Goal: Task Accomplishment & Management: Use online tool/utility

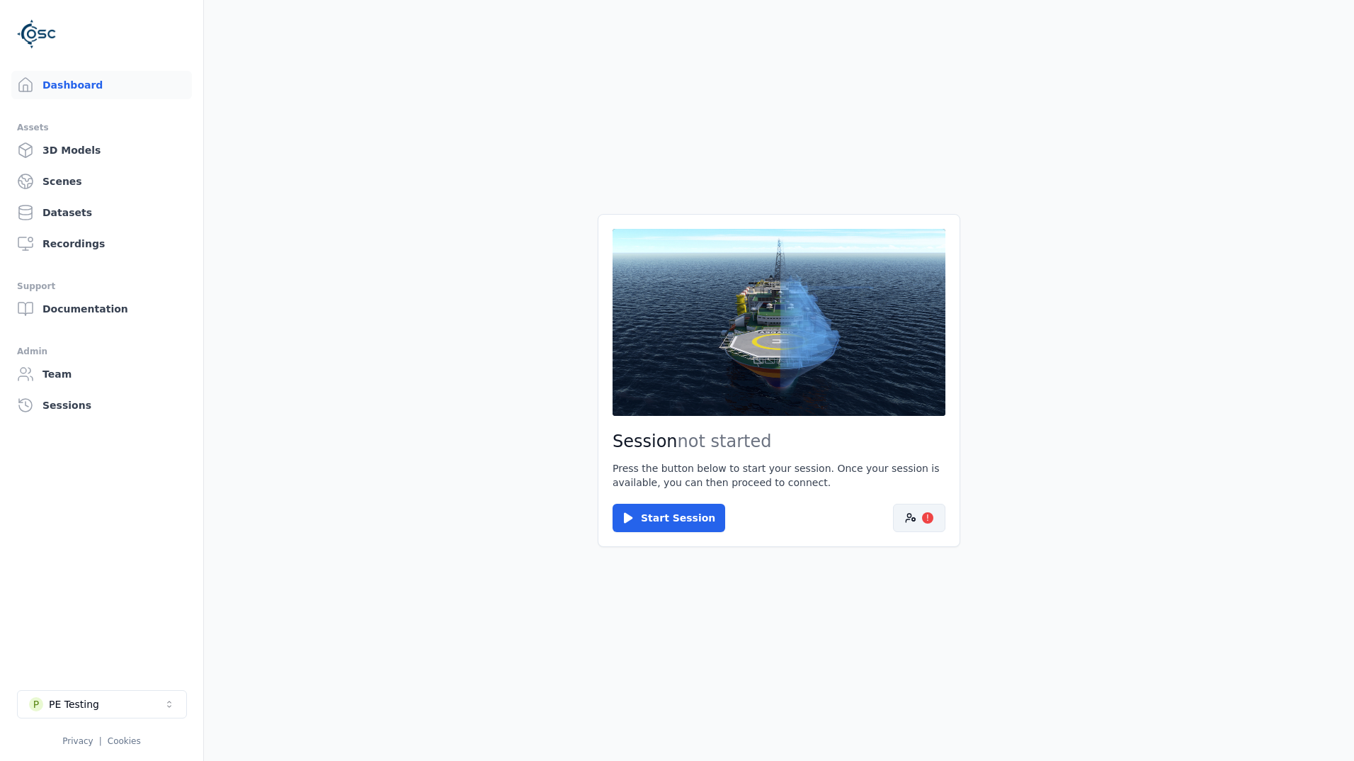
click at [904, 516] on button "!" at bounding box center [919, 518] width 52 height 28
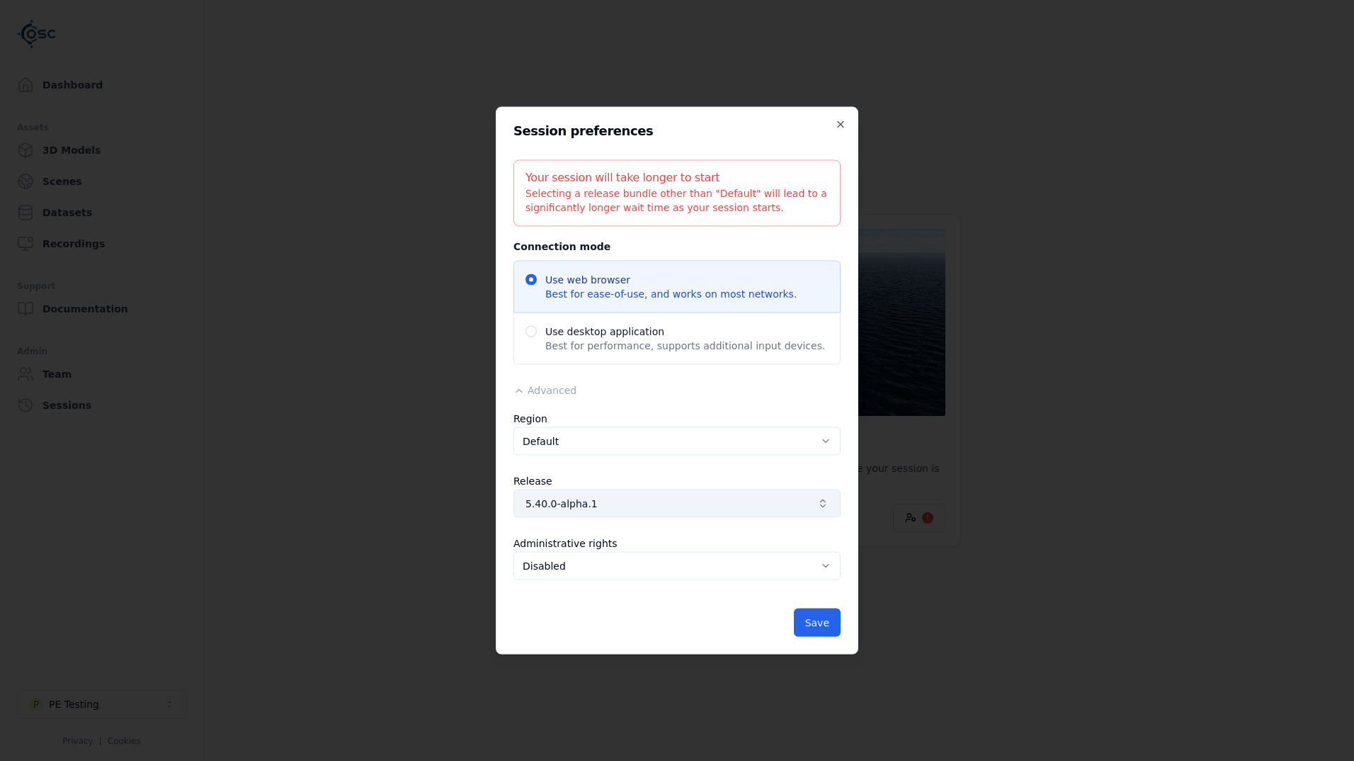
click at [620, 506] on span "5.40.0-alpha.1" at bounding box center [669, 504] width 286 height 14
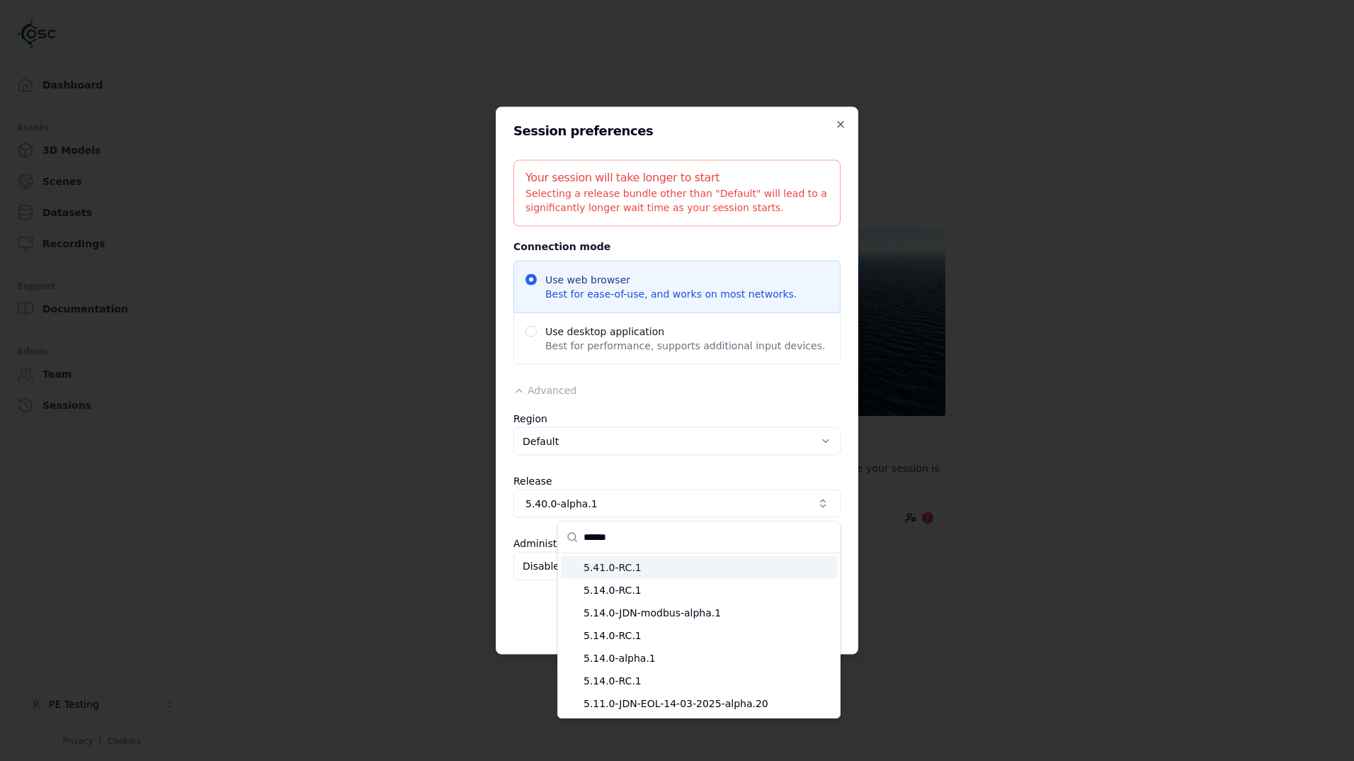
type input "******"
click at [674, 569] on span "5.41.0-RC.1" at bounding box center [708, 567] width 248 height 14
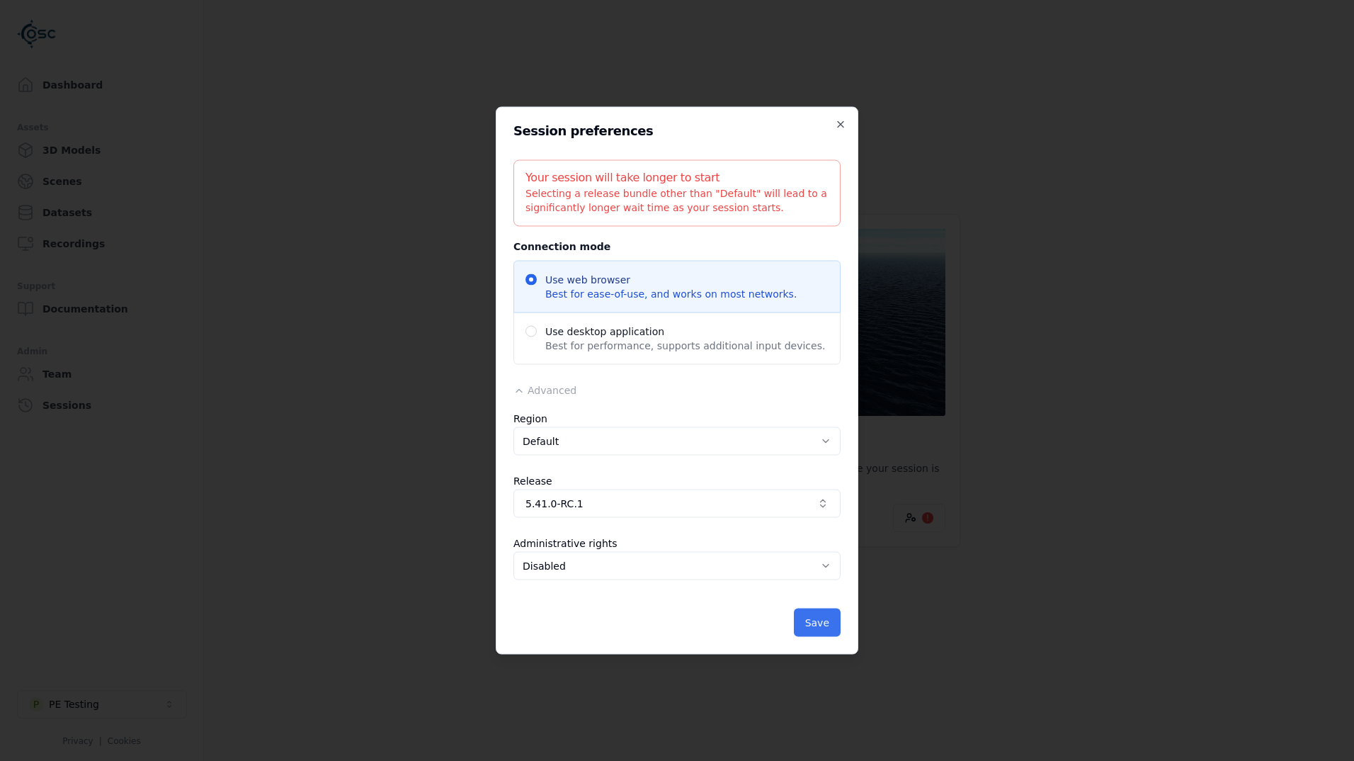
click at [825, 626] on button "Save" at bounding box center [817, 622] width 47 height 28
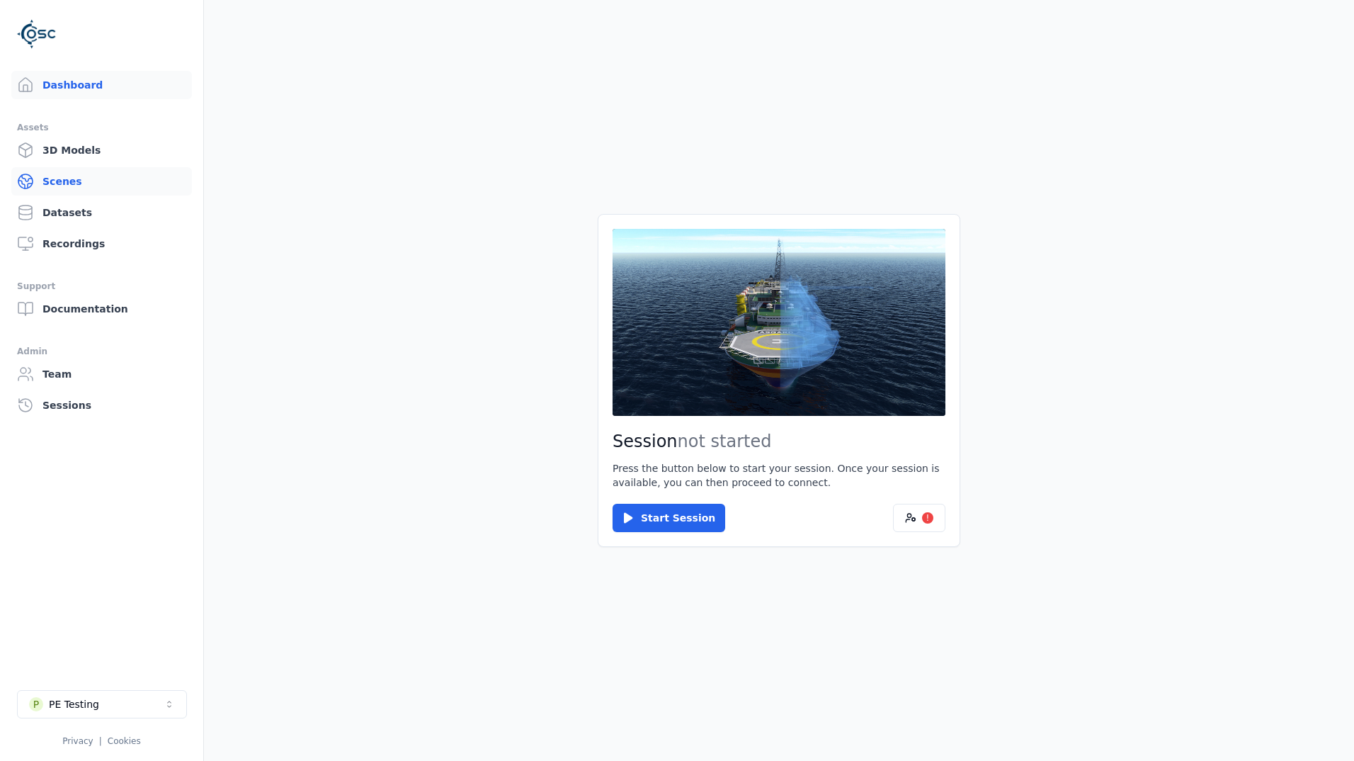
click at [76, 186] on link "Scenes" at bounding box center [101, 181] width 181 height 28
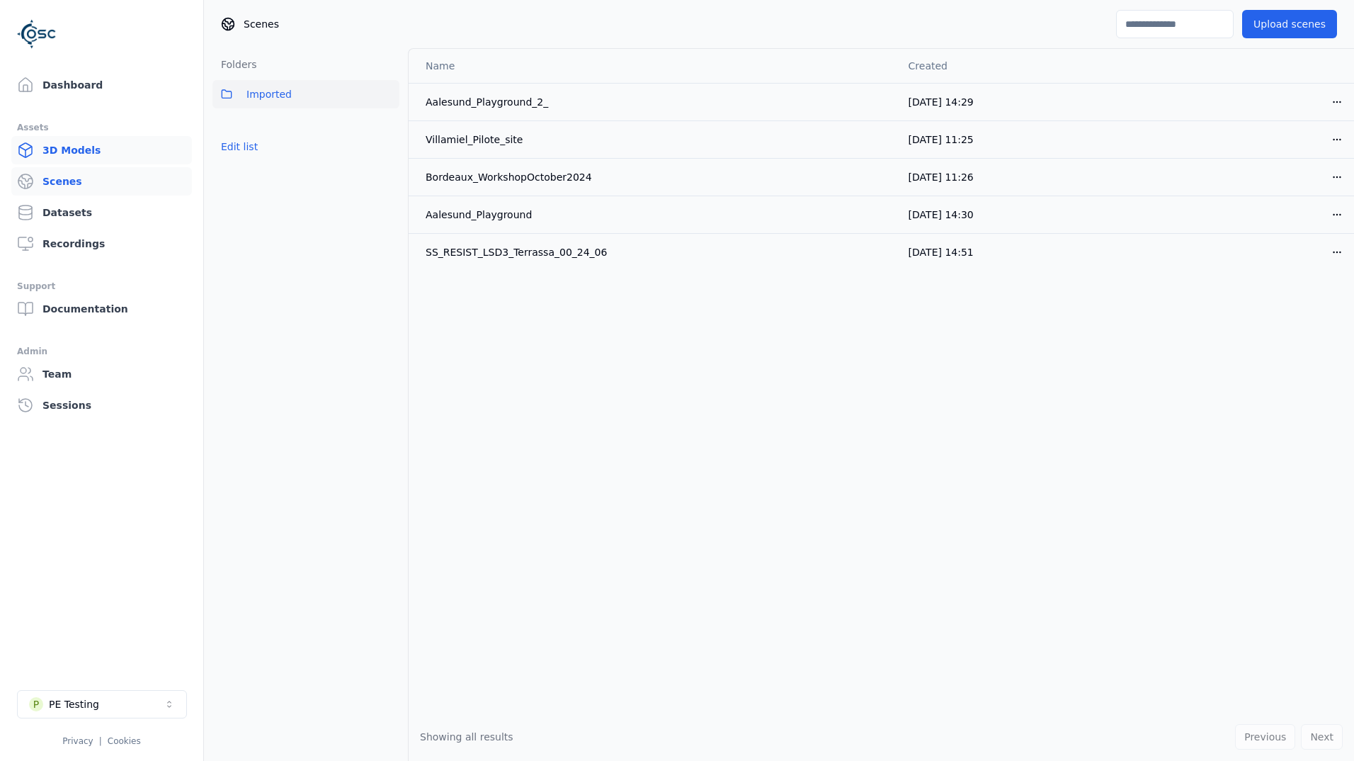
click at [108, 159] on link "3D Models" at bounding box center [101, 150] width 181 height 28
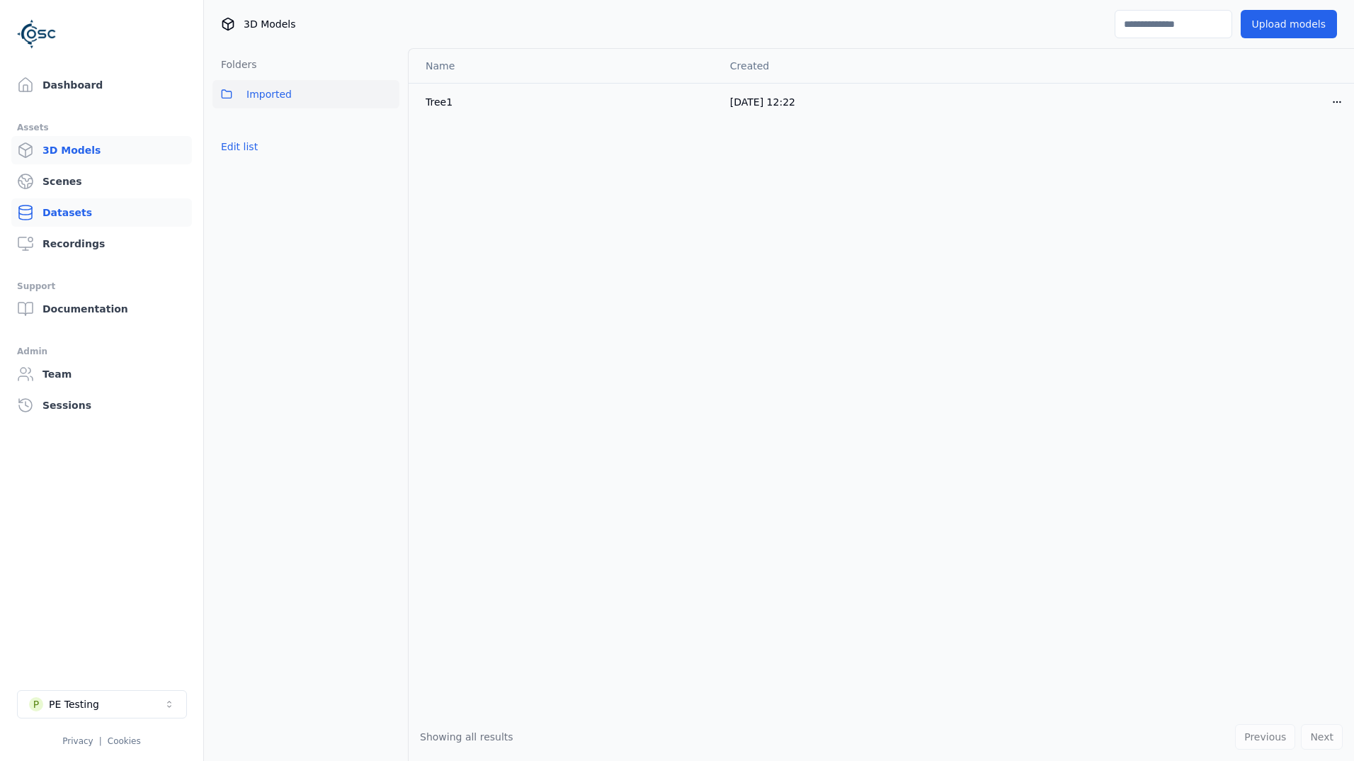
click at [80, 212] on link "Datasets" at bounding box center [101, 212] width 181 height 28
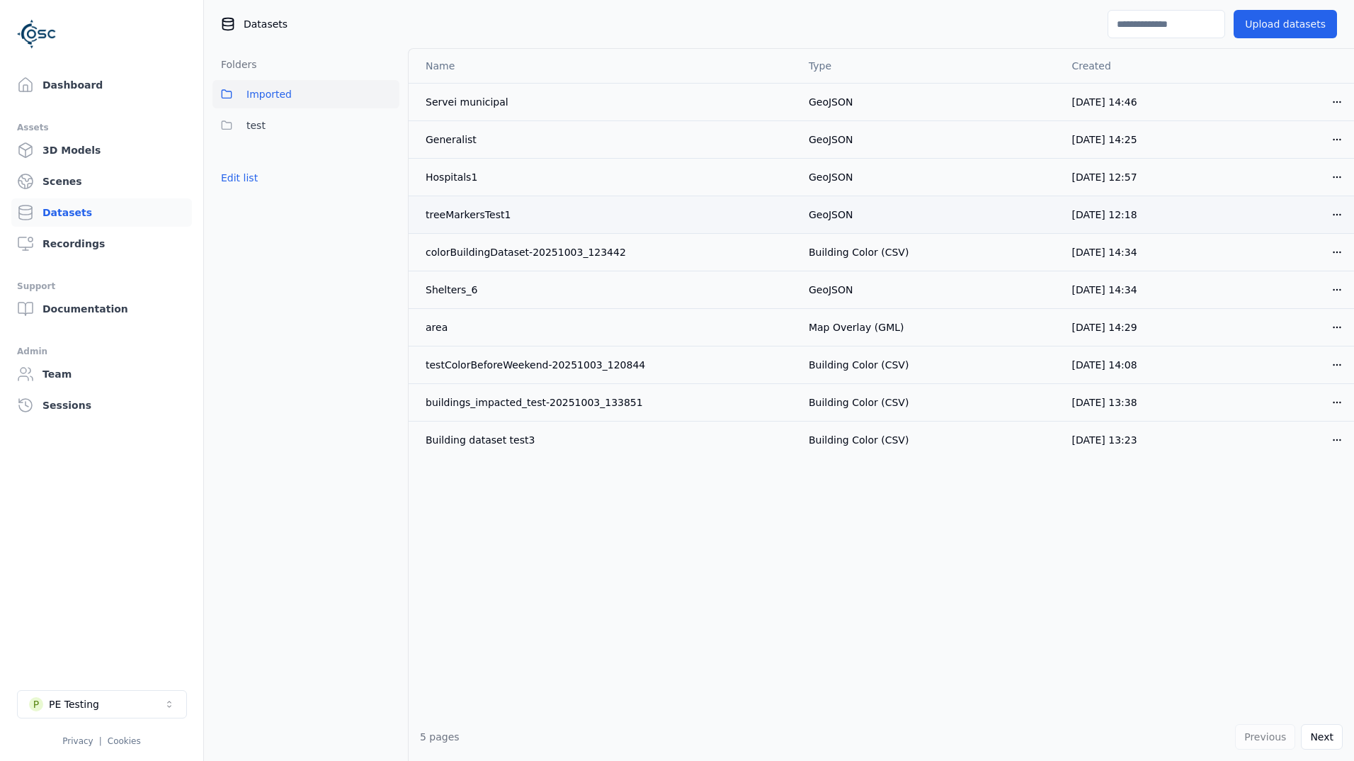
click at [1335, 216] on html "Support Dashboard Assets 3D Models Scenes Datasets Recordings Support Documenta…" at bounding box center [677, 380] width 1354 height 761
click at [1282, 313] on div "Download" at bounding box center [1296, 314] width 84 height 23
click at [66, 187] on link "Scenes" at bounding box center [101, 181] width 181 height 28
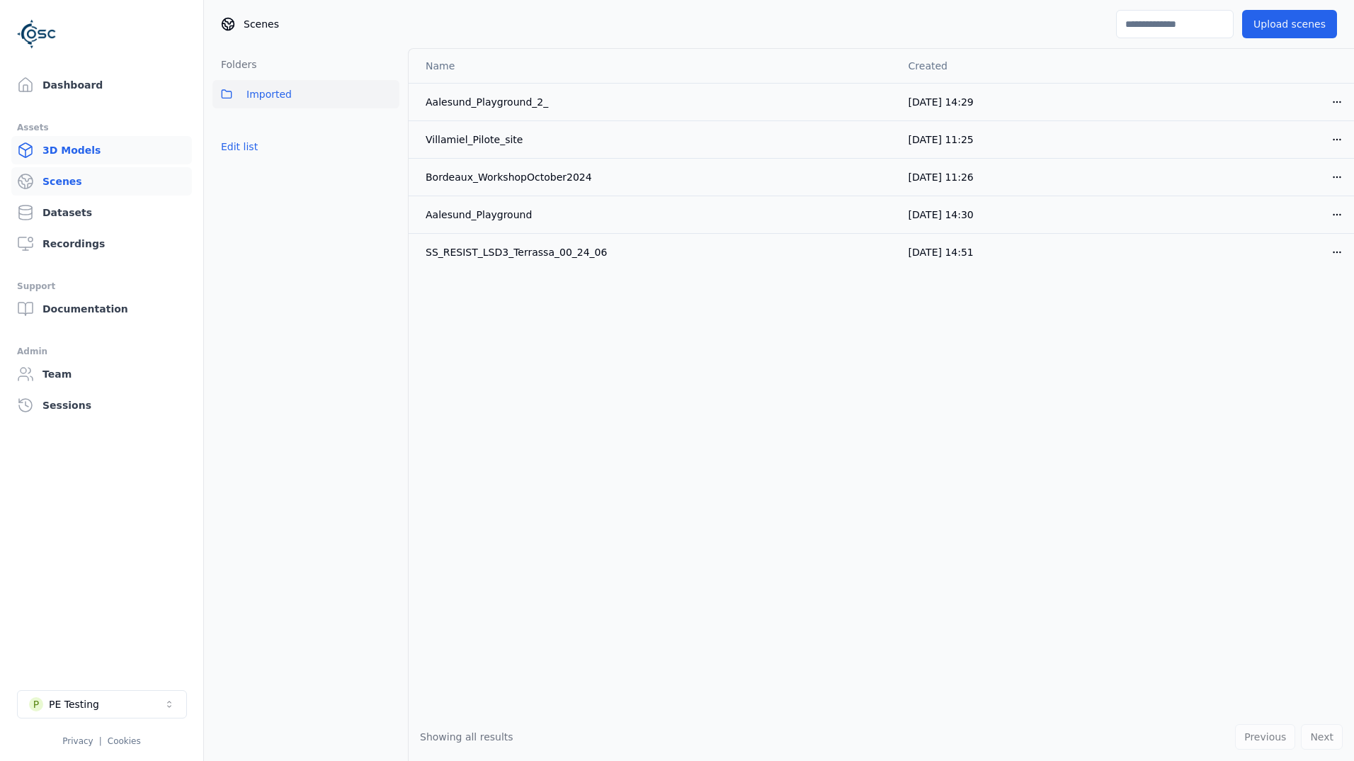
click at [79, 159] on link "3D Models" at bounding box center [101, 150] width 181 height 28
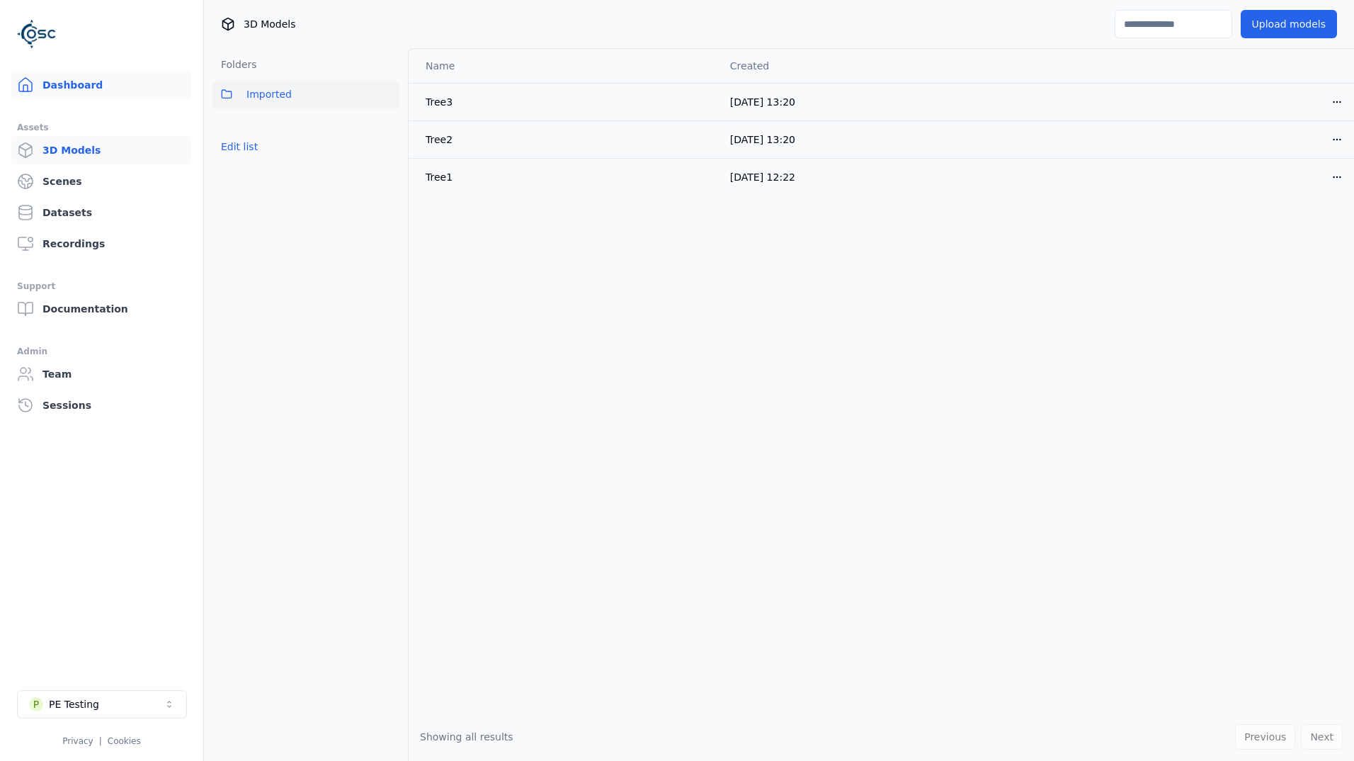
click at [78, 89] on link "Dashboard" at bounding box center [101, 85] width 181 height 28
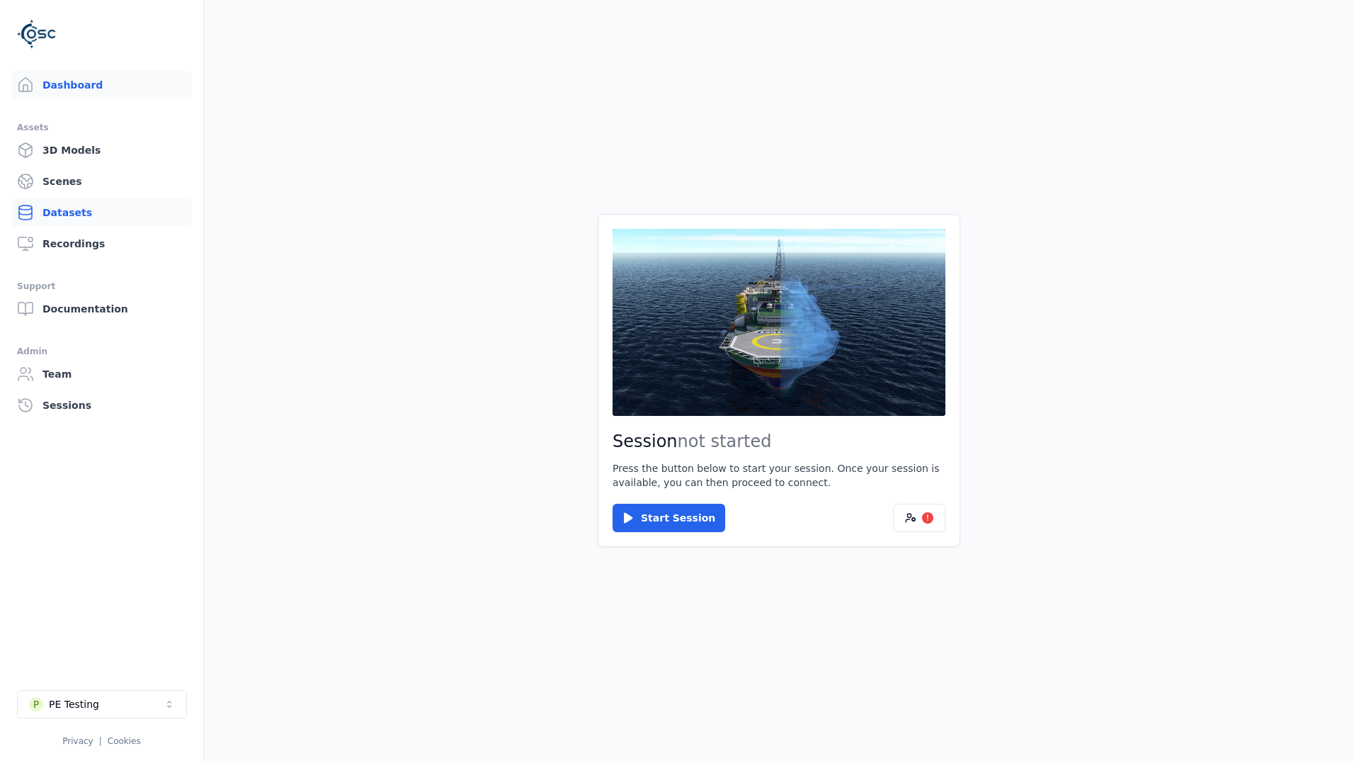
click at [77, 208] on link "Datasets" at bounding box center [101, 212] width 181 height 28
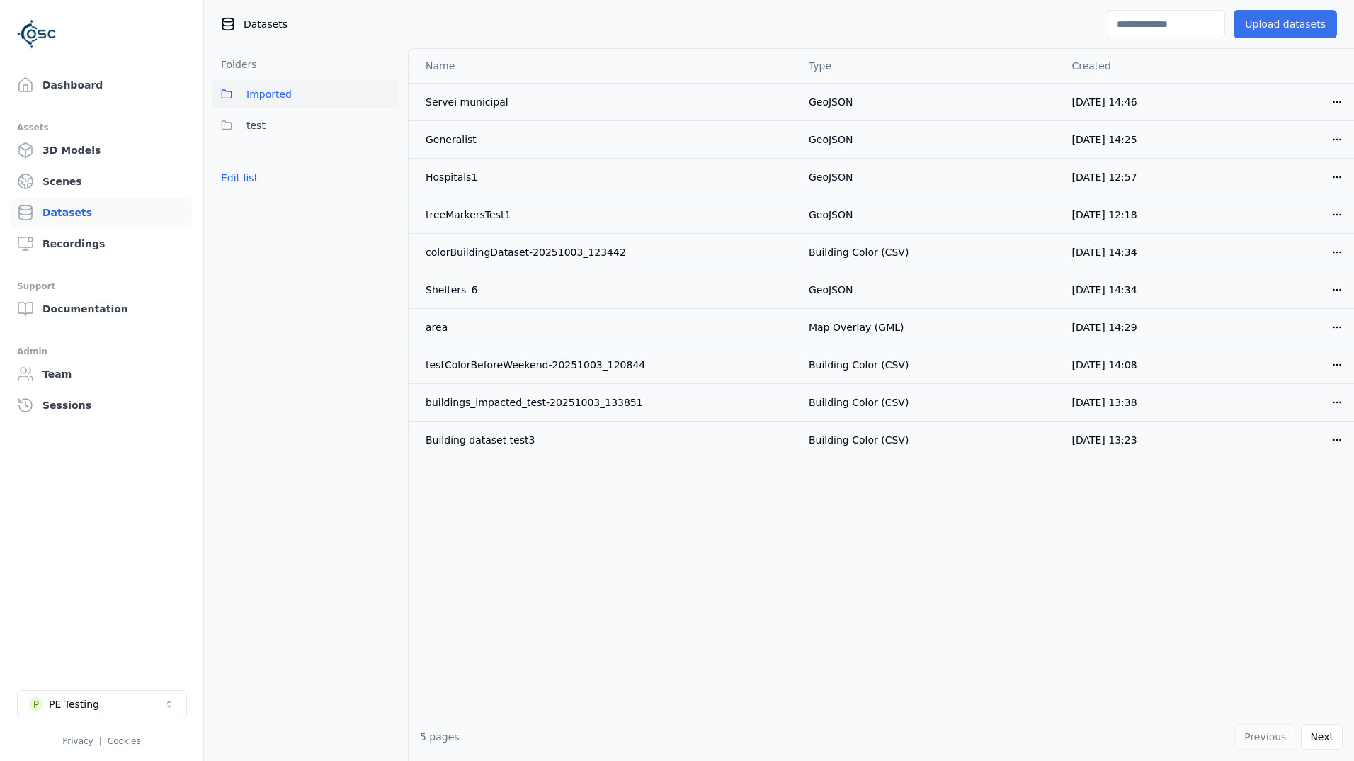
click at [1301, 23] on button "Upload datasets" at bounding box center [1285, 24] width 103 height 28
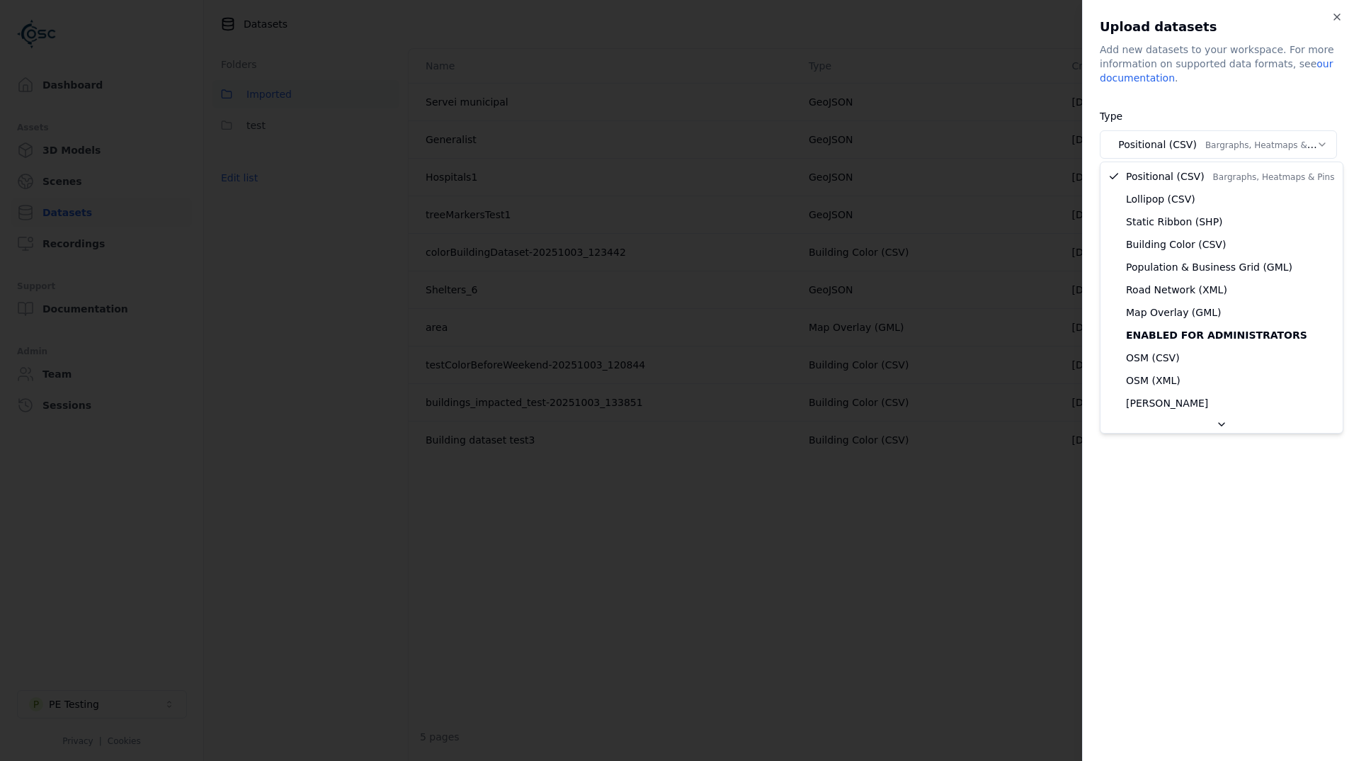
click at [1216, 149] on body "Support Dashboard Assets 3D Models Scenes Datasets Recordings Support Documenta…" at bounding box center [677, 380] width 1354 height 761
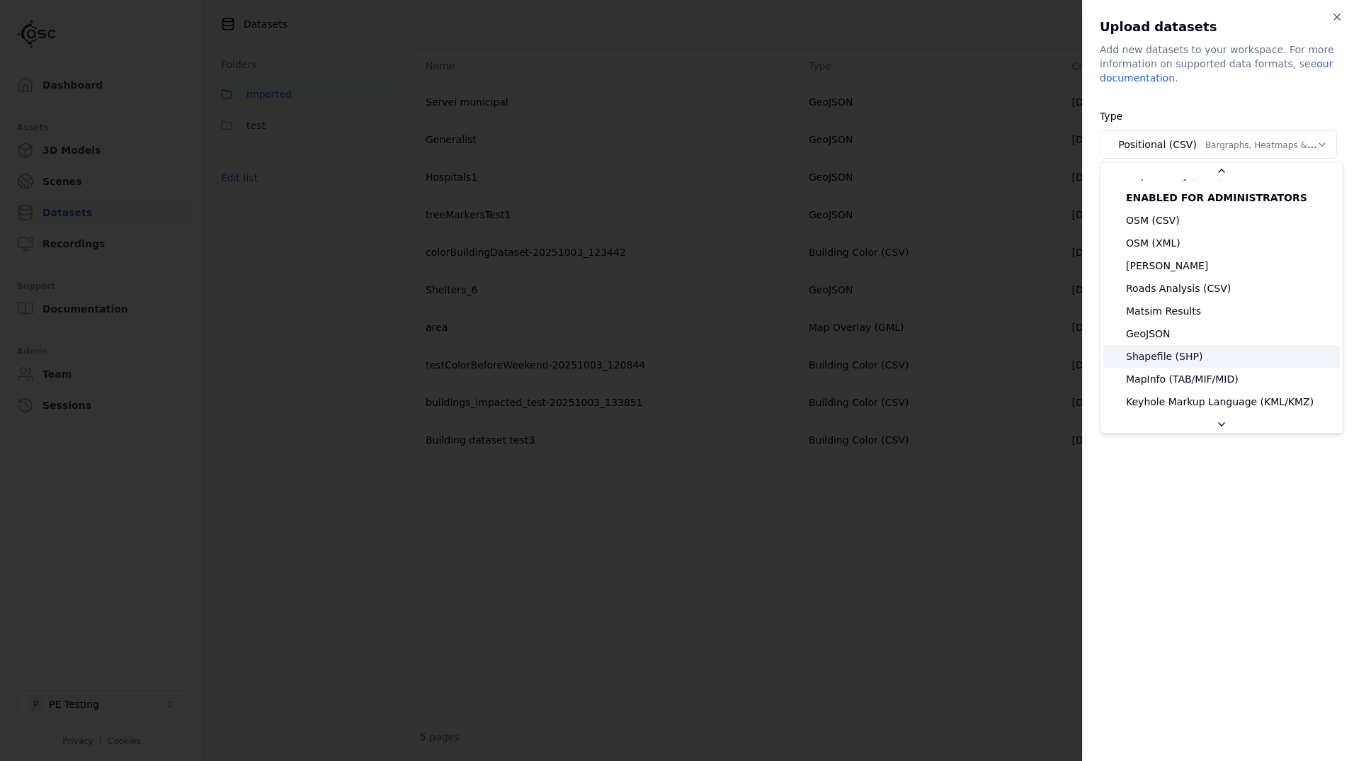
scroll to position [157, 0]
select select "*******"
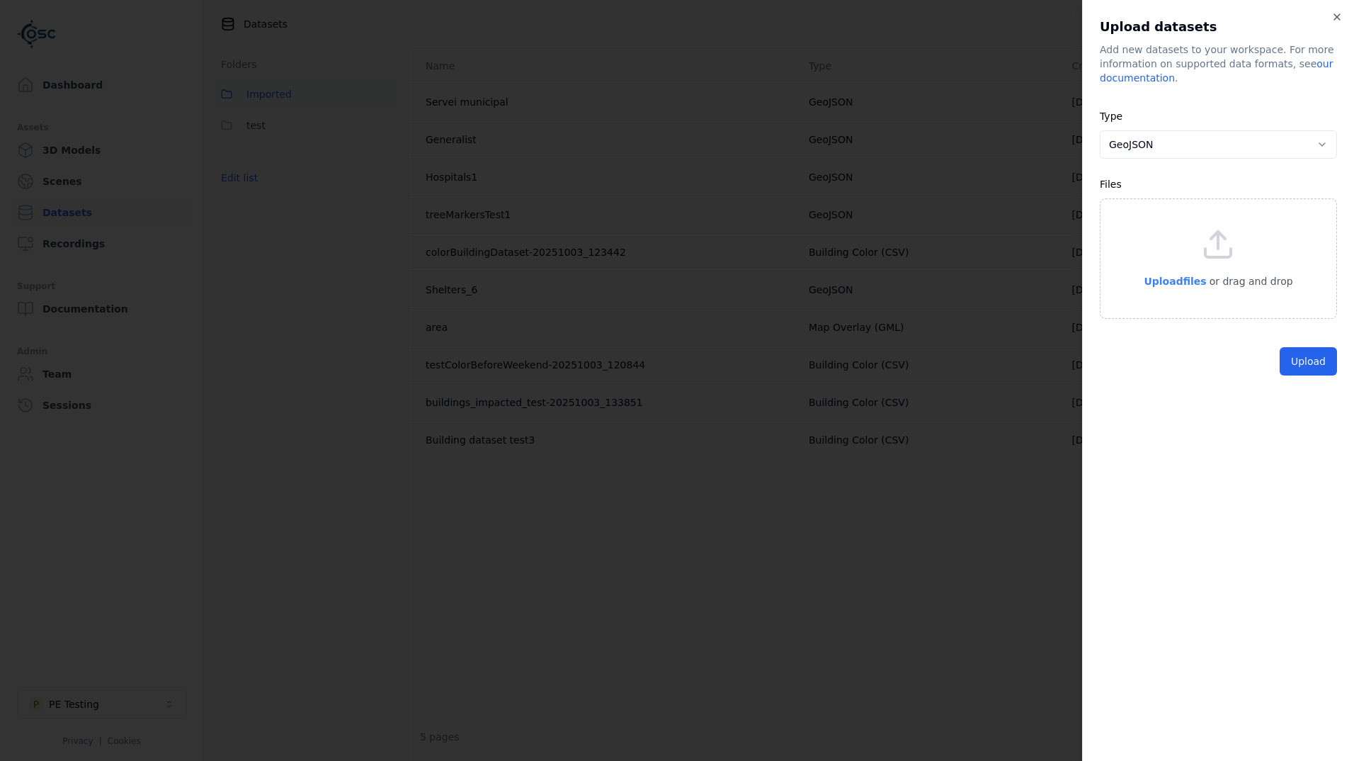
click at [1174, 280] on span "Upload files" at bounding box center [1175, 281] width 62 height 11
click at [1310, 403] on button "Upload" at bounding box center [1308, 394] width 57 height 28
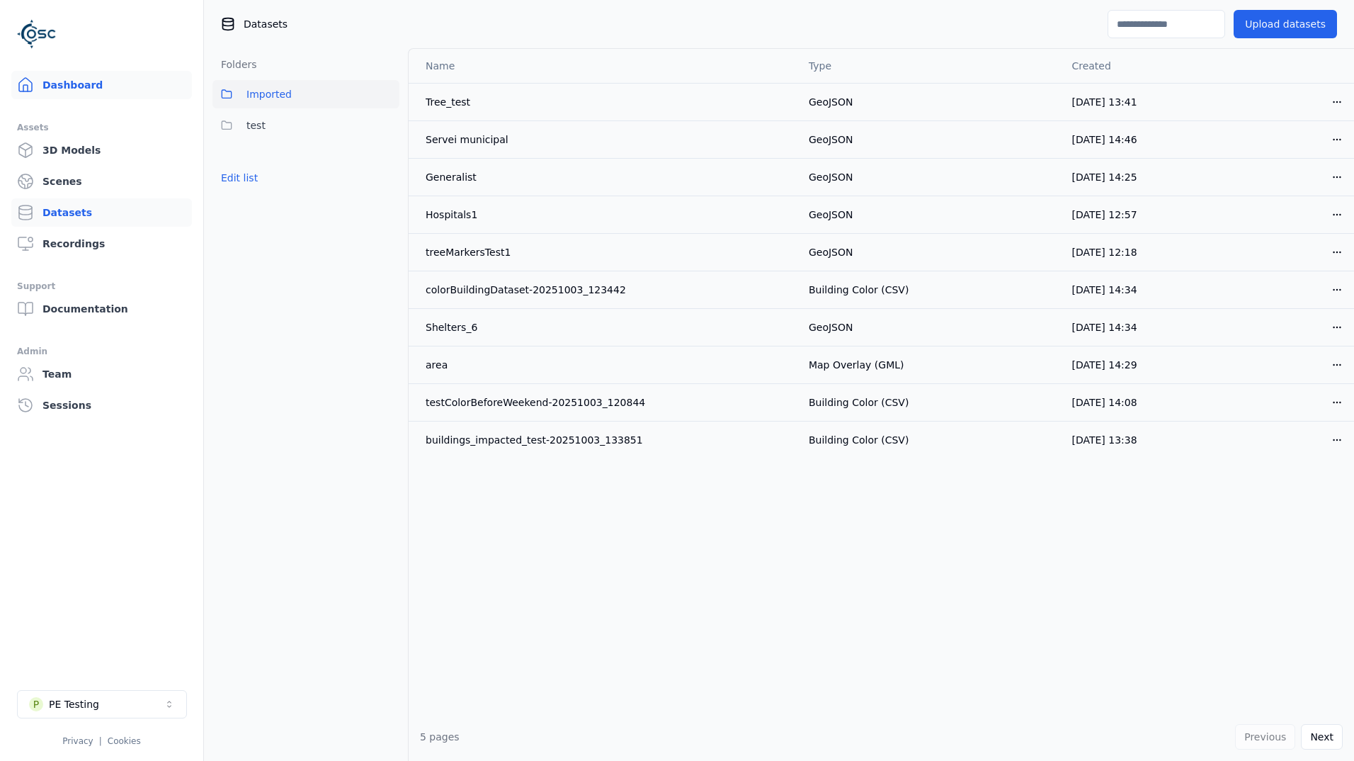
click at [103, 82] on link "Dashboard" at bounding box center [101, 85] width 181 height 28
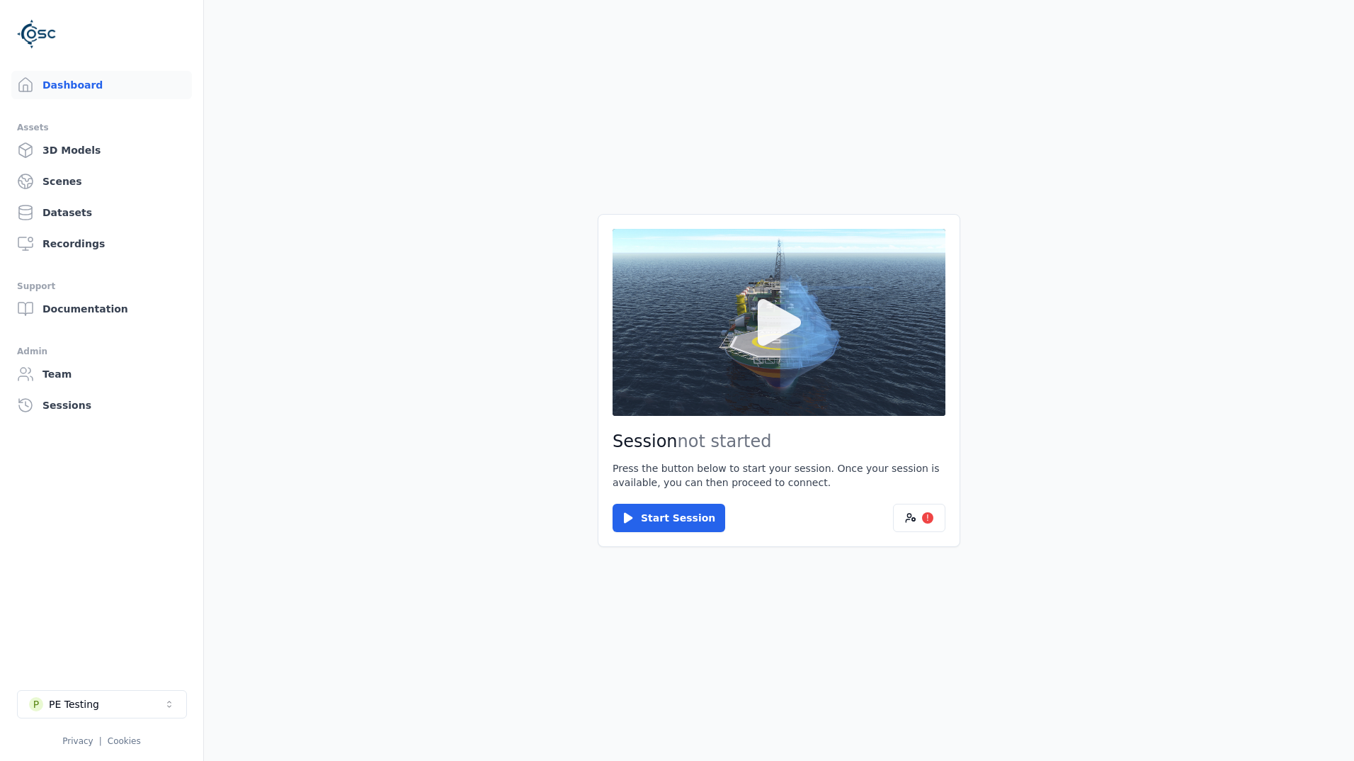
click at [806, 333] on icon at bounding box center [779, 322] width 68 height 68
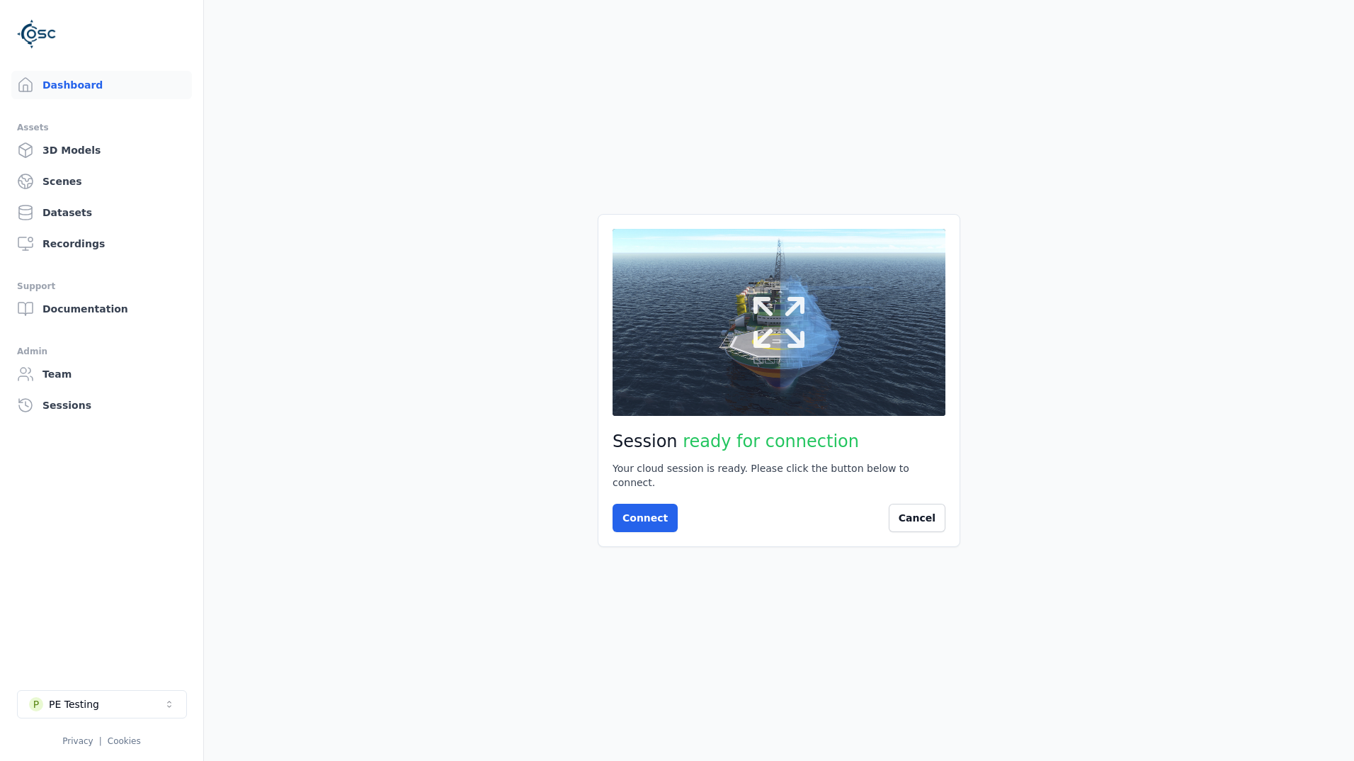
click at [815, 343] on button at bounding box center [779, 322] width 333 height 187
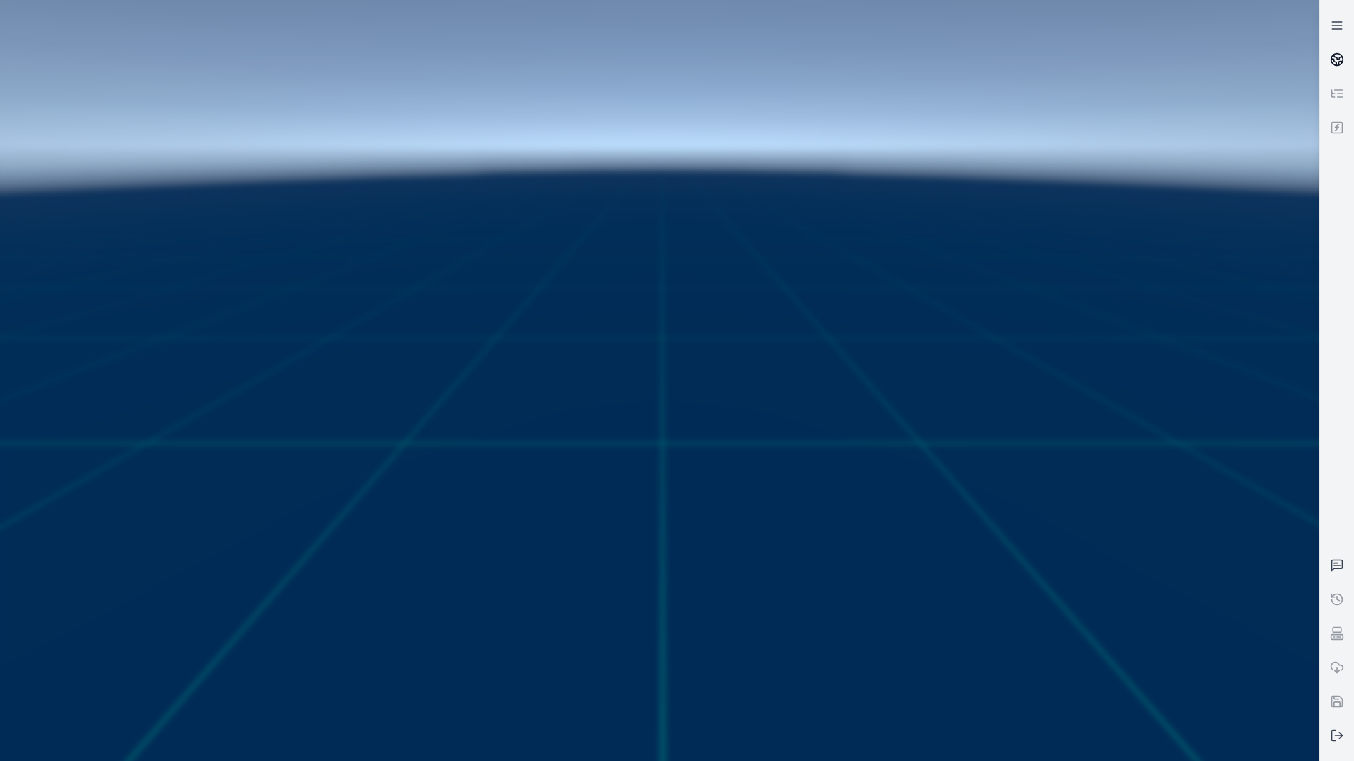
click at [1335, 56] on icon at bounding box center [1337, 59] width 14 height 14
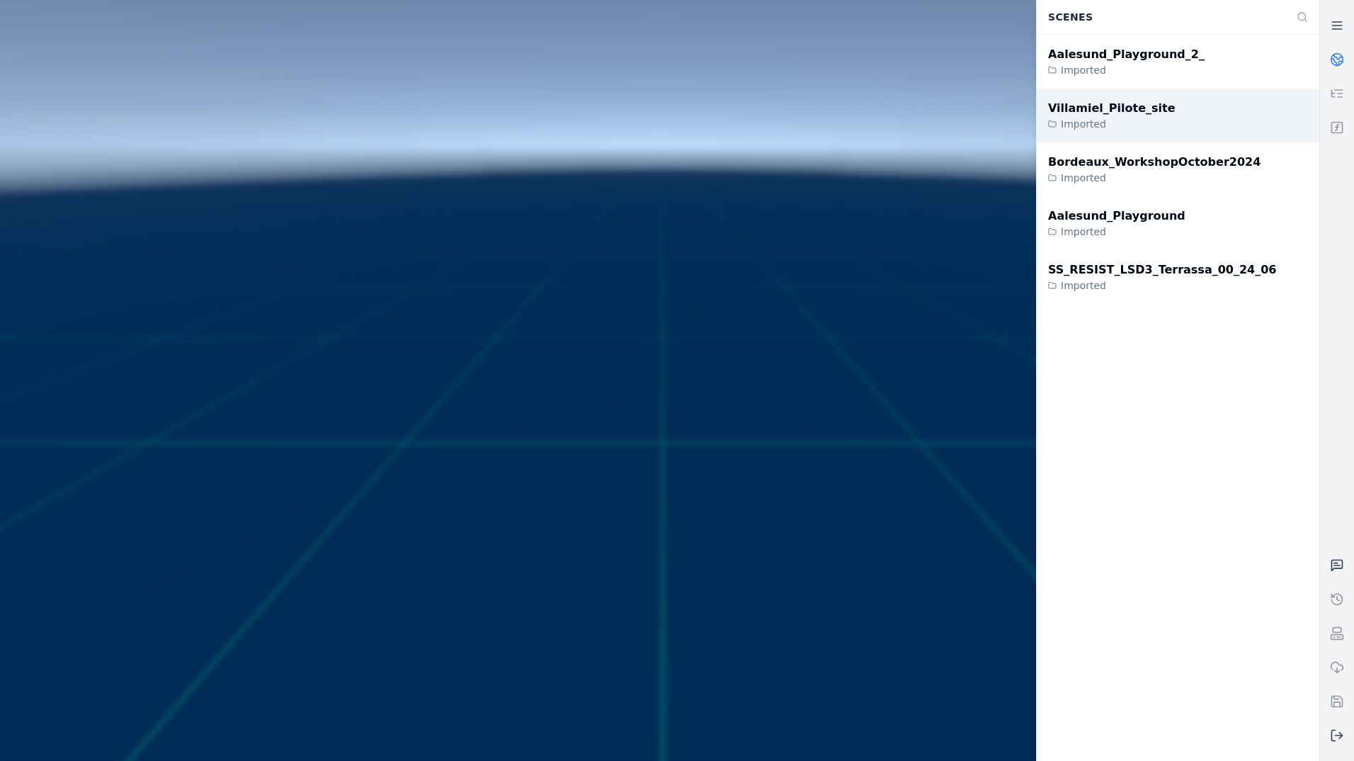
click at [1165, 125] on div "Villamiel_Pilote_site Imported" at bounding box center [1178, 116] width 283 height 54
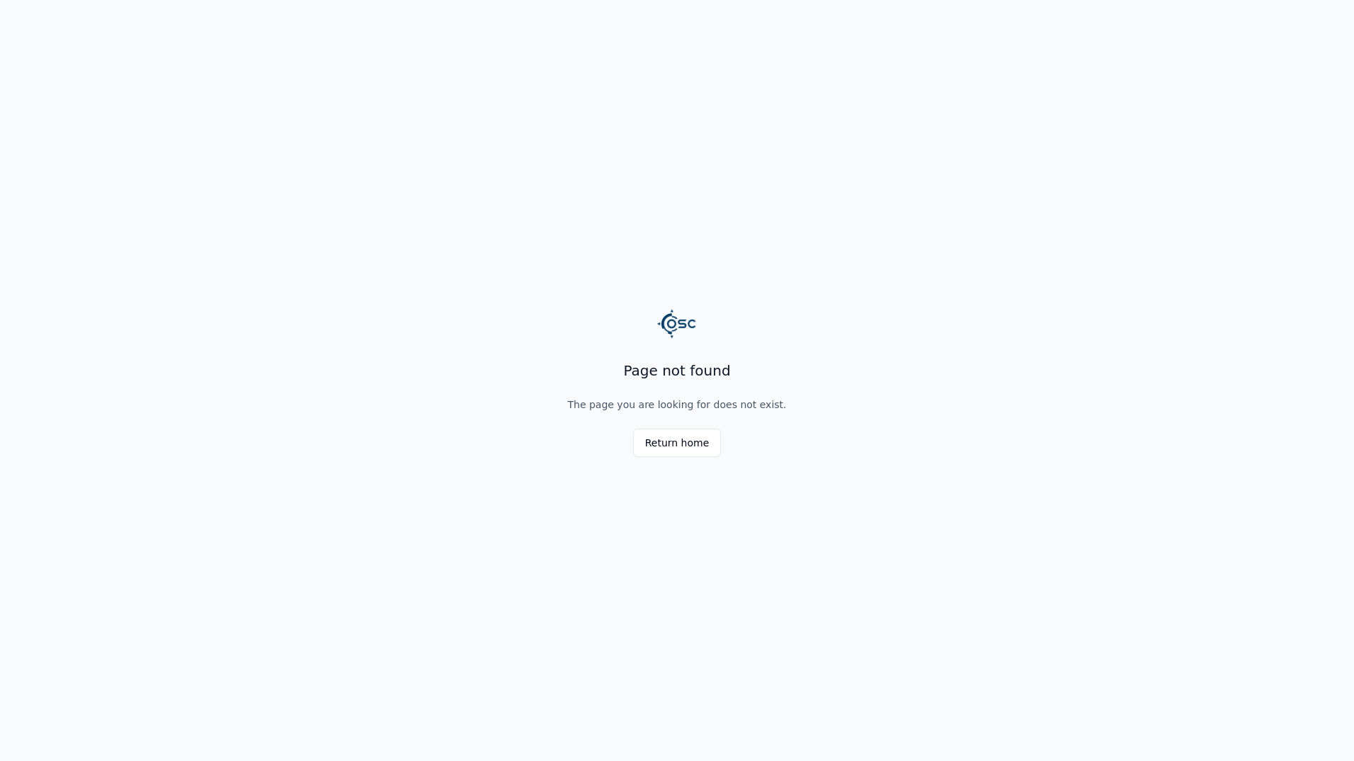
click at [690, 423] on div "Page not found The page you are looking for does not exist. Return home" at bounding box center [677, 380] width 272 height 153
click at [692, 441] on button "Return home" at bounding box center [677, 443] width 89 height 28
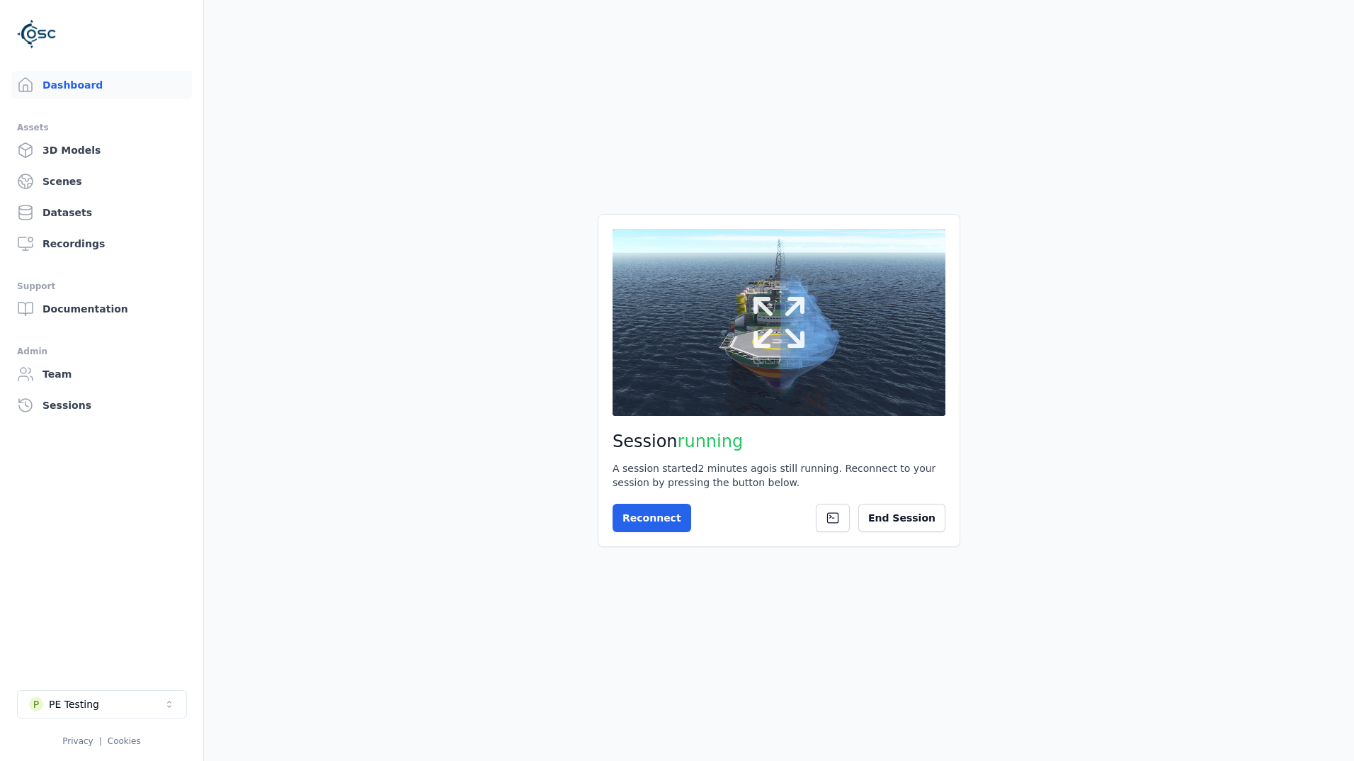
click at [899, 329] on button at bounding box center [779, 322] width 333 height 187
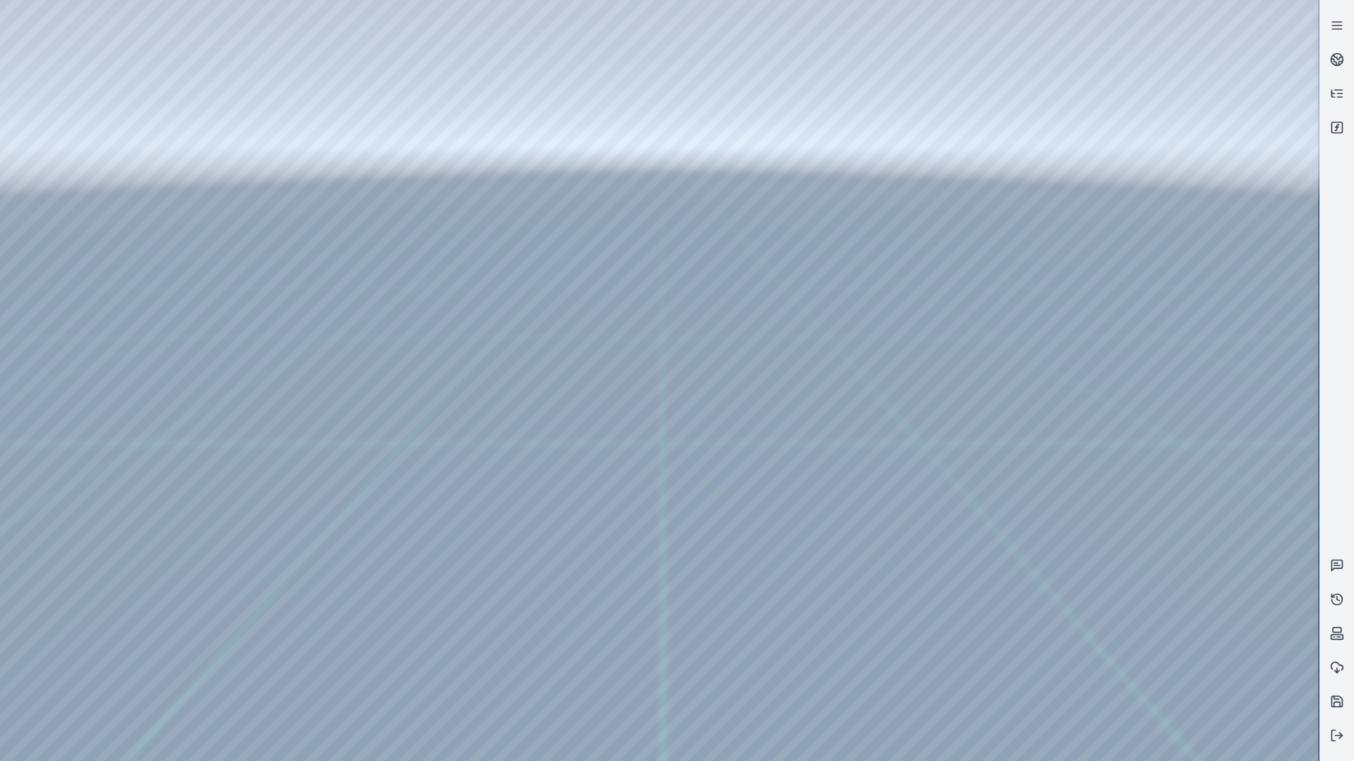
click at [84, 82] on div at bounding box center [659, 380] width 1319 height 761
click at [98, 136] on div at bounding box center [659, 380] width 1319 height 761
click at [368, 662] on div at bounding box center [659, 380] width 1319 height 761
click at [372, 635] on div at bounding box center [659, 380] width 1319 height 761
drag, startPoint x: 799, startPoint y: 428, endPoint x: 807, endPoint y: 452, distance: 25.5
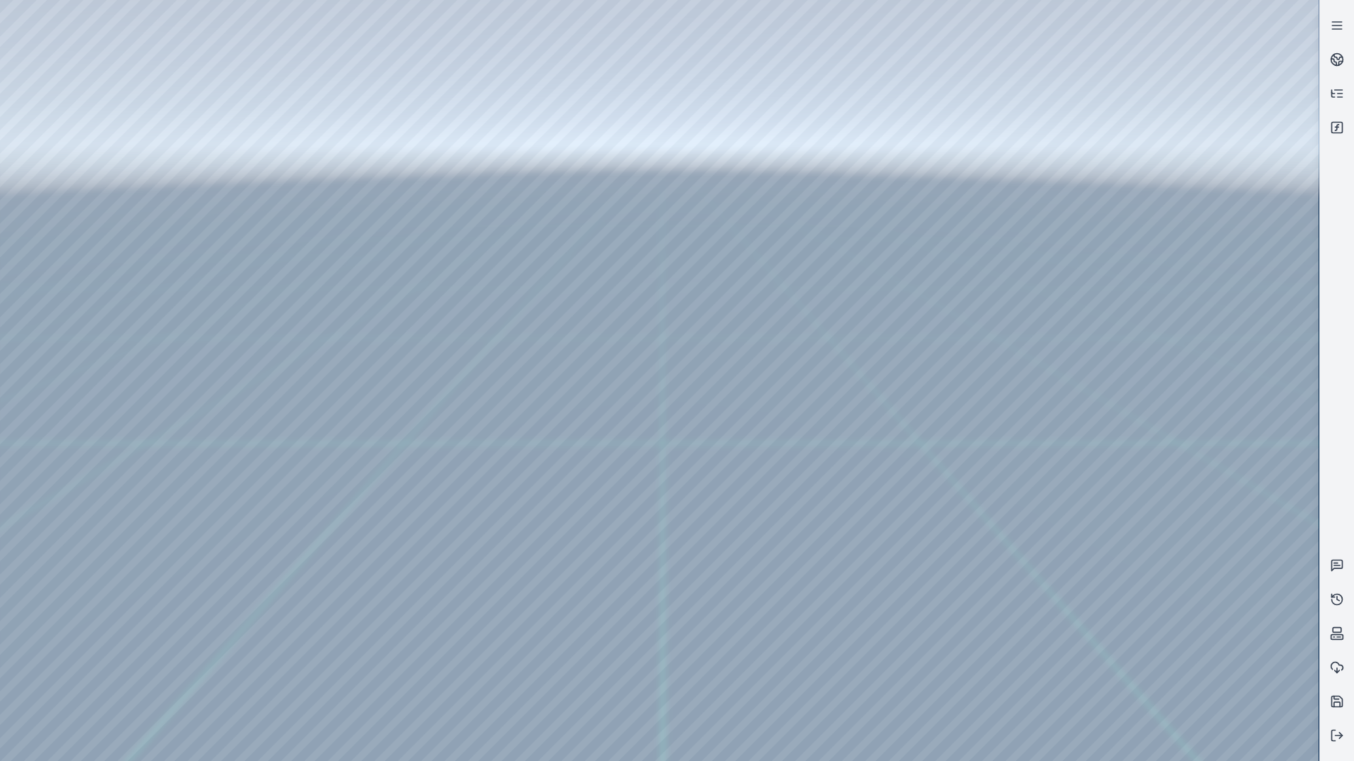
drag, startPoint x: 808, startPoint y: 367, endPoint x: 584, endPoint y: 747, distance: 440.7
drag, startPoint x: 793, startPoint y: 484, endPoint x: 521, endPoint y: 698, distance: 347.0
drag, startPoint x: 845, startPoint y: 481, endPoint x: 595, endPoint y: 610, distance: 281.3
drag, startPoint x: 711, startPoint y: 463, endPoint x: 678, endPoint y: 526, distance: 71.3
drag, startPoint x: 677, startPoint y: 526, endPoint x: 675, endPoint y: 555, distance: 29.8
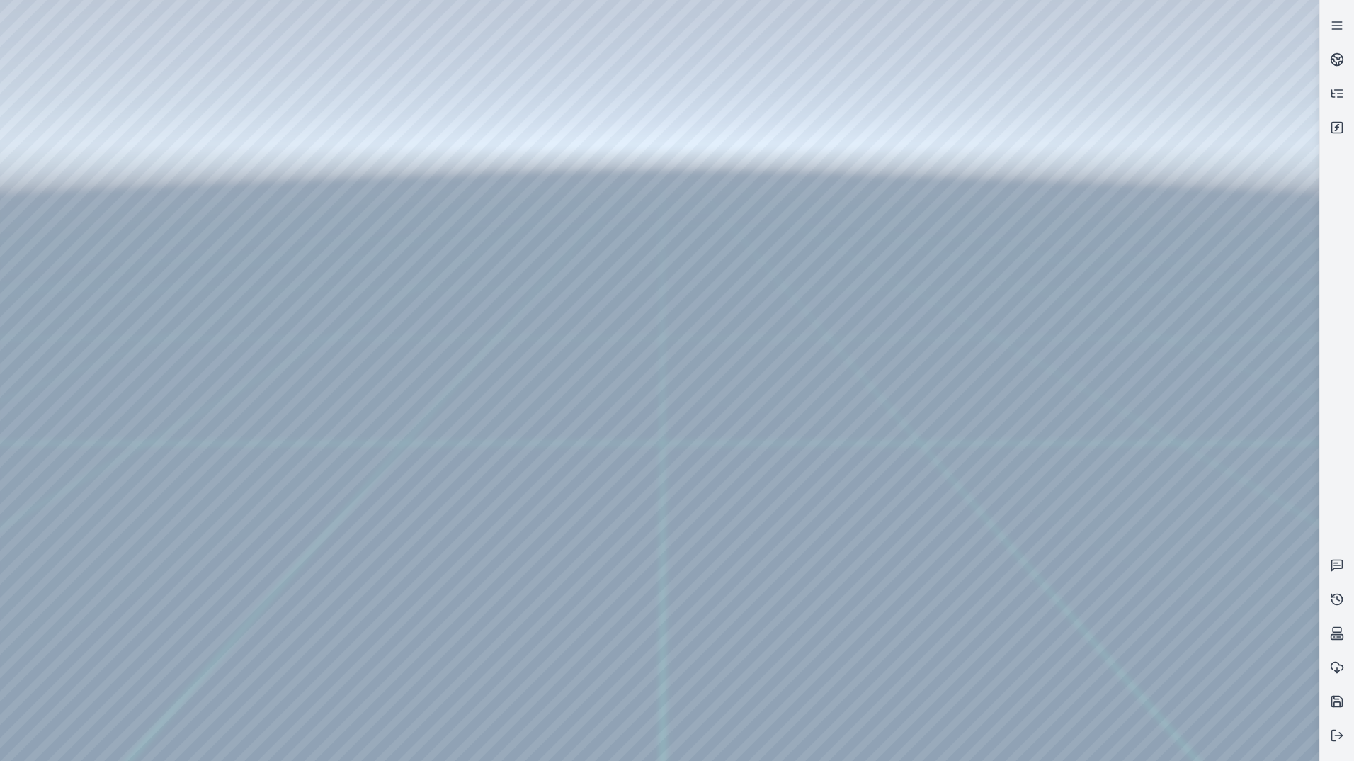
drag, startPoint x: 755, startPoint y: 392, endPoint x: 571, endPoint y: 577, distance: 260.9
click at [1281, 16] on div at bounding box center [659, 380] width 1319 height 761
click at [1280, 62] on div at bounding box center [659, 380] width 1319 height 761
click at [1254, 107] on div at bounding box center [659, 380] width 1319 height 761
click at [369, 668] on div at bounding box center [659, 380] width 1319 height 761
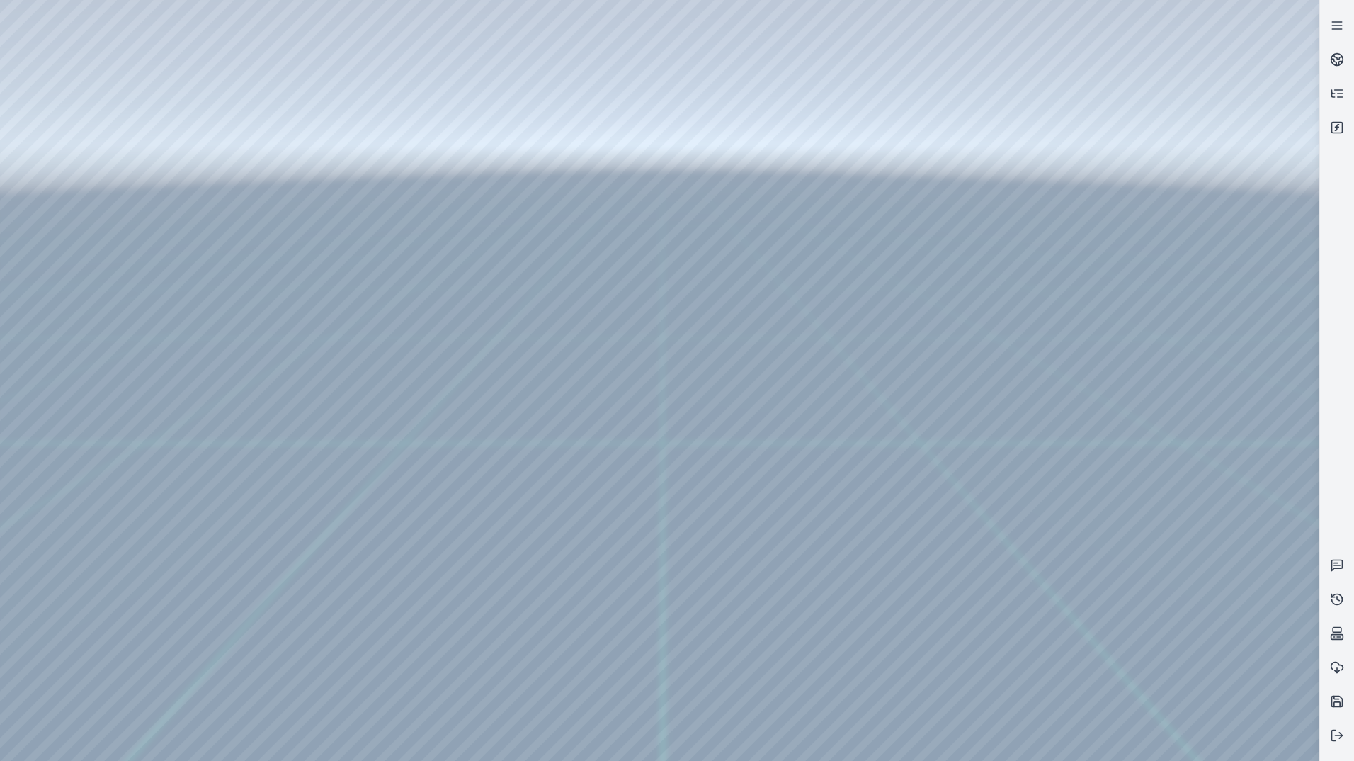
click at [370, 668] on div at bounding box center [659, 380] width 1319 height 761
drag, startPoint x: 745, startPoint y: 331, endPoint x: 721, endPoint y: 655, distance: 324.6
drag, startPoint x: 700, startPoint y: 577, endPoint x: 656, endPoint y: 585, distance: 45.3
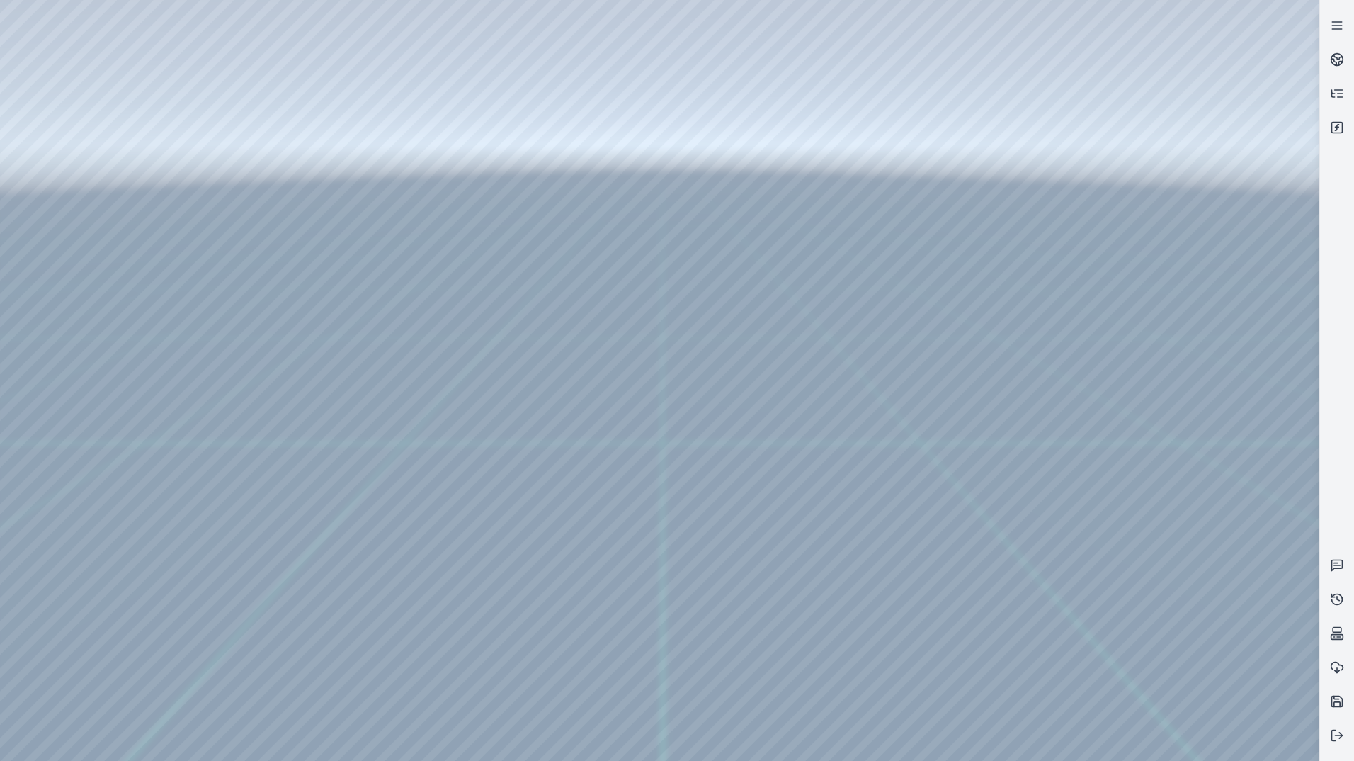
drag, startPoint x: 786, startPoint y: 516, endPoint x: 709, endPoint y: 437, distance: 110.7
click at [375, 669] on div at bounding box center [659, 380] width 1319 height 761
click at [375, 668] on div at bounding box center [659, 380] width 1319 height 761
click at [374, 666] on div at bounding box center [659, 380] width 1319 height 761
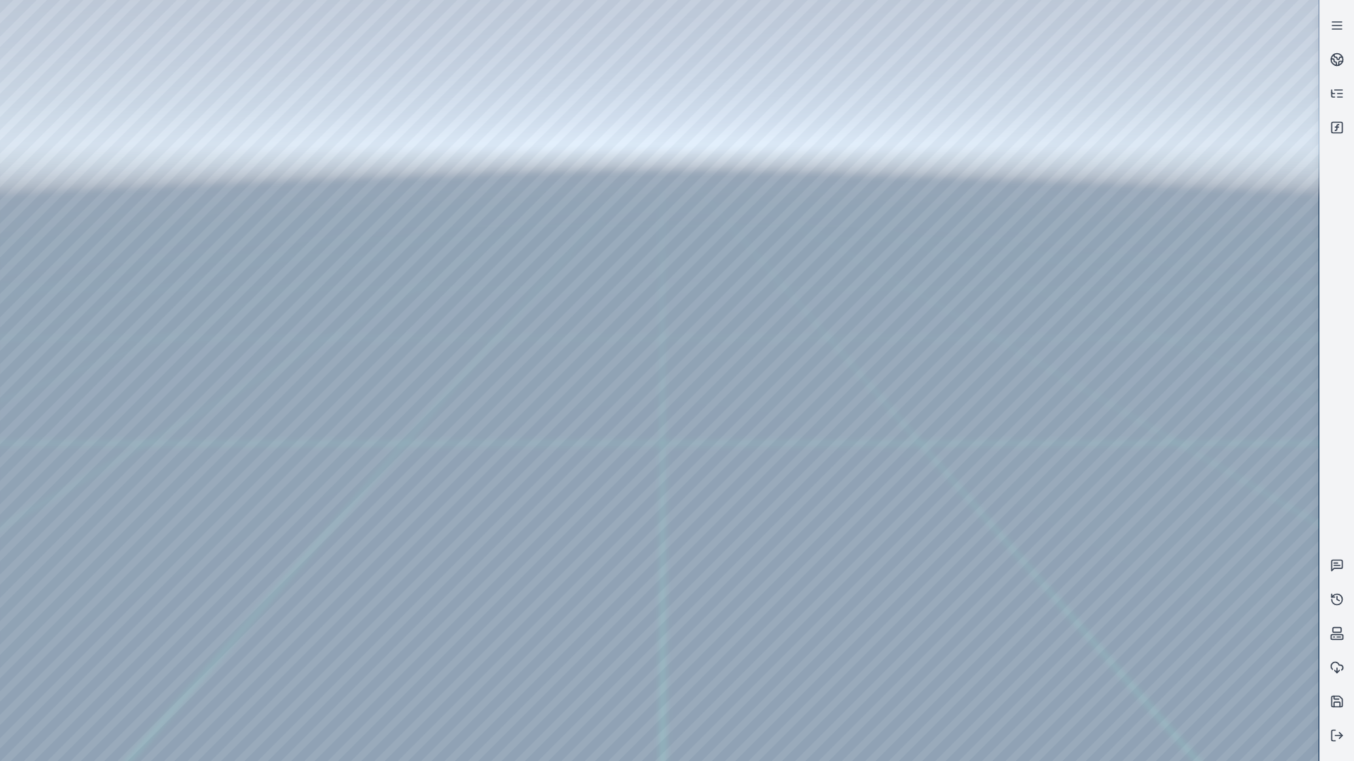
click at [374, 666] on div at bounding box center [659, 380] width 1319 height 761
click at [1336, 736] on icon at bounding box center [1337, 735] width 14 height 14
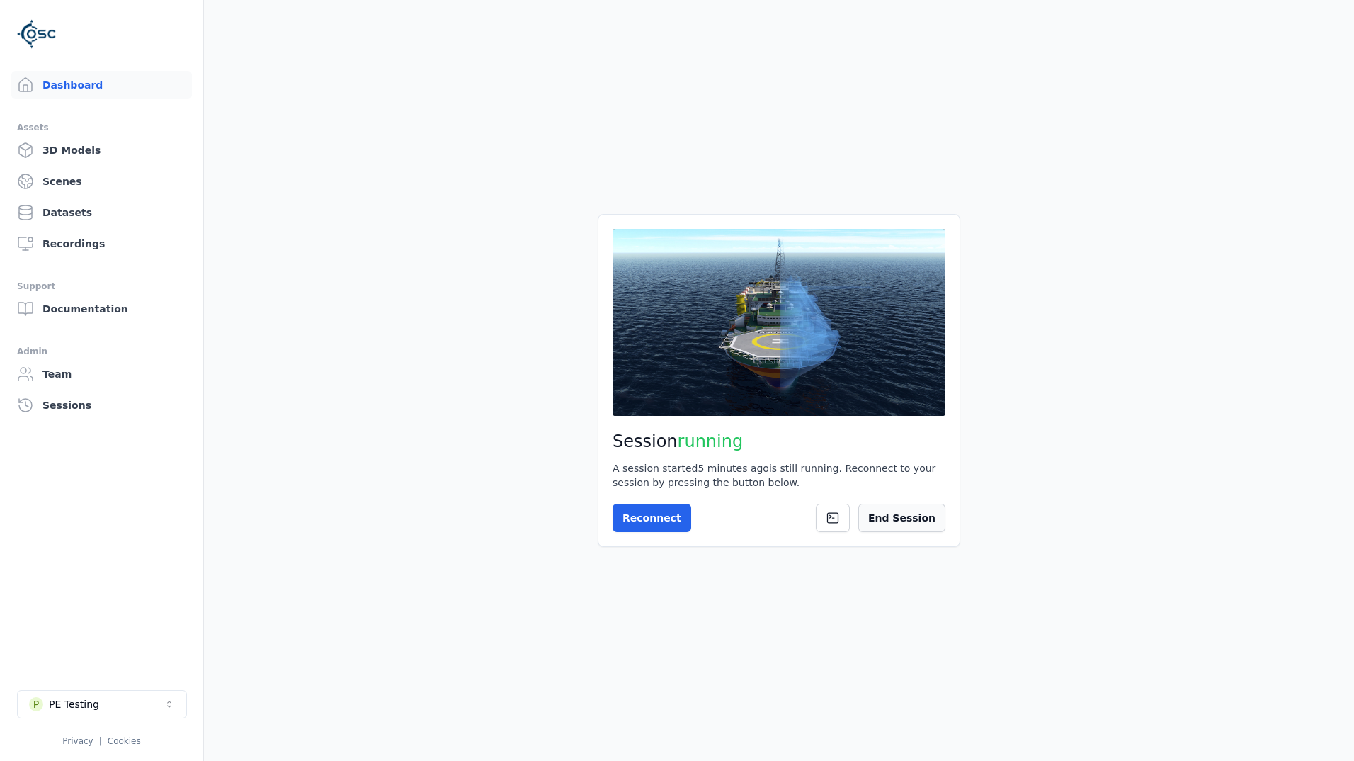
click at [895, 513] on button "End Session" at bounding box center [901, 518] width 87 height 28
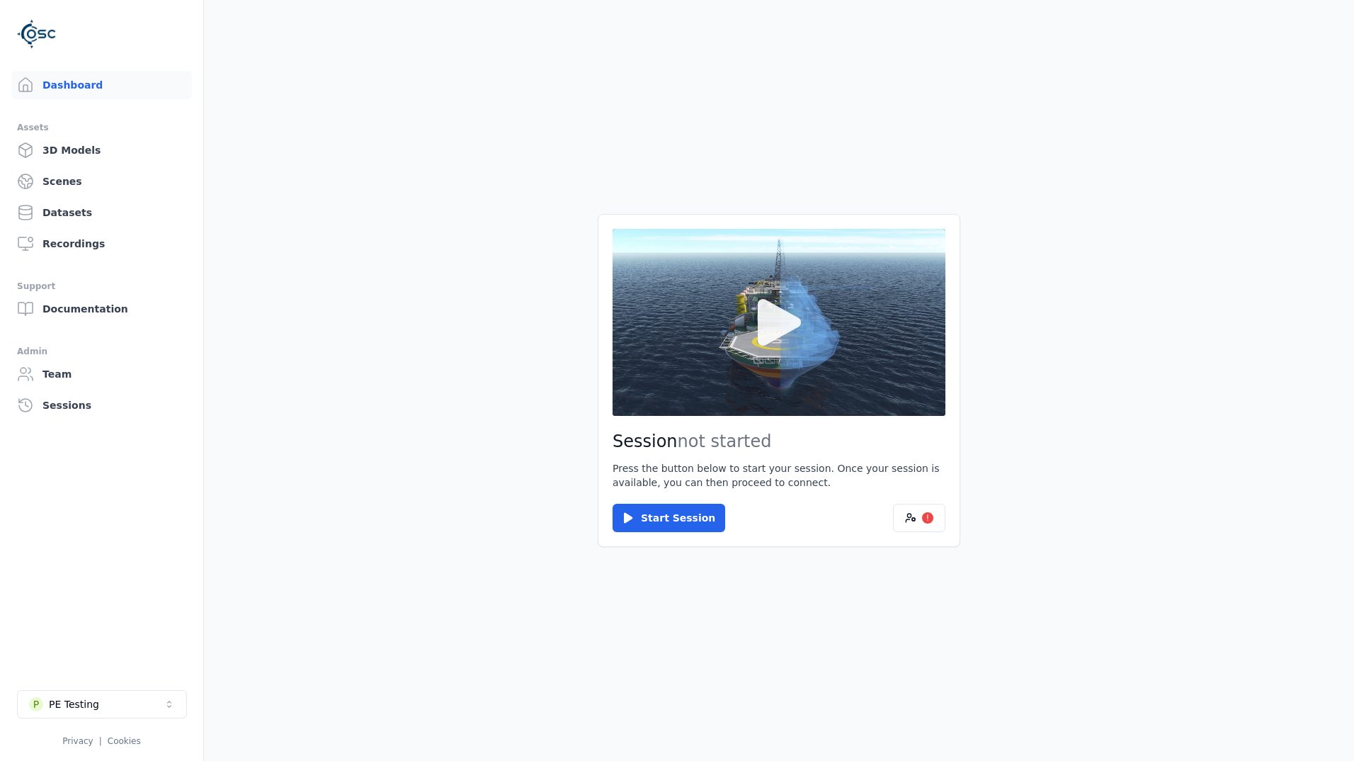
click at [765, 334] on icon at bounding box center [779, 322] width 43 height 47
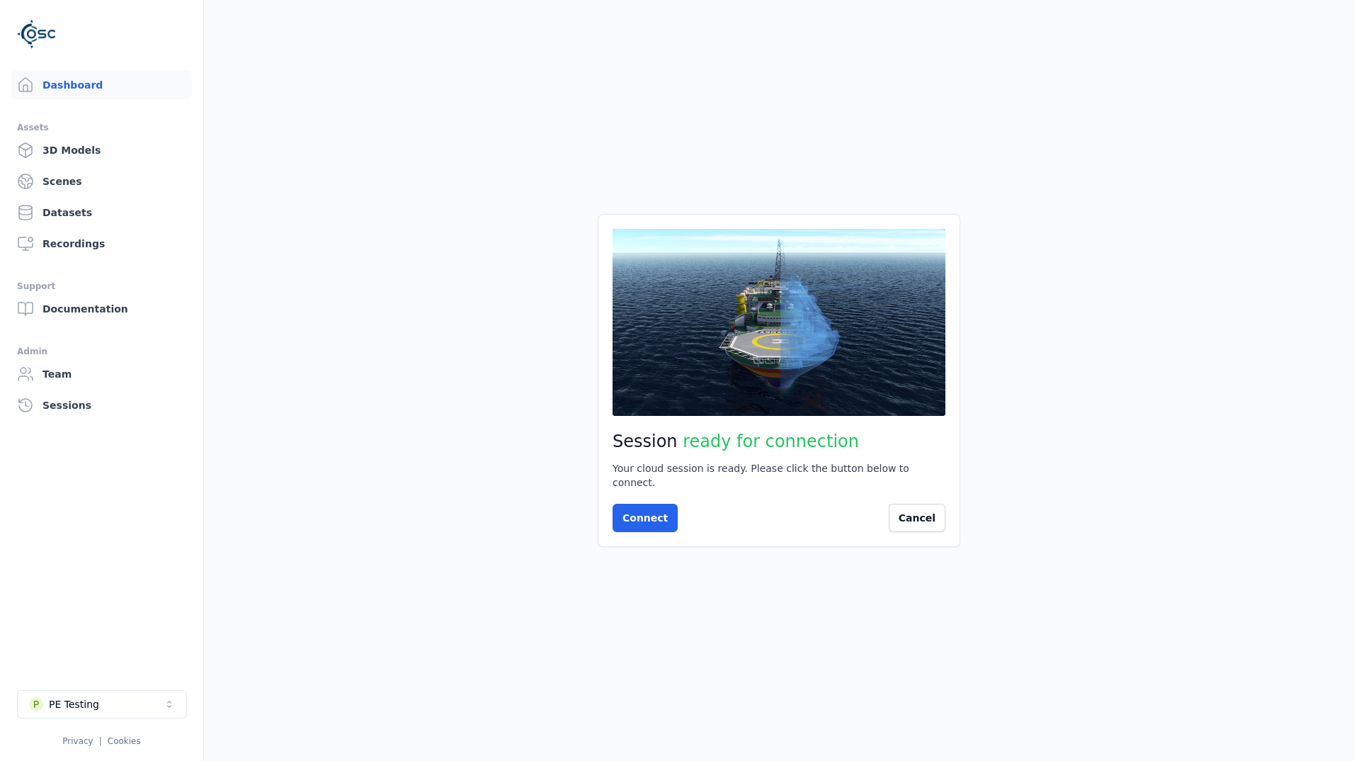
click at [847, 331] on button at bounding box center [779, 322] width 333 height 187
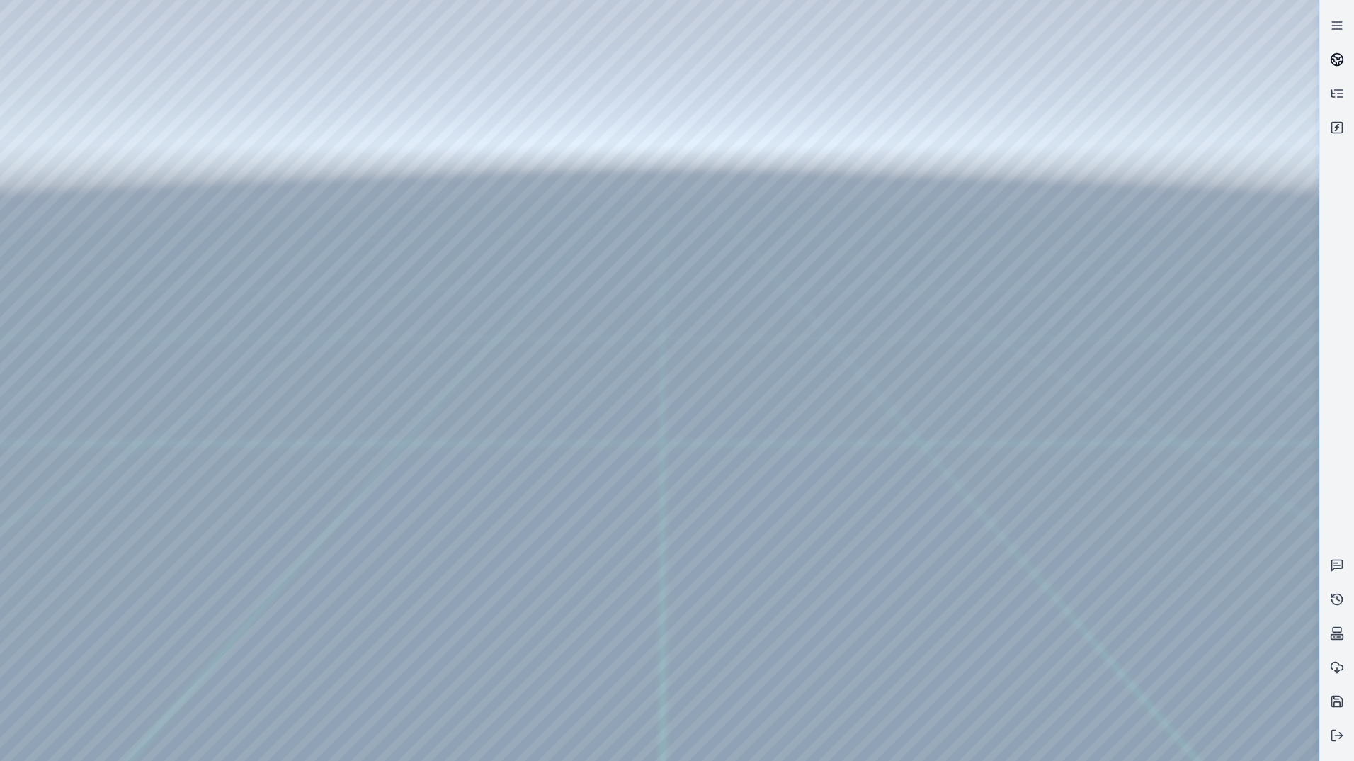
click at [1335, 72] on link at bounding box center [1337, 59] width 34 height 34
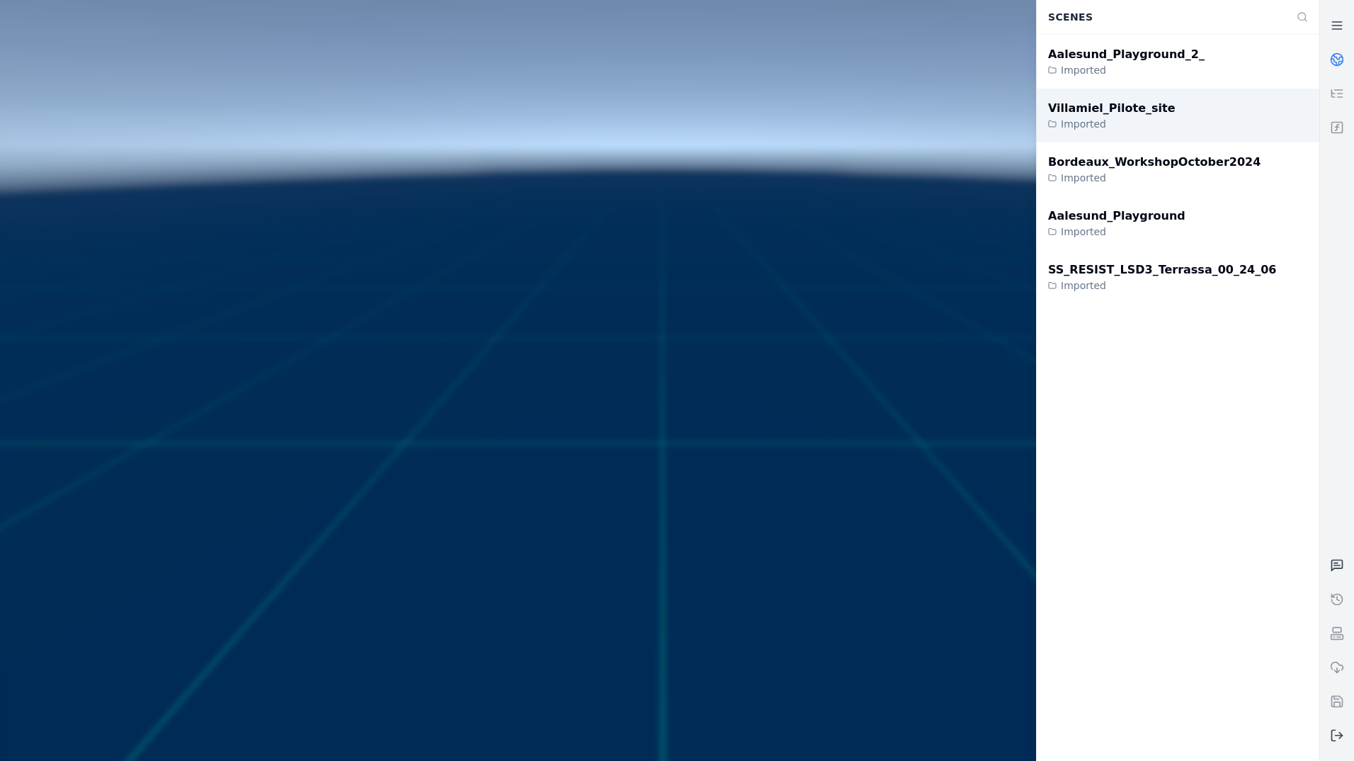
click at [1154, 115] on div "Villamiel_Pilote_site Imported" at bounding box center [1178, 116] width 283 height 54
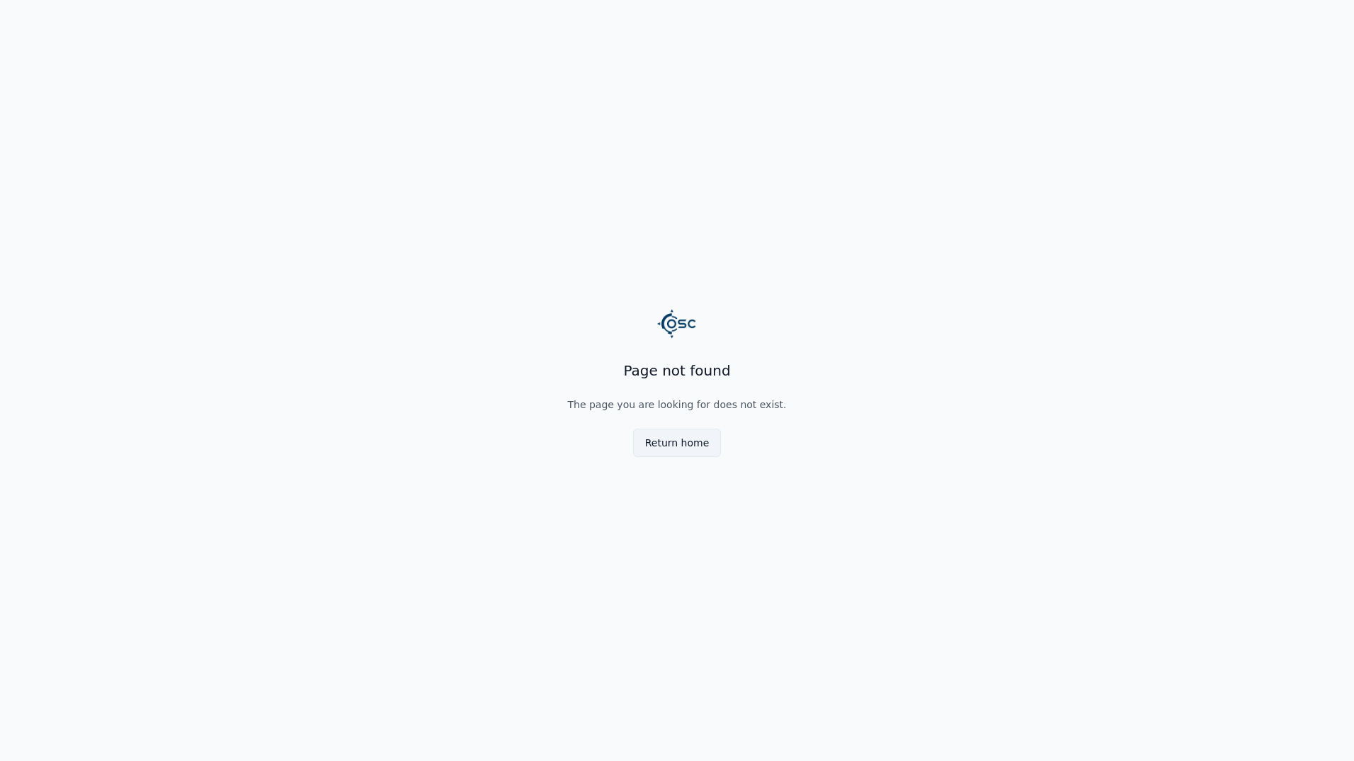
click at [705, 443] on button "Return home" at bounding box center [677, 443] width 89 height 28
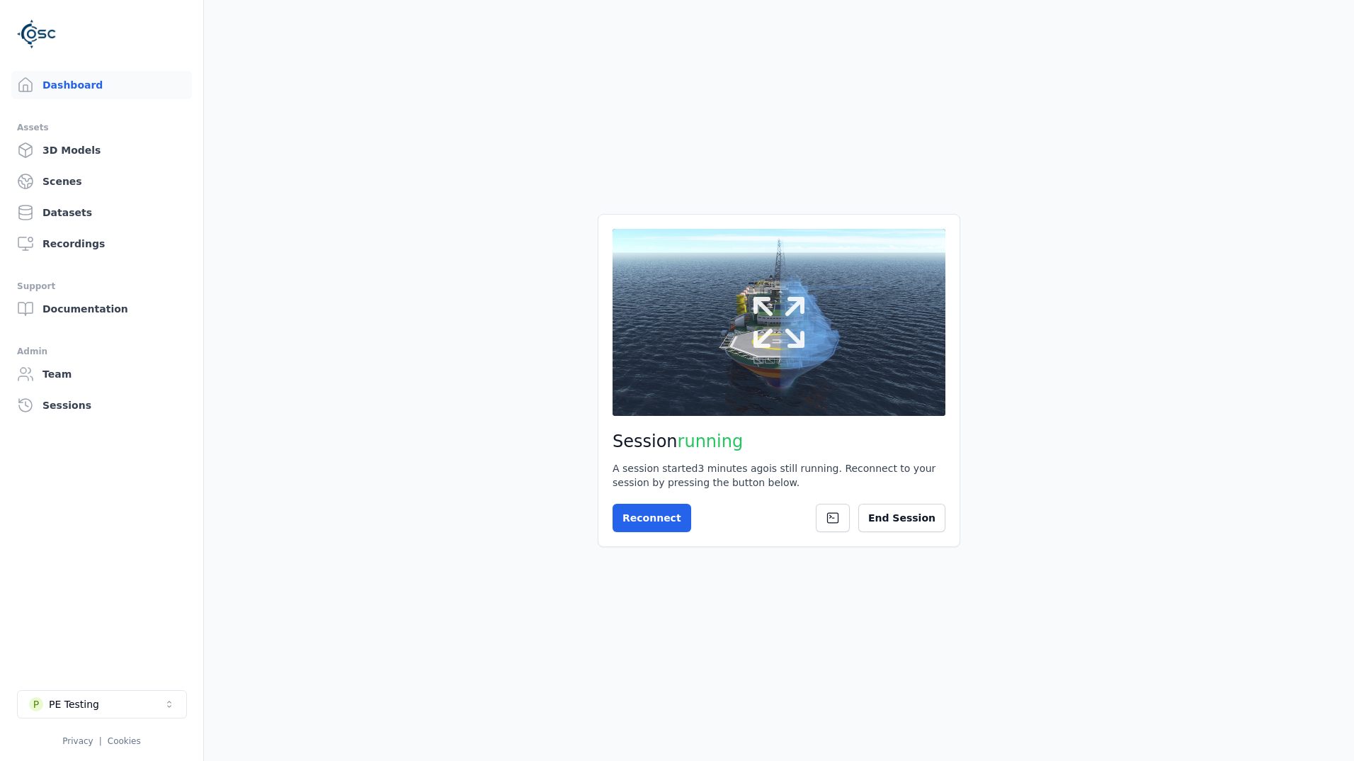
click at [879, 293] on button at bounding box center [779, 322] width 333 height 187
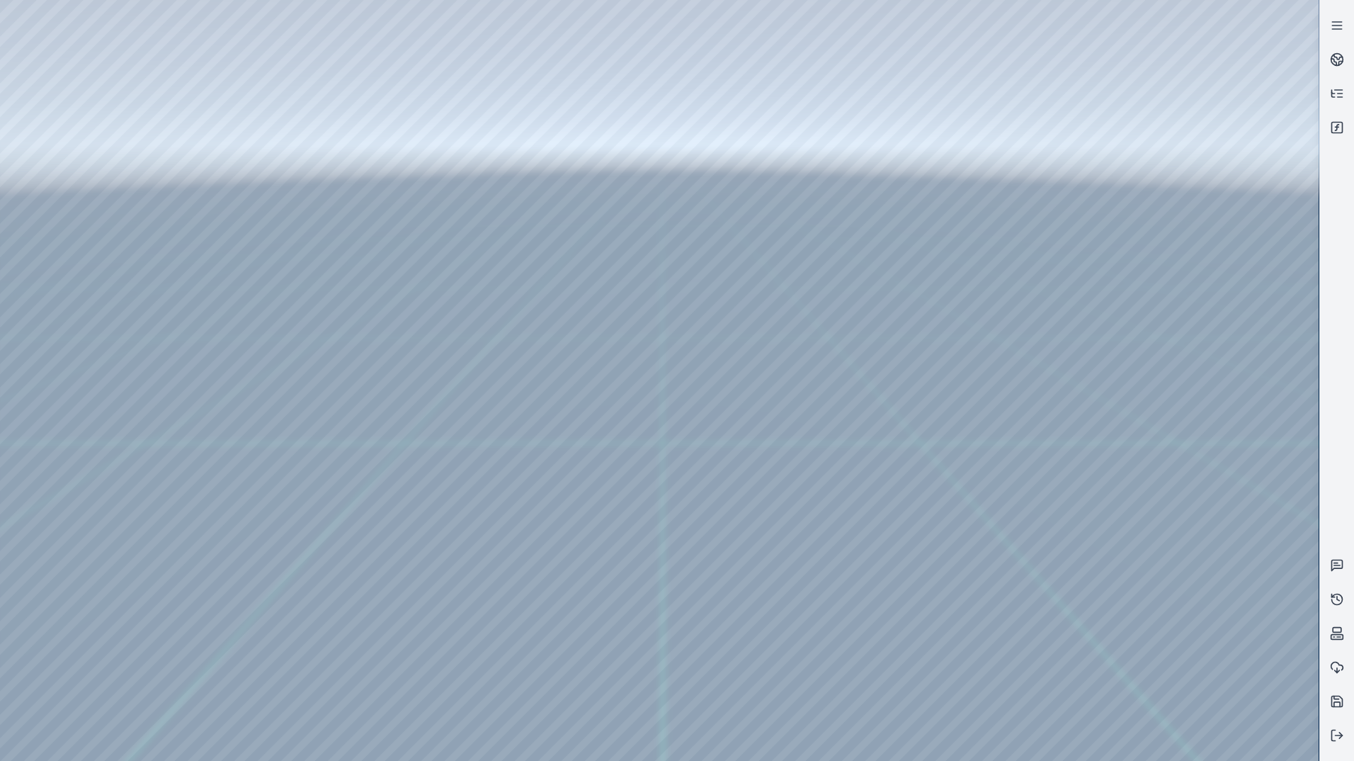
click at [106, 85] on div at bounding box center [659, 380] width 1319 height 761
click at [99, 140] on div at bounding box center [659, 380] width 1319 height 761
click at [376, 662] on div at bounding box center [659, 380] width 1319 height 761
drag, startPoint x: 759, startPoint y: 458, endPoint x: 797, endPoint y: 436, distance: 44.1
drag, startPoint x: 876, startPoint y: 317, endPoint x: 795, endPoint y: 638, distance: 331.7
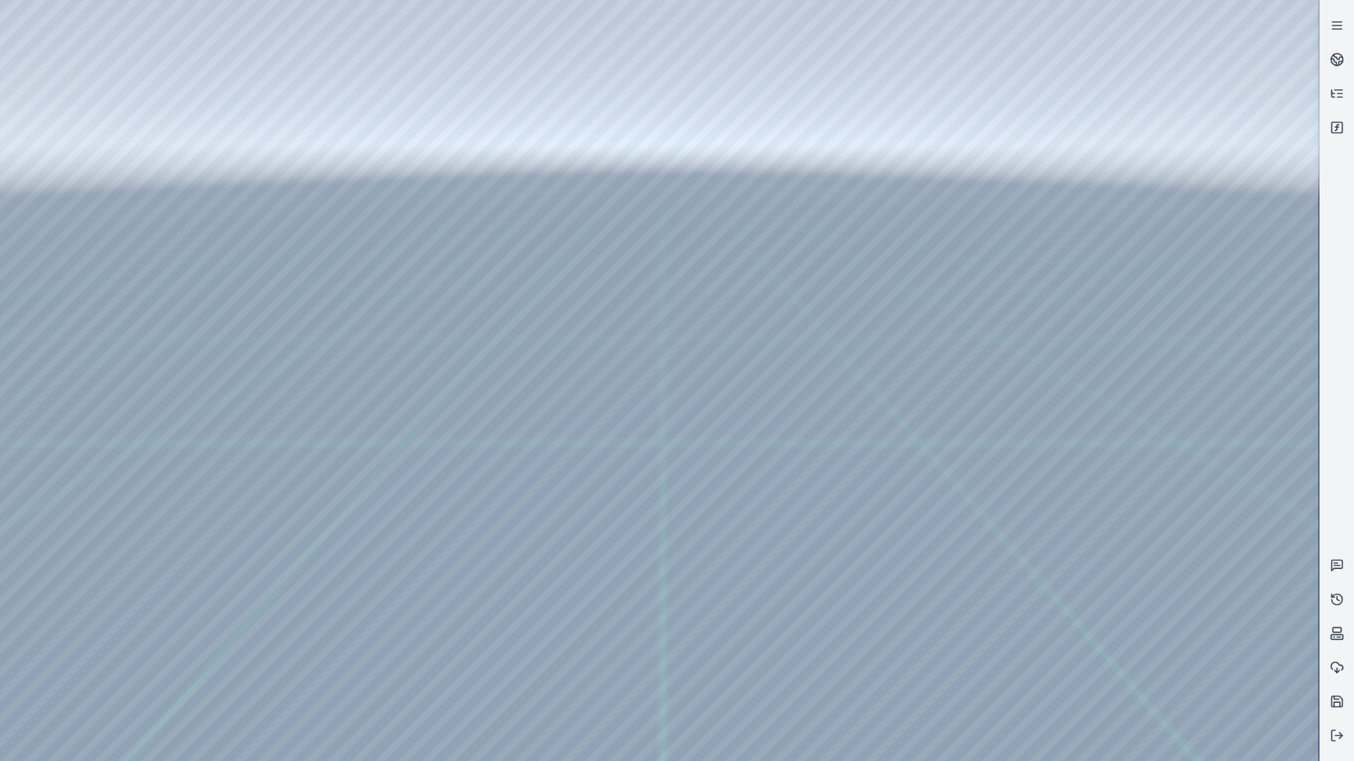
click at [372, 635] on div at bounding box center [659, 380] width 1319 height 761
drag, startPoint x: 888, startPoint y: 222, endPoint x: 766, endPoint y: 521, distance: 322.4
click at [40, 33] on div at bounding box center [659, 380] width 1319 height 761
click at [375, 632] on div at bounding box center [659, 380] width 1319 height 761
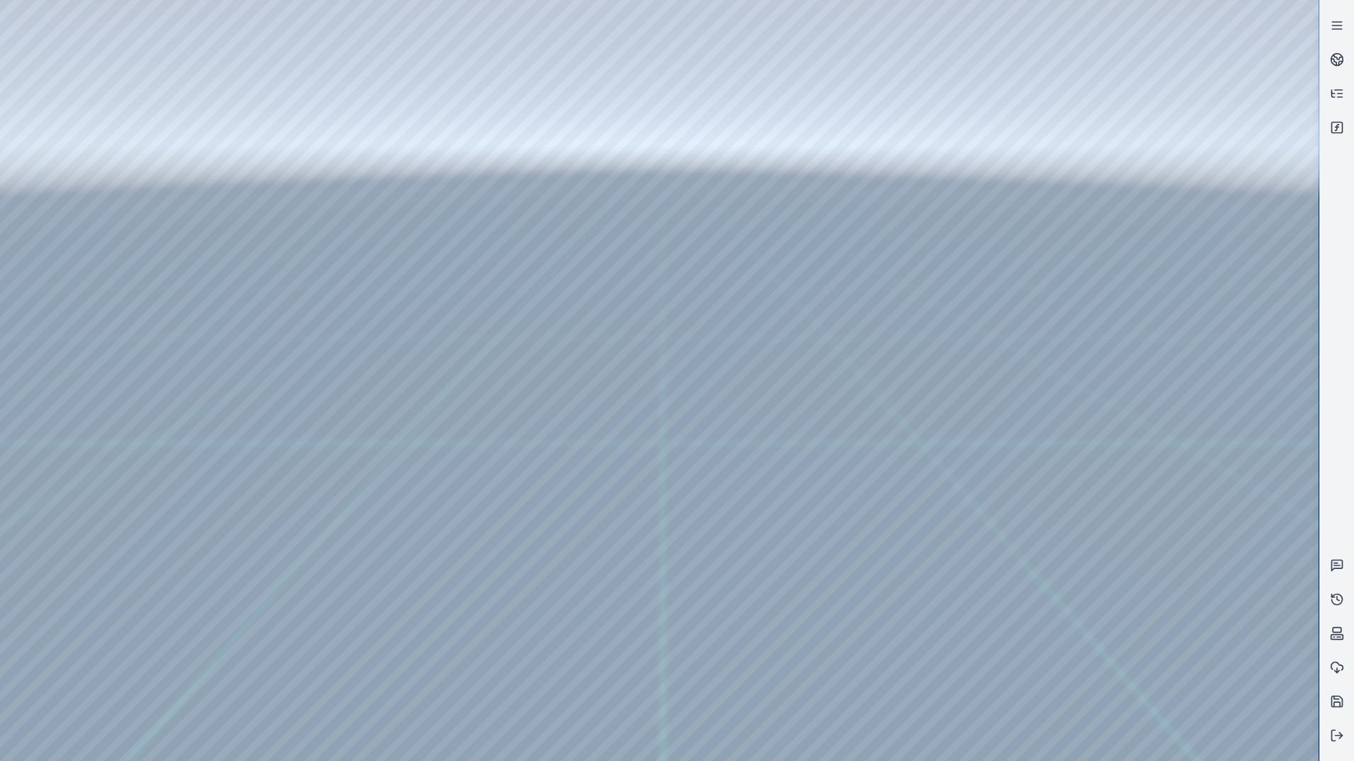
drag, startPoint x: 203, startPoint y: 691, endPoint x: 273, endPoint y: 695, distance: 70.2
click at [262, 697] on div at bounding box center [659, 380] width 1319 height 761
drag, startPoint x: 276, startPoint y: 693, endPoint x: 237, endPoint y: 697, distance: 39.1
click at [237, 697] on div at bounding box center [659, 380] width 1319 height 761
click at [171, 43] on div at bounding box center [659, 380] width 1319 height 761
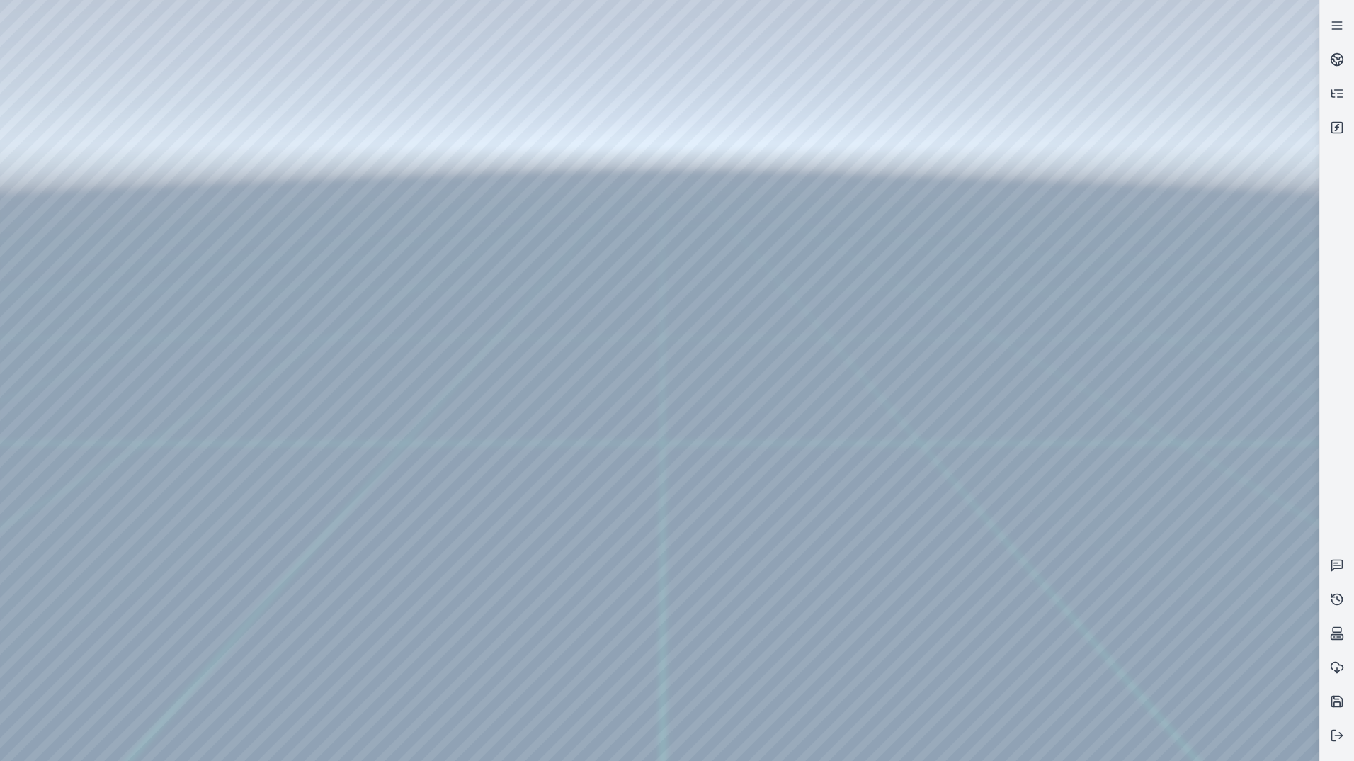
click at [30, 47] on div at bounding box center [659, 380] width 1319 height 761
click at [11, 29] on div at bounding box center [659, 380] width 1319 height 761
click at [1092, 744] on div at bounding box center [659, 380] width 1319 height 761
click at [1120, 746] on div at bounding box center [659, 380] width 1319 height 761
click at [1120, 745] on div at bounding box center [659, 380] width 1319 height 761
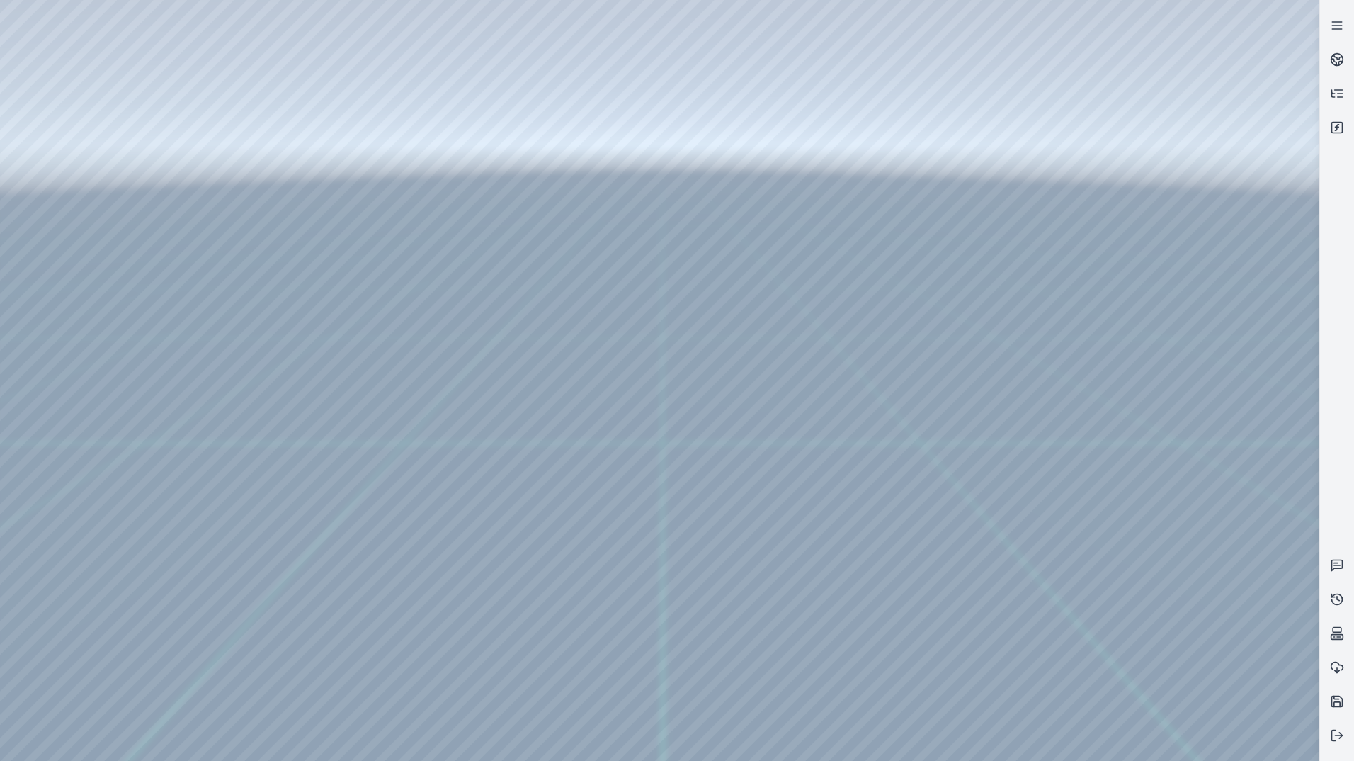
click at [1100, 744] on div at bounding box center [659, 380] width 1319 height 761
drag, startPoint x: 576, startPoint y: 419, endPoint x: 593, endPoint y: 447, distance: 32.4
click at [8, 28] on div at bounding box center [659, 380] width 1319 height 761
click at [341, 177] on div at bounding box center [659, 380] width 1319 height 761
drag, startPoint x: 488, startPoint y: 360, endPoint x: 497, endPoint y: 426, distance: 66.4
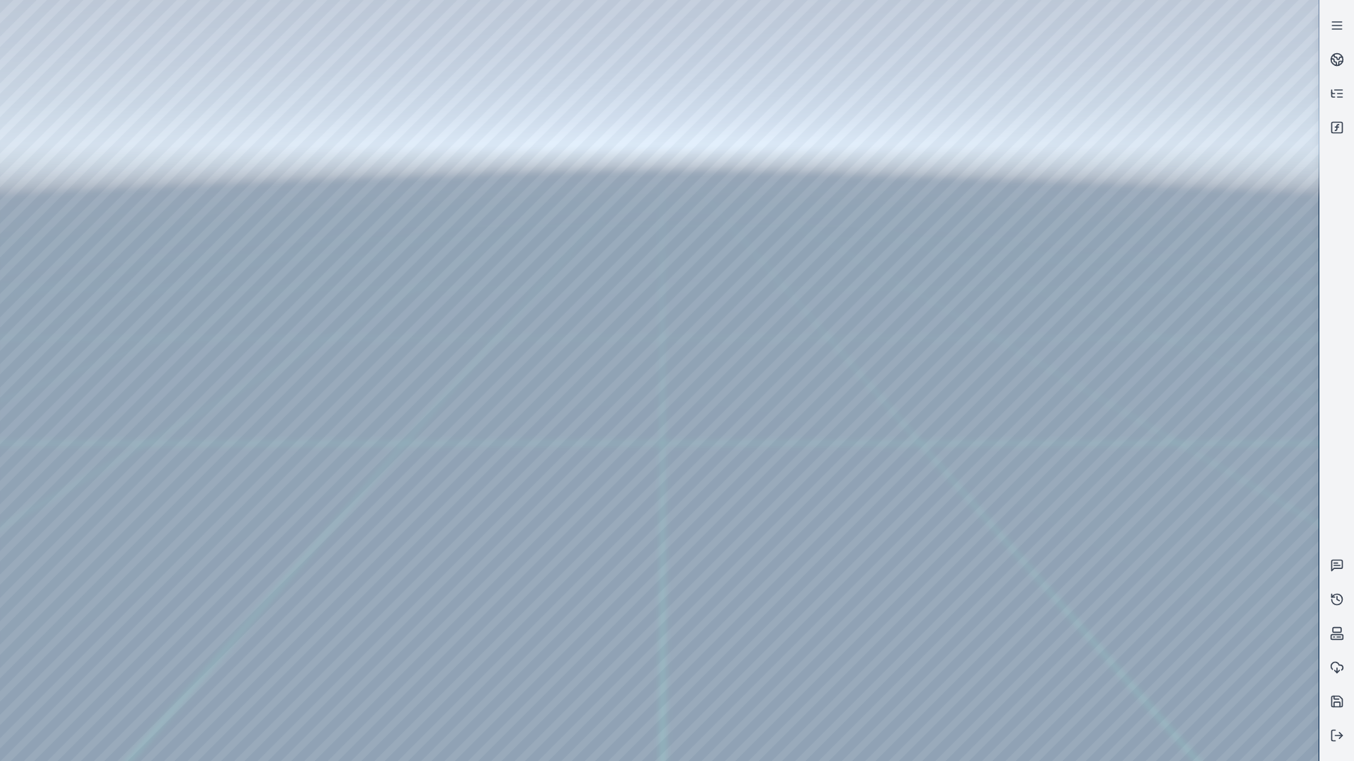
click at [89, 112] on div at bounding box center [659, 380] width 1319 height 761
click at [89, 140] on div at bounding box center [659, 380] width 1319 height 761
click at [365, 638] on div at bounding box center [659, 380] width 1319 height 761
click at [336, 636] on div at bounding box center [659, 380] width 1319 height 761
click at [375, 633] on div at bounding box center [659, 380] width 1319 height 761
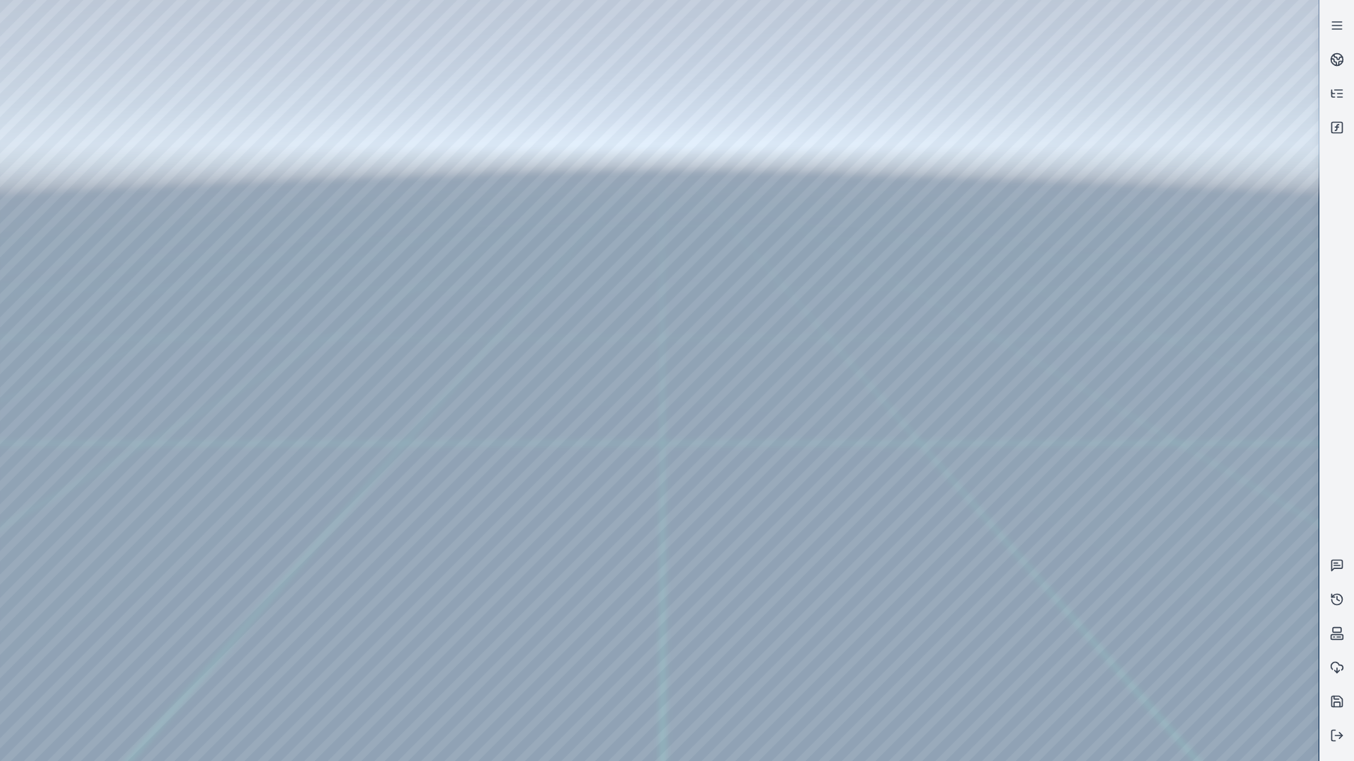
click at [375, 635] on div at bounding box center [659, 380] width 1319 height 761
click at [368, 670] on div at bounding box center [659, 380] width 1319 height 761
click at [374, 658] on div at bounding box center [659, 380] width 1319 height 761
drag, startPoint x: 503, startPoint y: 467, endPoint x: 784, endPoint y: 441, distance: 282.3
drag, startPoint x: 755, startPoint y: 393, endPoint x: 674, endPoint y: 532, distance: 160.6
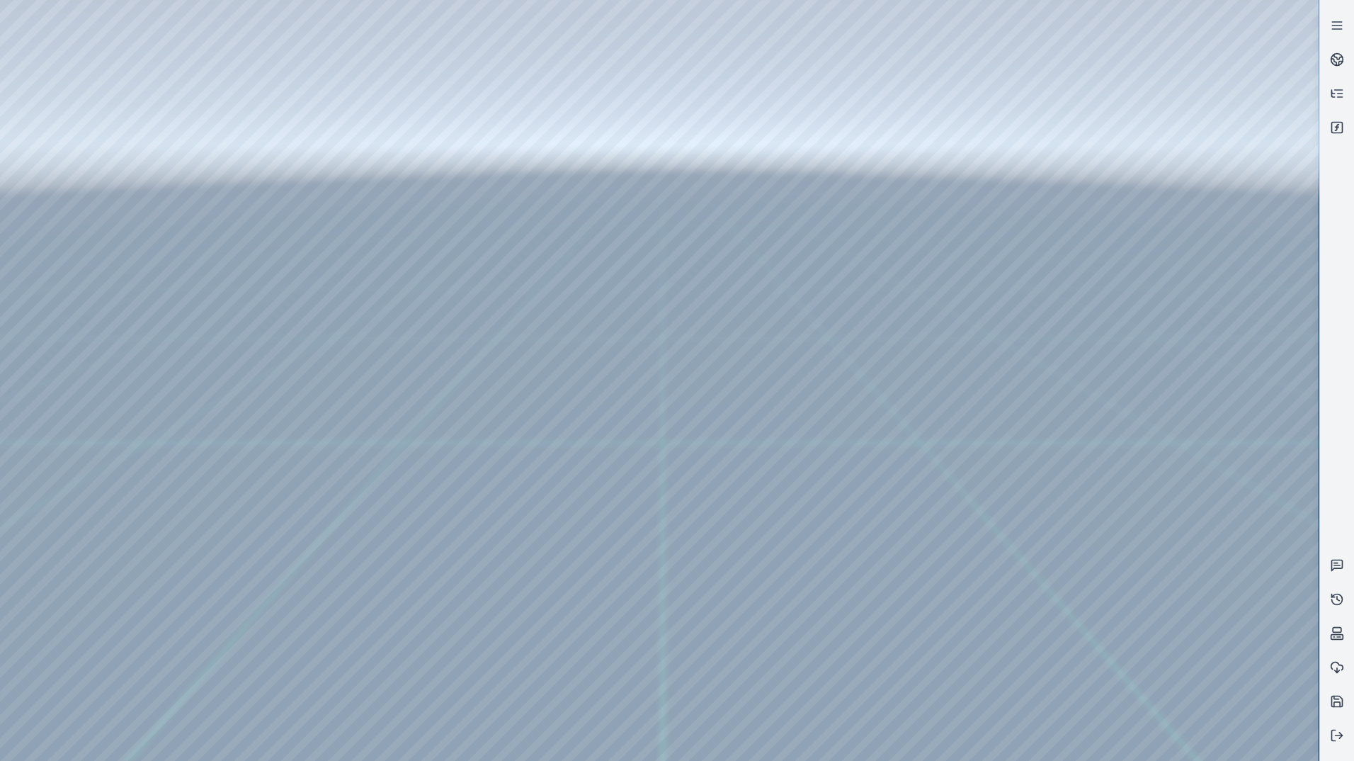
click at [69, 225] on div at bounding box center [659, 380] width 1319 height 761
click at [80, 171] on div at bounding box center [659, 380] width 1319 height 761
click at [386, 47] on div at bounding box center [659, 380] width 1319 height 761
click at [266, 214] on div at bounding box center [659, 380] width 1319 height 761
click at [238, 239] on div at bounding box center [659, 380] width 1319 height 761
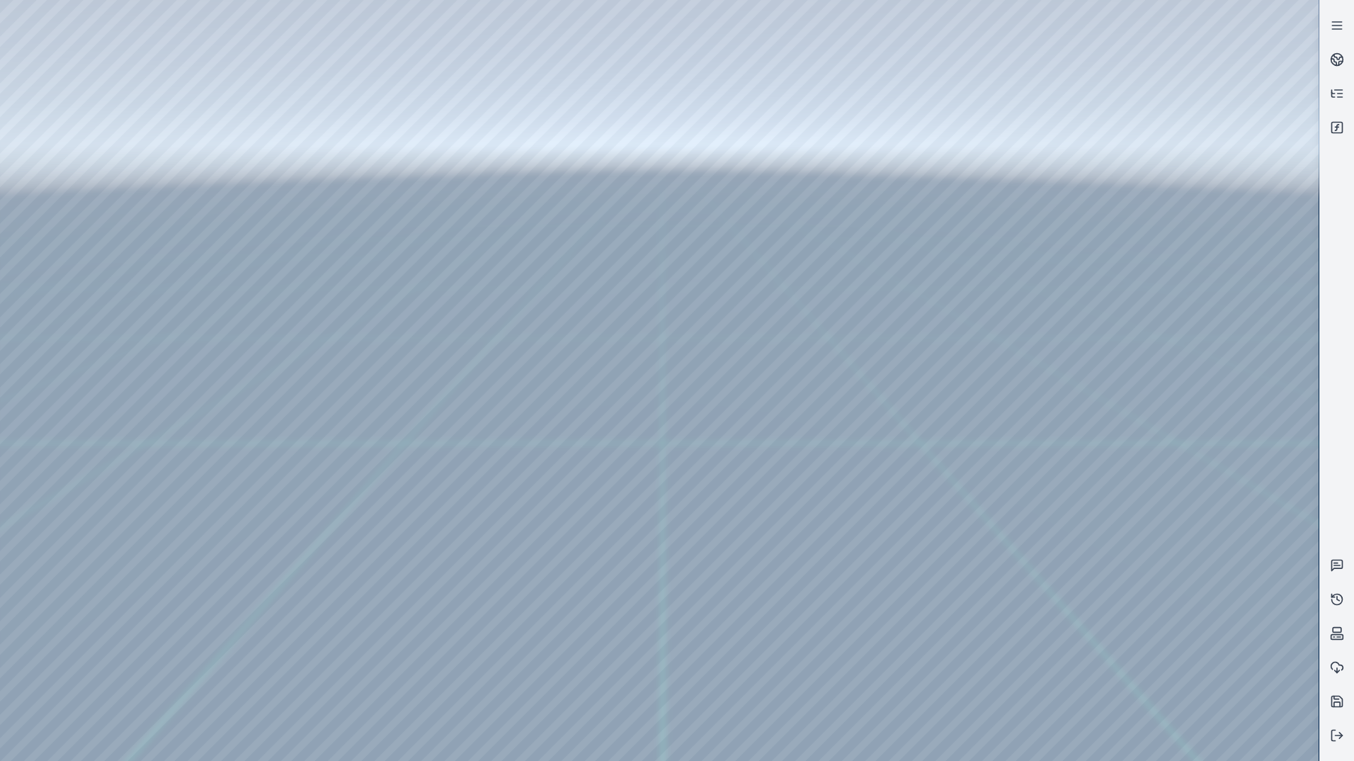
click at [1196, 271] on div at bounding box center [659, 380] width 1319 height 761
click at [268, 208] on div at bounding box center [659, 380] width 1319 height 761
click at [257, 233] on div at bounding box center [659, 380] width 1319 height 761
click at [210, 256] on div at bounding box center [659, 380] width 1319 height 761
click at [211, 283] on div at bounding box center [659, 380] width 1319 height 761
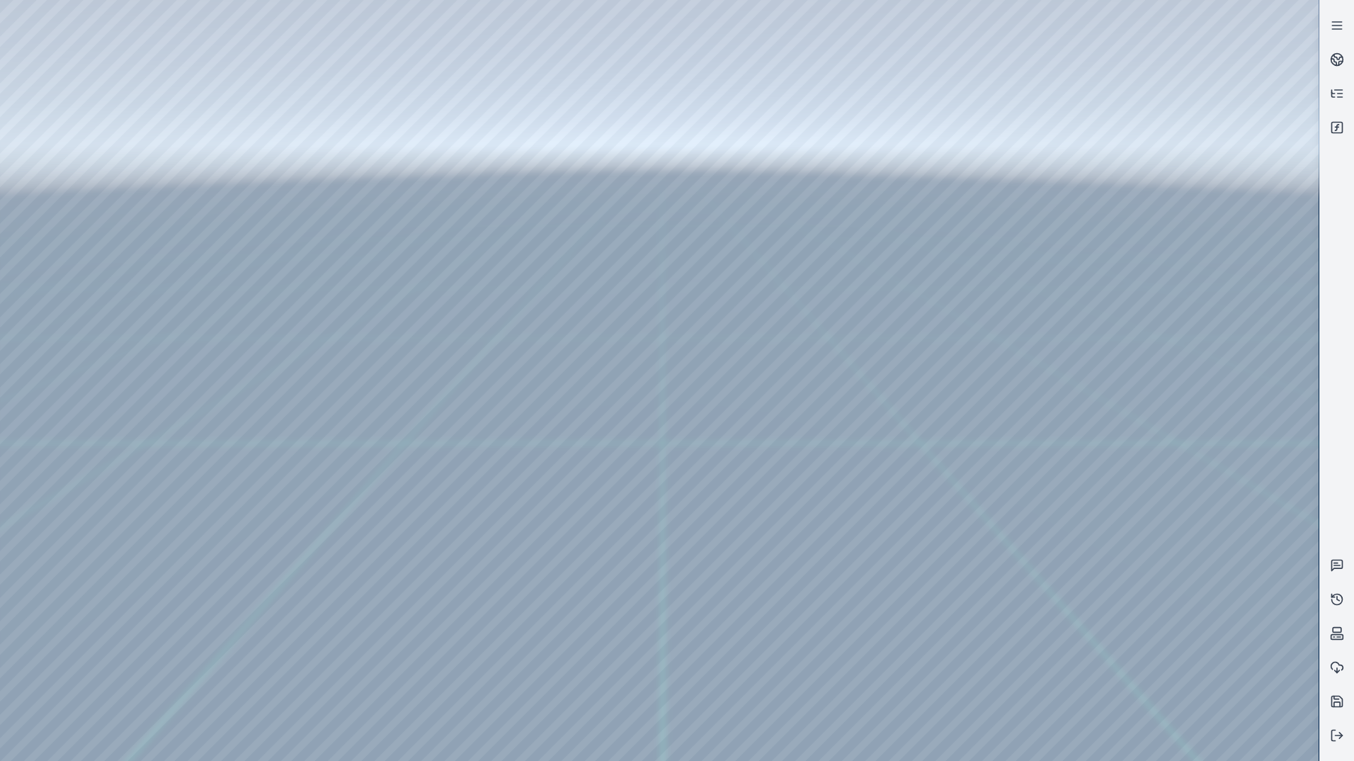
click at [268, 210] on div at bounding box center [659, 380] width 1319 height 761
click at [269, 260] on div at bounding box center [659, 380] width 1319 height 761
click at [272, 235] on div at bounding box center [659, 380] width 1319 height 761
click at [273, 290] on div at bounding box center [659, 380] width 1319 height 761
click at [276, 239] on div at bounding box center [659, 380] width 1319 height 761
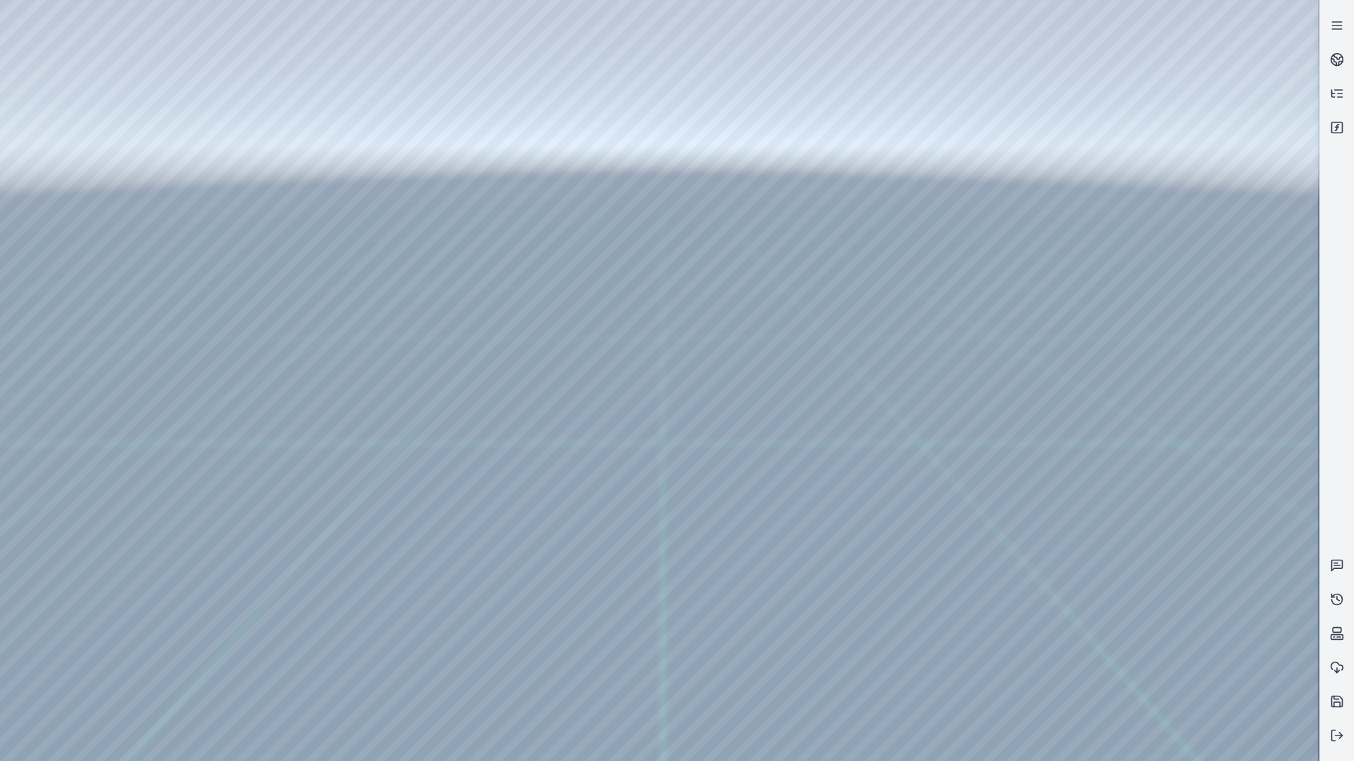
click at [278, 210] on div at bounding box center [659, 380] width 1319 height 761
click at [1201, 589] on div at bounding box center [659, 380] width 1319 height 761
click at [1213, 659] on div at bounding box center [659, 380] width 1319 height 761
click at [259, 234] on div at bounding box center [659, 380] width 1319 height 761
click at [1152, 431] on div at bounding box center [659, 380] width 1319 height 761
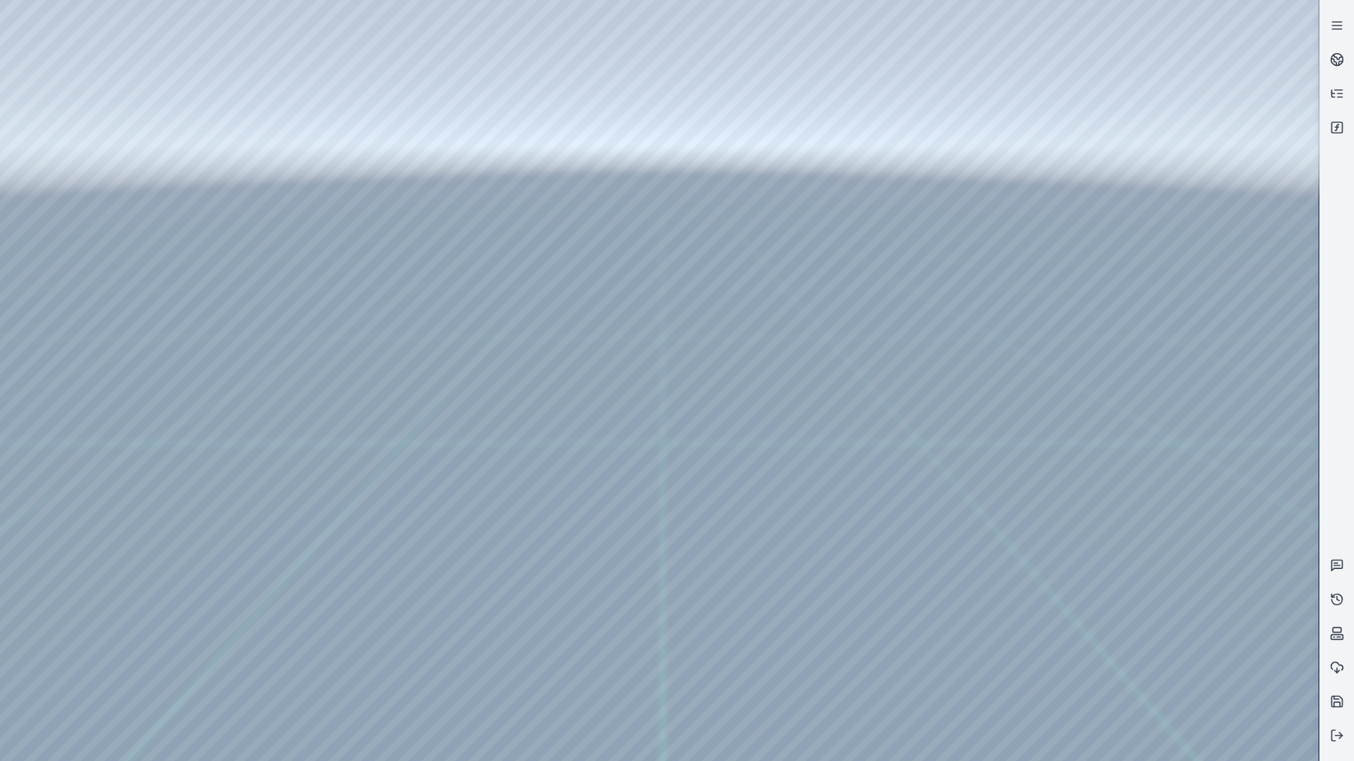
click at [260, 237] on div at bounding box center [659, 380] width 1319 height 761
click at [260, 238] on div at bounding box center [659, 380] width 1319 height 761
click at [878, 398] on div at bounding box center [659, 380] width 1319 height 761
click at [260, 237] on div at bounding box center [659, 380] width 1319 height 761
click at [256, 215] on div at bounding box center [659, 380] width 1319 height 761
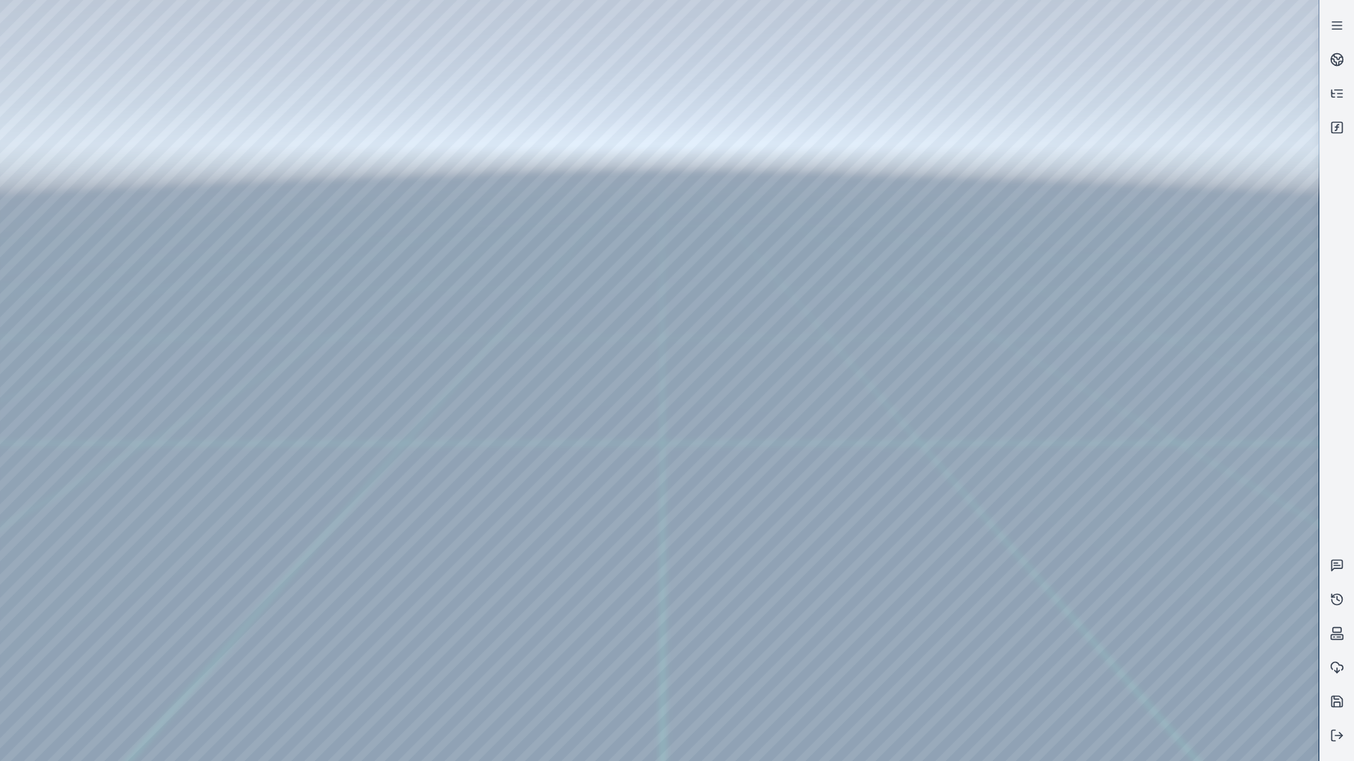
click at [258, 234] on div at bounding box center [659, 380] width 1319 height 761
click at [258, 235] on div at bounding box center [659, 380] width 1319 height 761
click at [257, 236] on div at bounding box center [659, 380] width 1319 height 761
click at [269, 273] on div at bounding box center [659, 380] width 1319 height 761
click at [1183, 449] on div at bounding box center [659, 380] width 1319 height 761
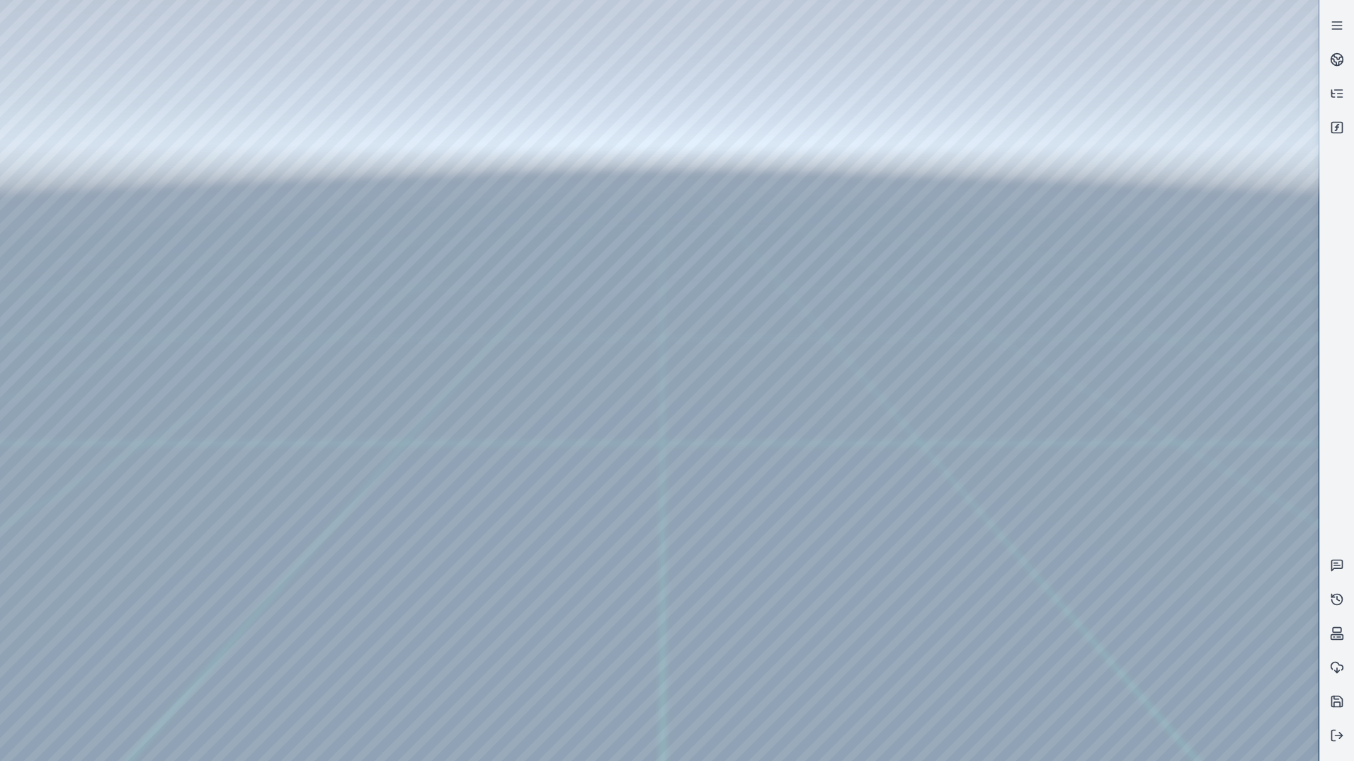
click at [1186, 456] on div at bounding box center [659, 380] width 1319 height 761
drag, startPoint x: 1184, startPoint y: 455, endPoint x: 1094, endPoint y: 451, distance: 90.8
click at [1094, 451] on div at bounding box center [659, 380] width 1319 height 761
click at [1165, 448] on div at bounding box center [659, 380] width 1319 height 761
click at [1162, 449] on div at bounding box center [659, 380] width 1319 height 761
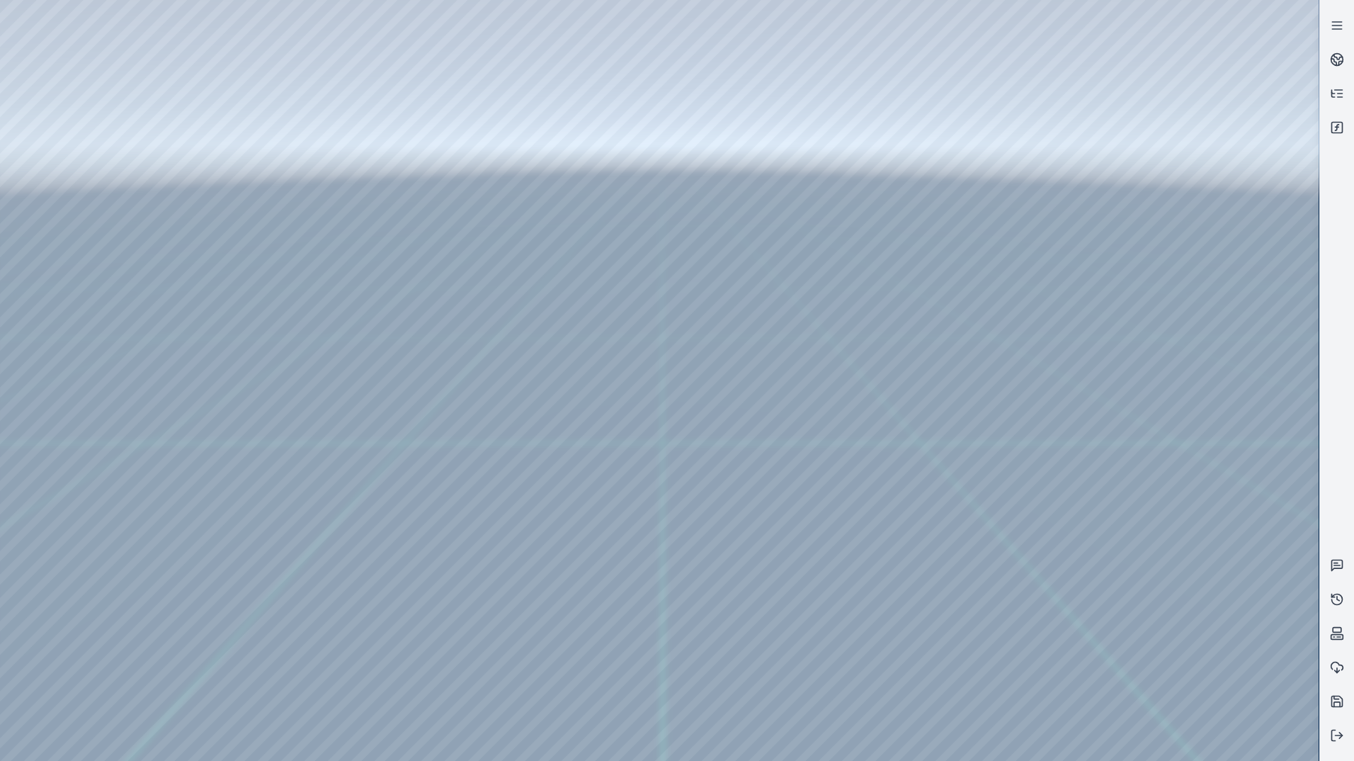
click at [1172, 464] on div at bounding box center [659, 380] width 1319 height 761
drag, startPoint x: 1171, startPoint y: 460, endPoint x: 1153, endPoint y: 460, distance: 17.7
click at [1167, 460] on div at bounding box center [659, 380] width 1319 height 761
click at [1152, 458] on div at bounding box center [659, 380] width 1319 height 761
click at [234, 254] on div at bounding box center [659, 380] width 1319 height 761
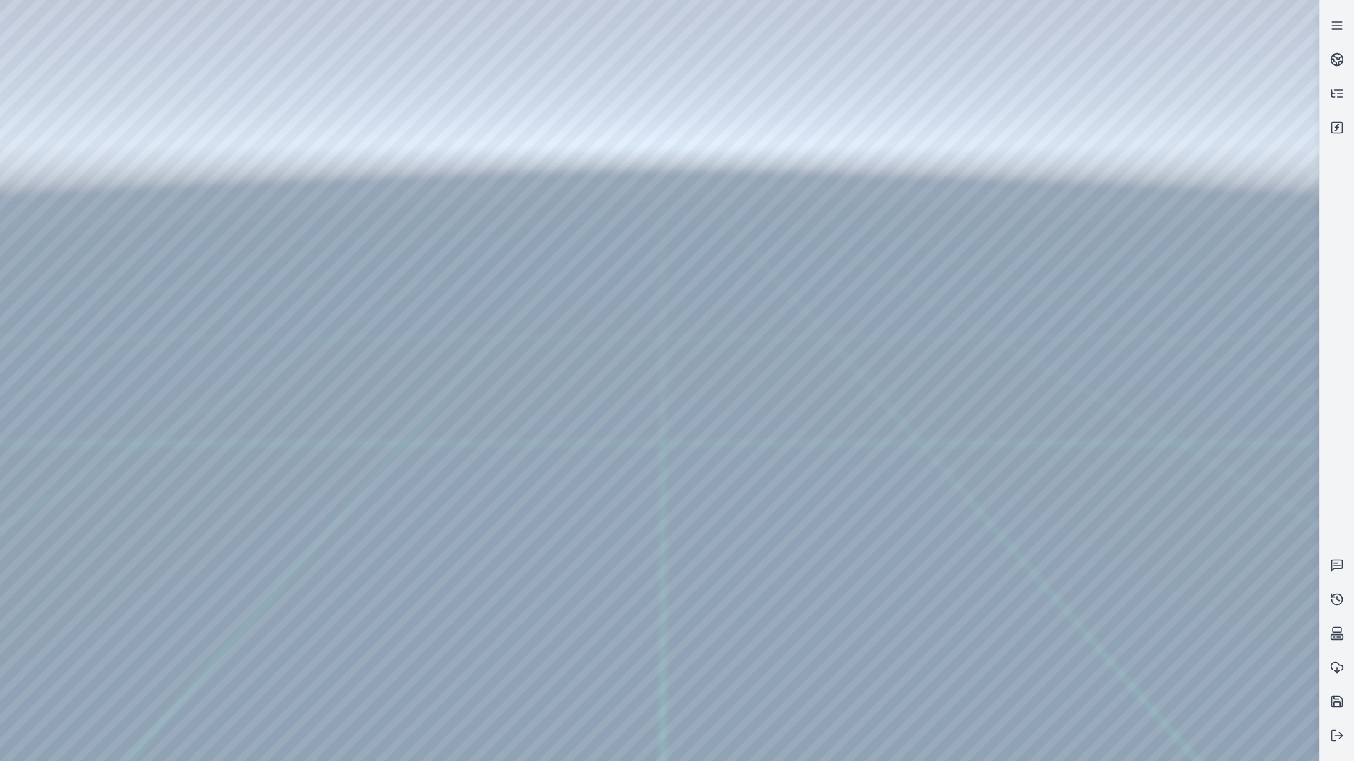
click at [239, 282] on div at bounding box center [659, 380] width 1319 height 761
click at [266, 224] on div at bounding box center [659, 380] width 1319 height 761
click at [267, 217] on div at bounding box center [659, 380] width 1319 height 761
click at [272, 257] on div at bounding box center [659, 380] width 1319 height 761
click at [265, 293] on div at bounding box center [659, 380] width 1319 height 761
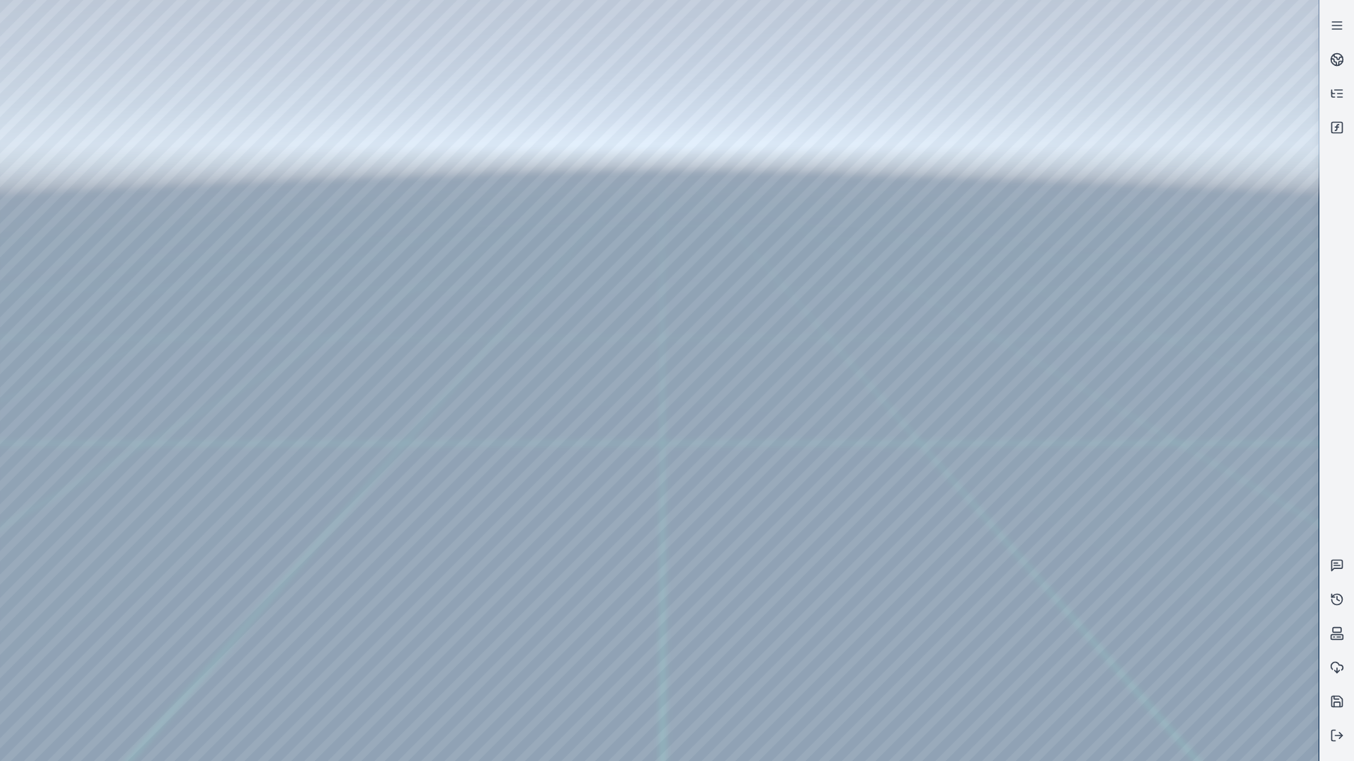
click at [270, 284] on div at bounding box center [659, 380] width 1319 height 761
click at [262, 240] on div at bounding box center [659, 380] width 1319 height 761
click at [729, 288] on div at bounding box center [659, 380] width 1319 height 761
click at [96, 137] on div at bounding box center [659, 380] width 1319 height 761
click at [88, 160] on div at bounding box center [659, 380] width 1319 height 761
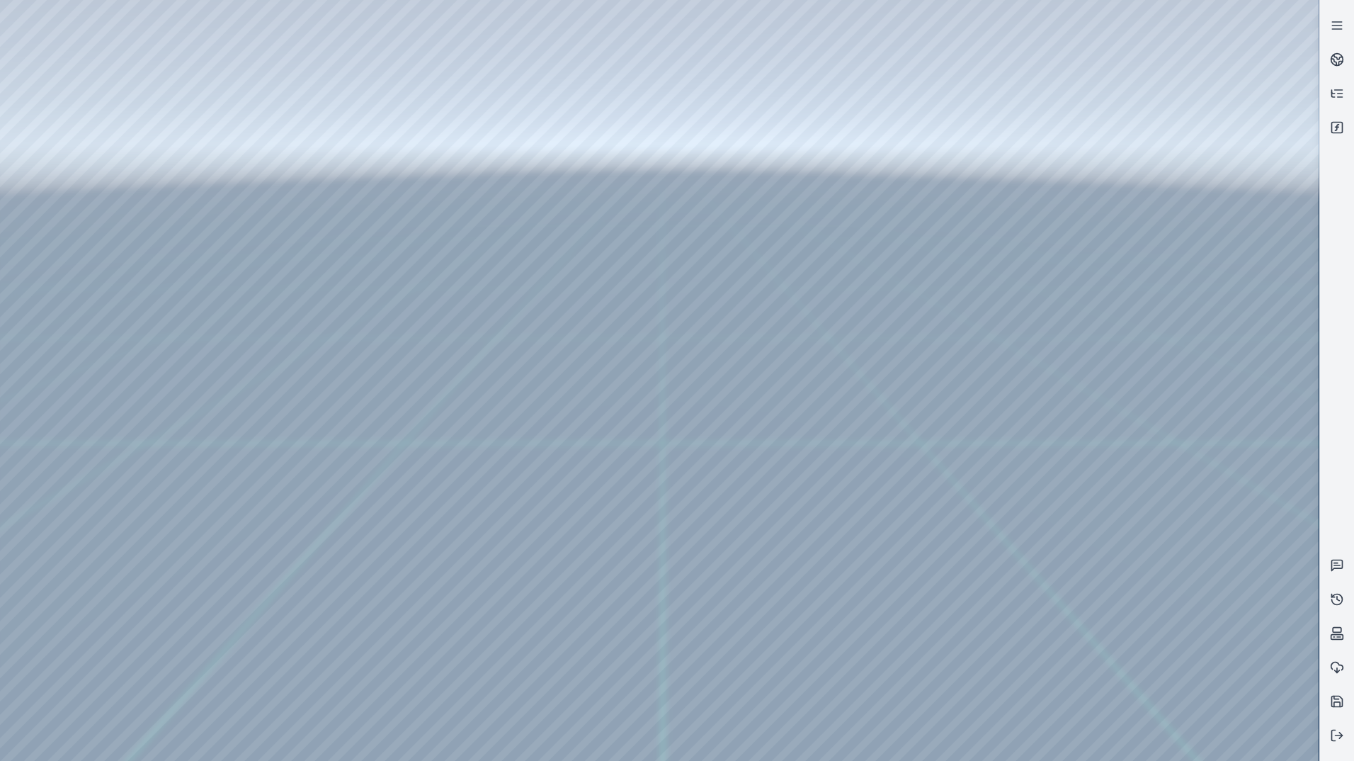
click at [309, 55] on div at bounding box center [659, 380] width 1319 height 761
click at [282, 233] on div at bounding box center [659, 380] width 1319 height 761
click at [1142, 332] on div at bounding box center [659, 380] width 1319 height 761
click at [1154, 342] on div at bounding box center [659, 380] width 1319 height 761
click at [1147, 334] on div at bounding box center [659, 380] width 1319 height 761
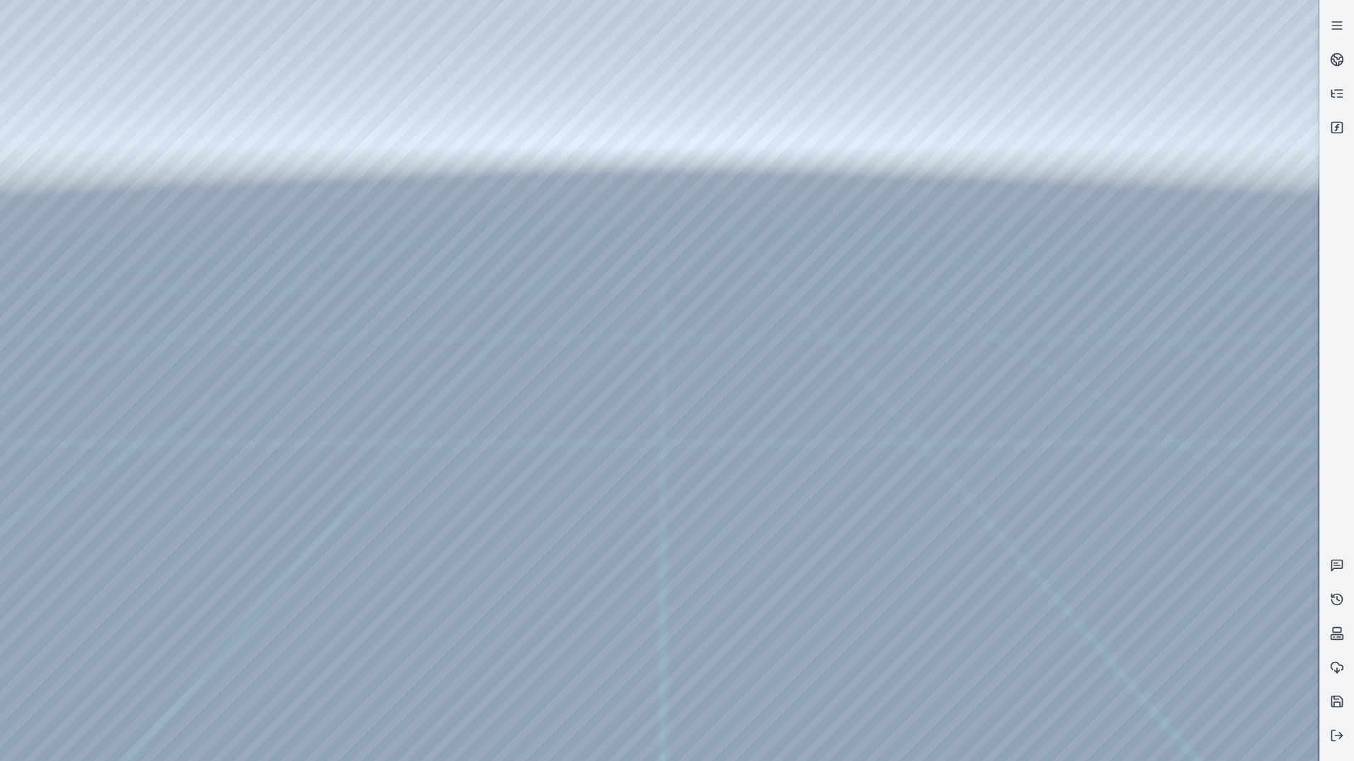
click at [1141, 589] on div at bounding box center [659, 380] width 1319 height 761
click at [1208, 694] on div at bounding box center [659, 380] width 1319 height 761
click at [1166, 326] on div at bounding box center [659, 380] width 1319 height 761
click at [79, 80] on div at bounding box center [659, 380] width 1319 height 761
click at [77, 125] on div at bounding box center [659, 380] width 1319 height 761
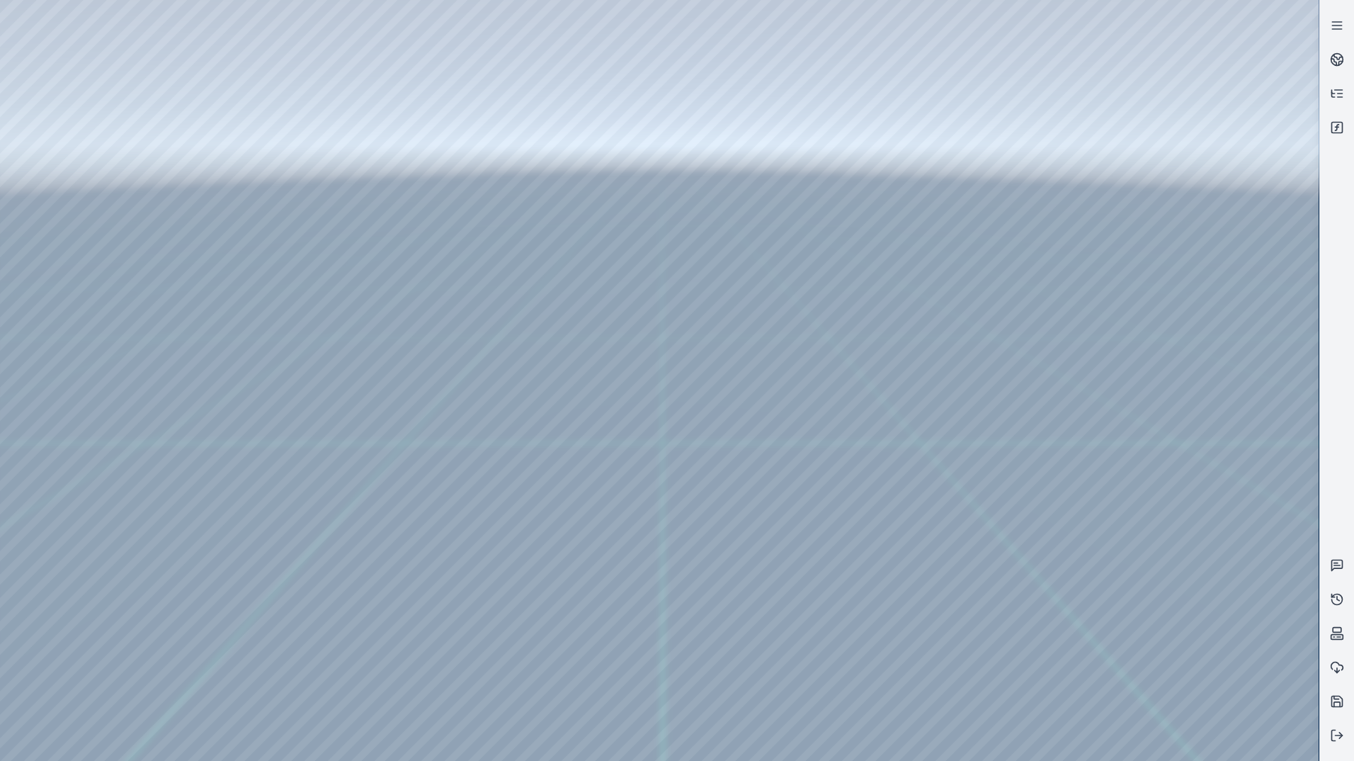
click at [331, 661] on div at bounding box center [659, 380] width 1319 height 761
click at [322, 681] on div at bounding box center [659, 380] width 1319 height 761
click at [549, 259] on div at bounding box center [659, 380] width 1319 height 761
click at [524, 300] on div at bounding box center [659, 380] width 1319 height 761
click at [647, 183] on div at bounding box center [659, 380] width 1319 height 761
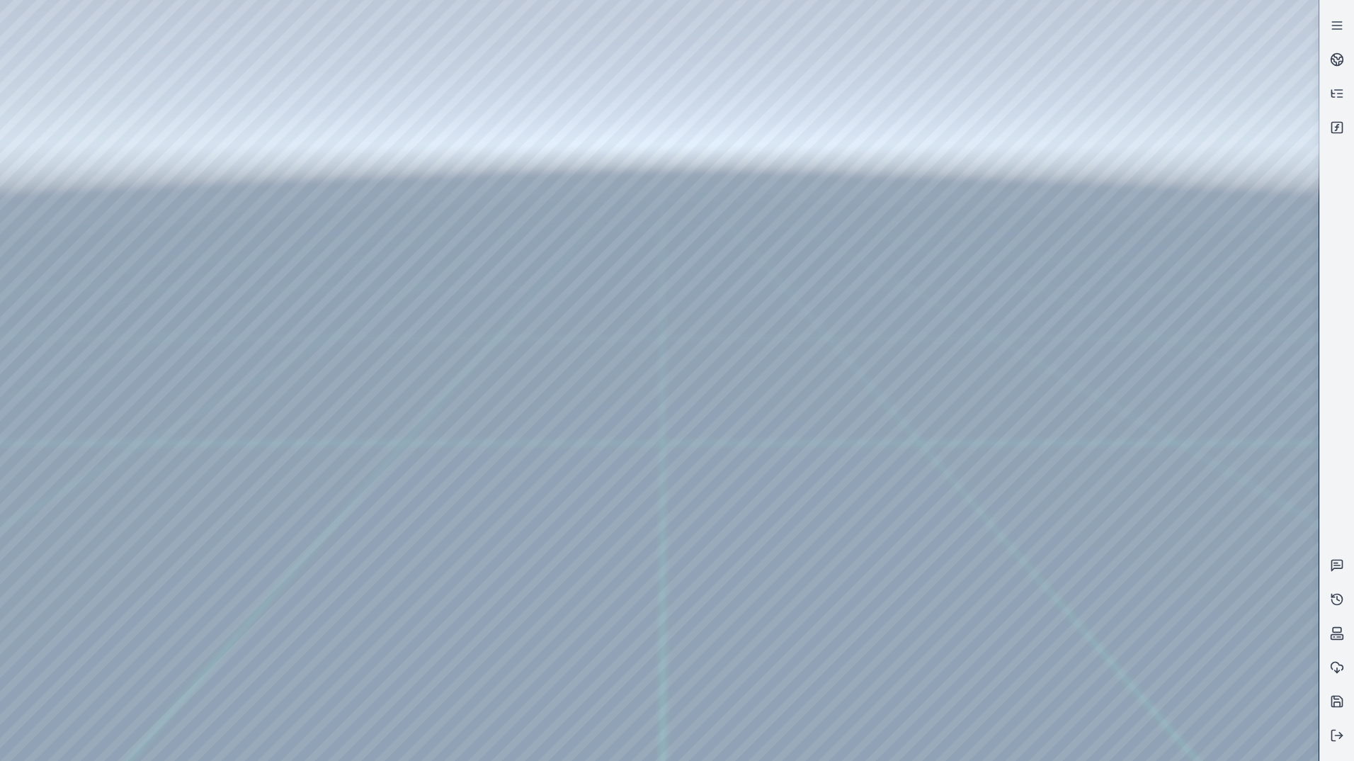
click at [52, 213] on div at bounding box center [659, 380] width 1319 height 761
click at [63, 159] on div at bounding box center [659, 380] width 1319 height 761
click at [372, 50] on div at bounding box center [659, 380] width 1319 height 761
click at [253, 234] on div at bounding box center [659, 380] width 1319 height 761
click at [263, 289] on div at bounding box center [659, 380] width 1319 height 761
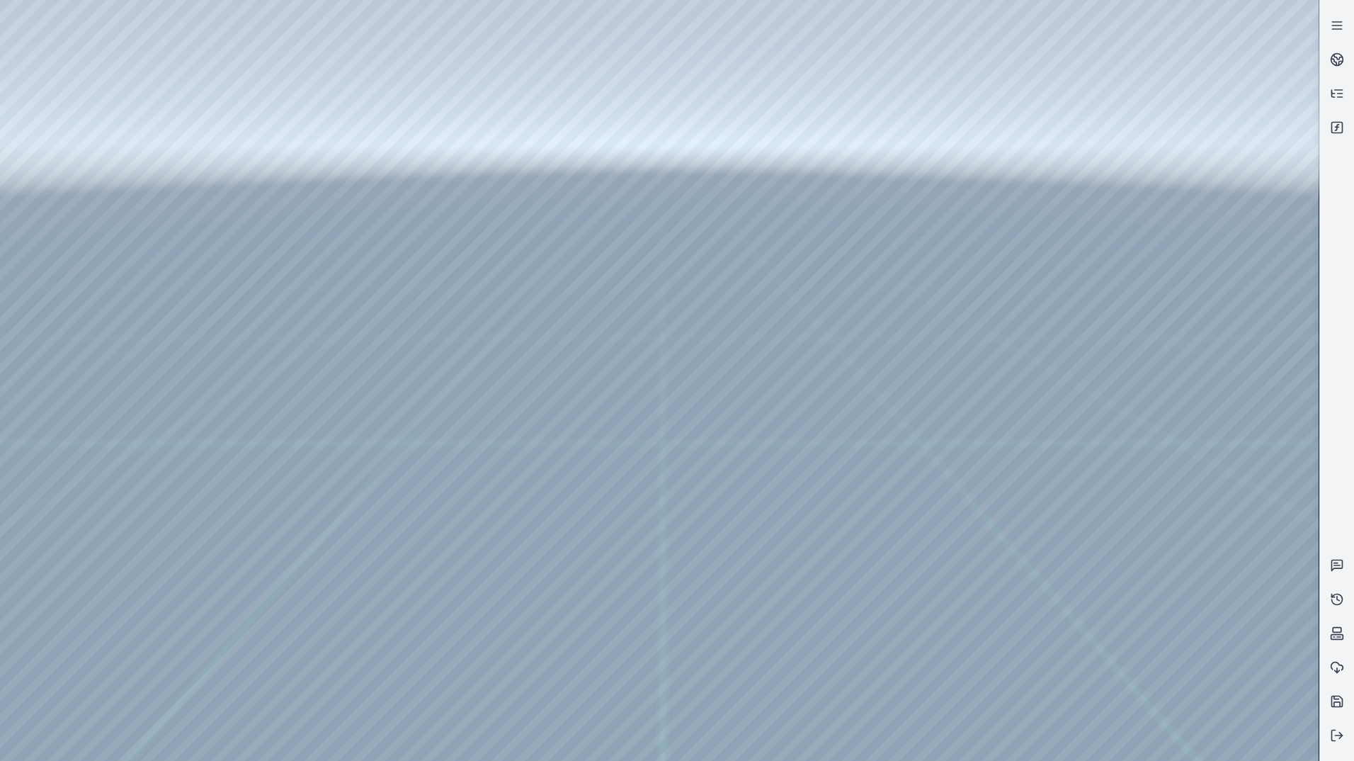
click at [1145, 174] on div at bounding box center [659, 380] width 1319 height 761
drag, startPoint x: 801, startPoint y: 471, endPoint x: 920, endPoint y: 265, distance: 238.0
drag, startPoint x: 875, startPoint y: 377, endPoint x: 883, endPoint y: 302, distance: 75.4
click at [1169, 645] on div at bounding box center [659, 380] width 1319 height 761
drag, startPoint x: 860, startPoint y: 471, endPoint x: 727, endPoint y: 452, distance: 134.5
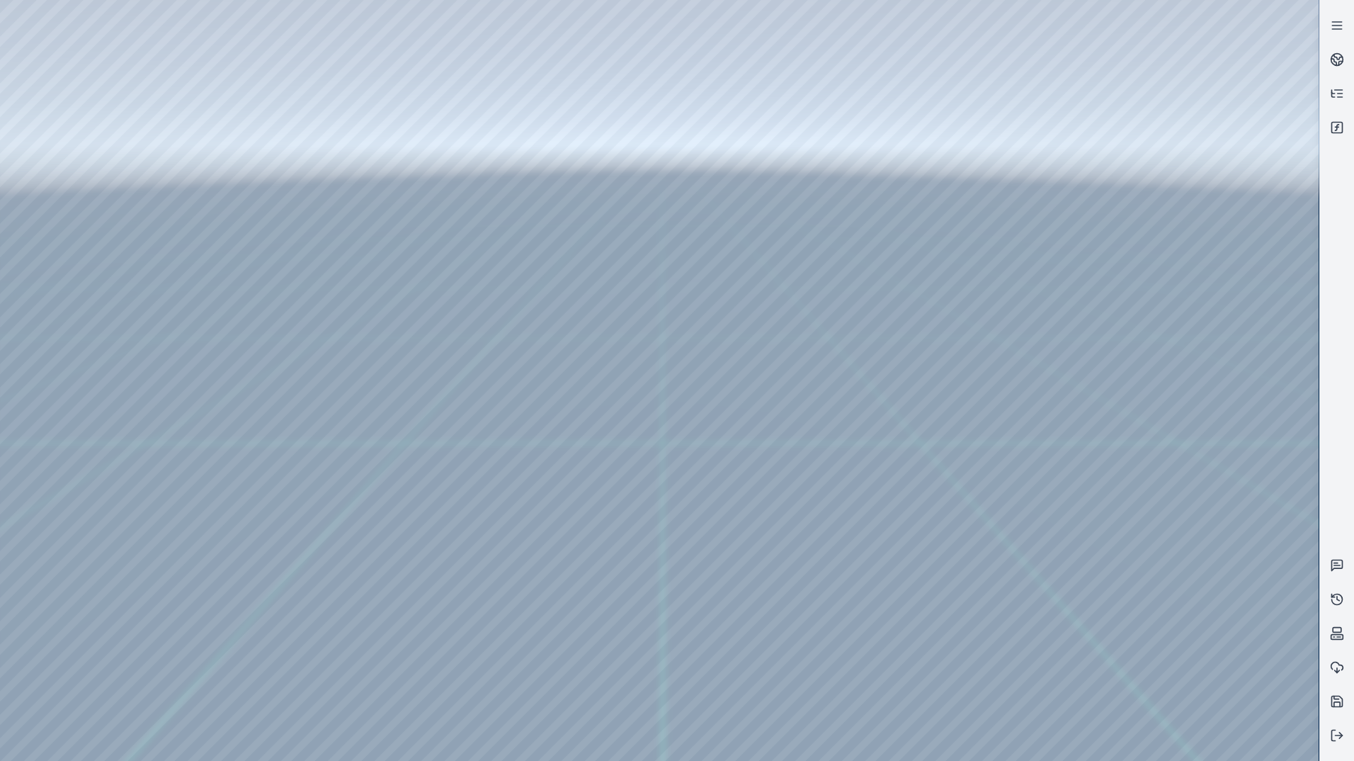
drag, startPoint x: 704, startPoint y: 430, endPoint x: 761, endPoint y: 543, distance: 126.7
drag, startPoint x: 761, startPoint y: 544, endPoint x: 776, endPoint y: 537, distance: 15.8
drag, startPoint x: 710, startPoint y: 513, endPoint x: 768, endPoint y: 540, distance: 64.0
click at [71, 86] on div at bounding box center [659, 380] width 1319 height 761
click at [67, 127] on div at bounding box center [659, 380] width 1319 height 761
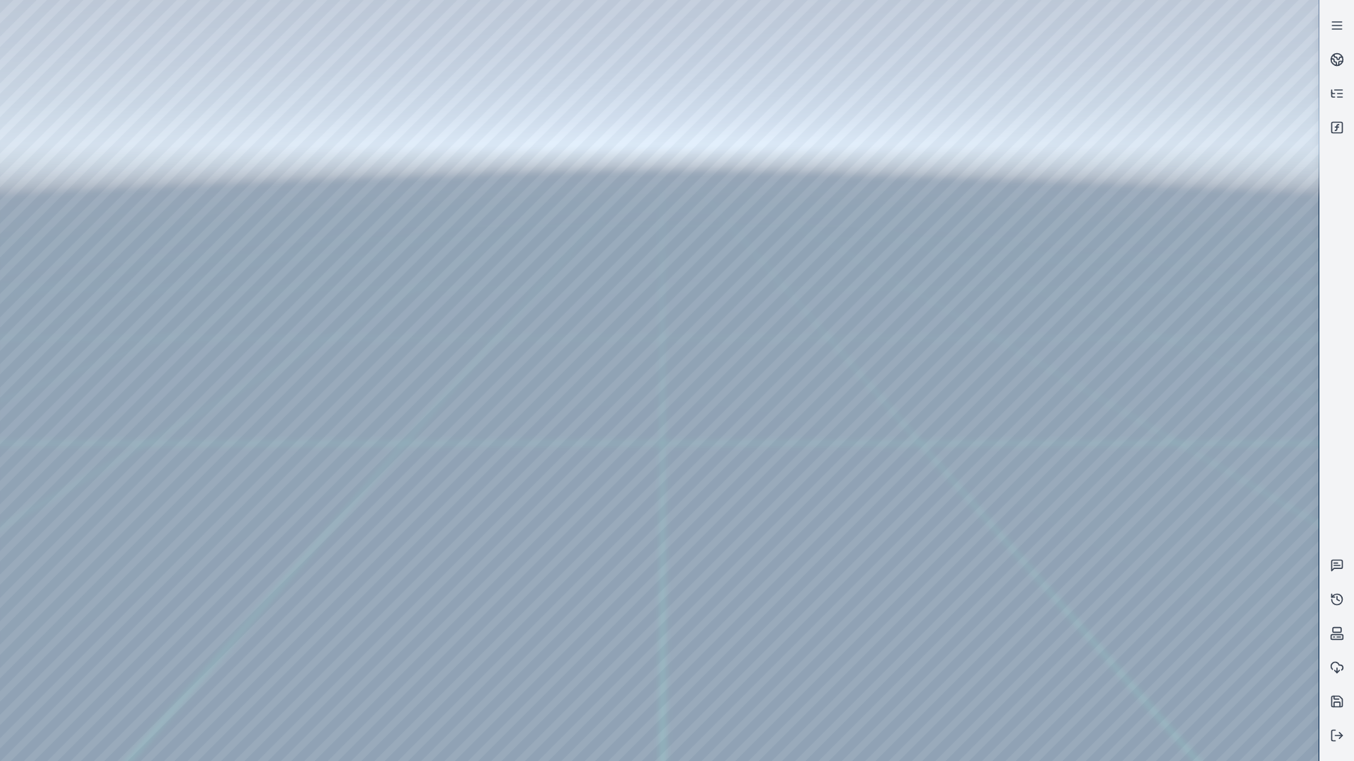
click at [341, 663] on div at bounding box center [659, 380] width 1319 height 761
click at [322, 679] on div at bounding box center [659, 380] width 1319 height 761
click at [581, 256] on div at bounding box center [659, 380] width 1319 height 761
click at [513, 280] on div at bounding box center [659, 380] width 1319 height 761
click at [525, 265] on div at bounding box center [659, 380] width 1319 height 761
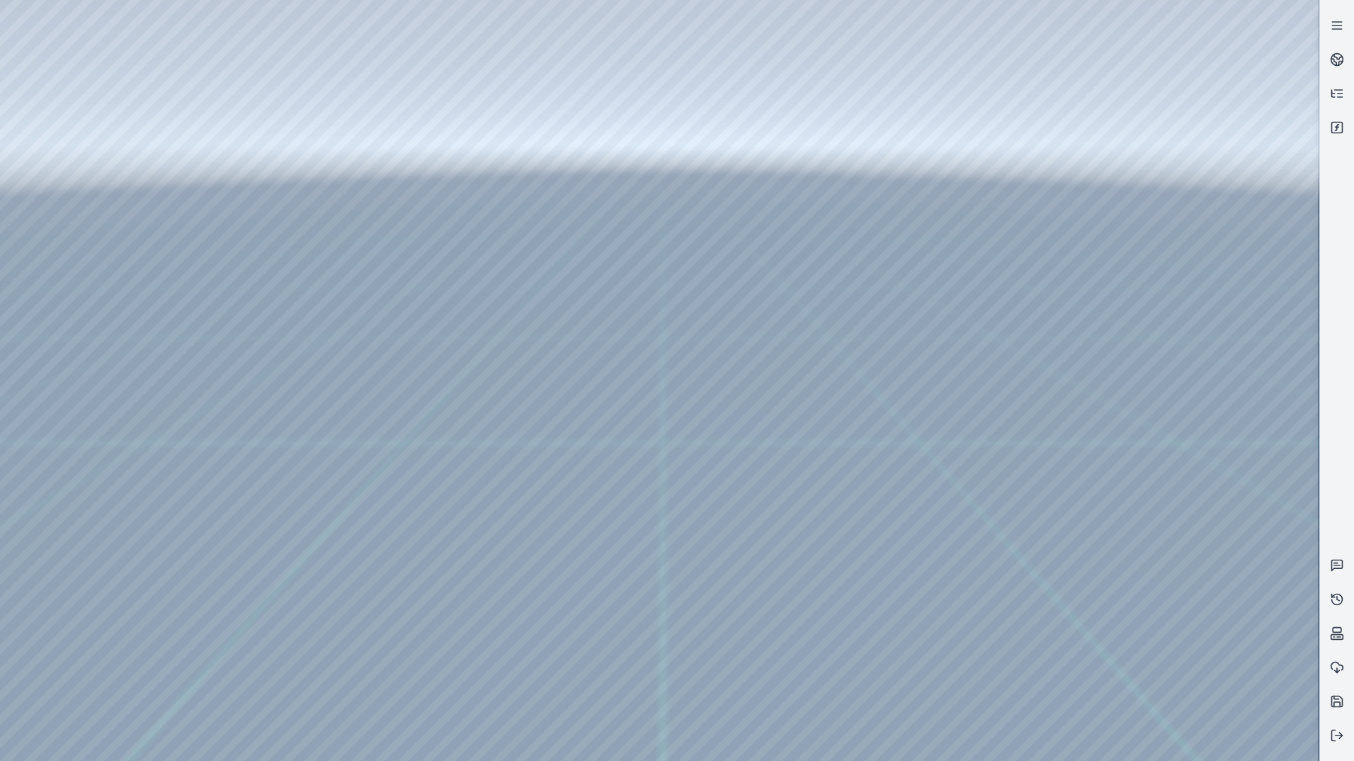
drag, startPoint x: 856, startPoint y: 419, endPoint x: 827, endPoint y: 384, distance: 46.2
click at [541, 295] on div at bounding box center [659, 380] width 1319 height 761
drag, startPoint x: 908, startPoint y: 460, endPoint x: 793, endPoint y: 493, distance: 119.5
click at [599, 264] on div at bounding box center [659, 380] width 1319 height 761
click at [550, 280] on div at bounding box center [659, 380] width 1319 height 761
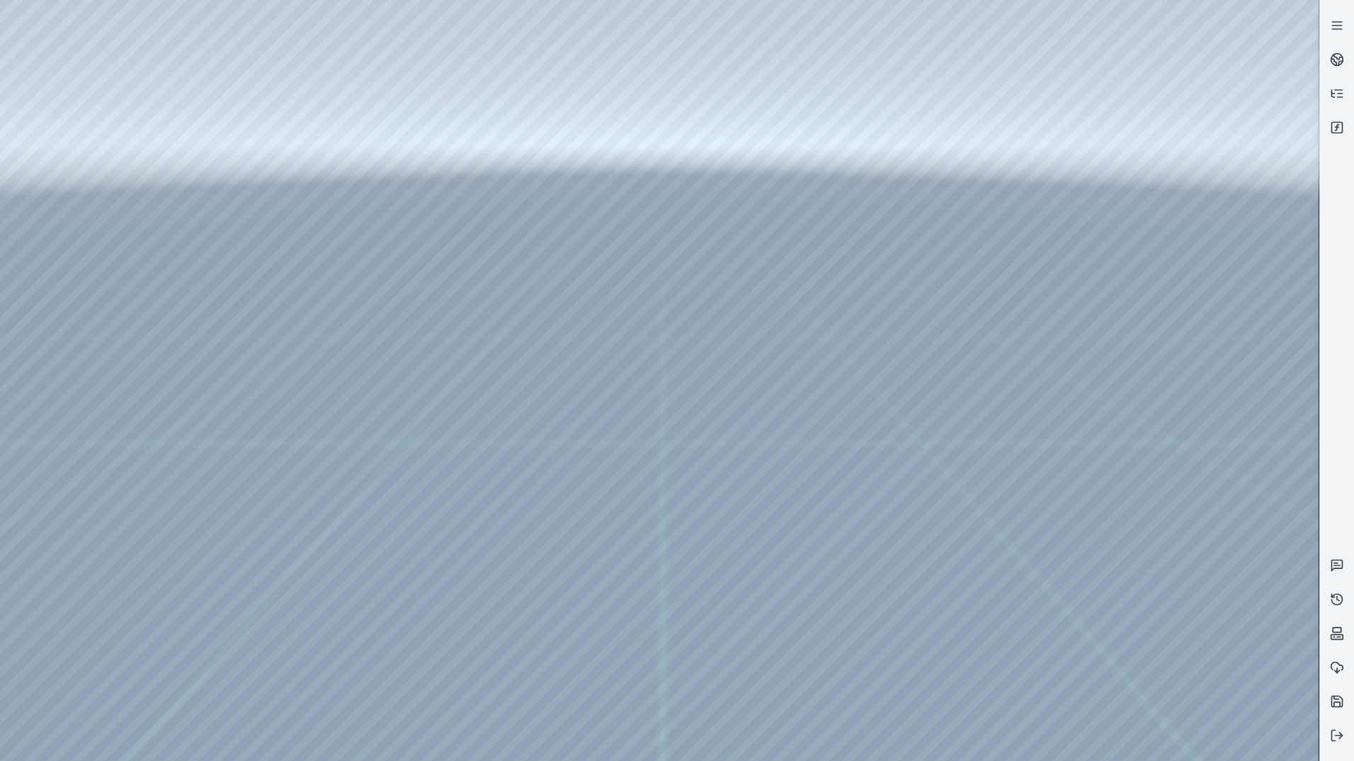
click at [557, 263] on div at bounding box center [659, 380] width 1319 height 761
click at [544, 296] on div at bounding box center [659, 380] width 1319 height 761
drag, startPoint x: 848, startPoint y: 456, endPoint x: 911, endPoint y: 448, distance: 63.5
click at [77, 209] on div at bounding box center [659, 380] width 1319 height 761
click at [73, 166] on div at bounding box center [659, 380] width 1319 height 761
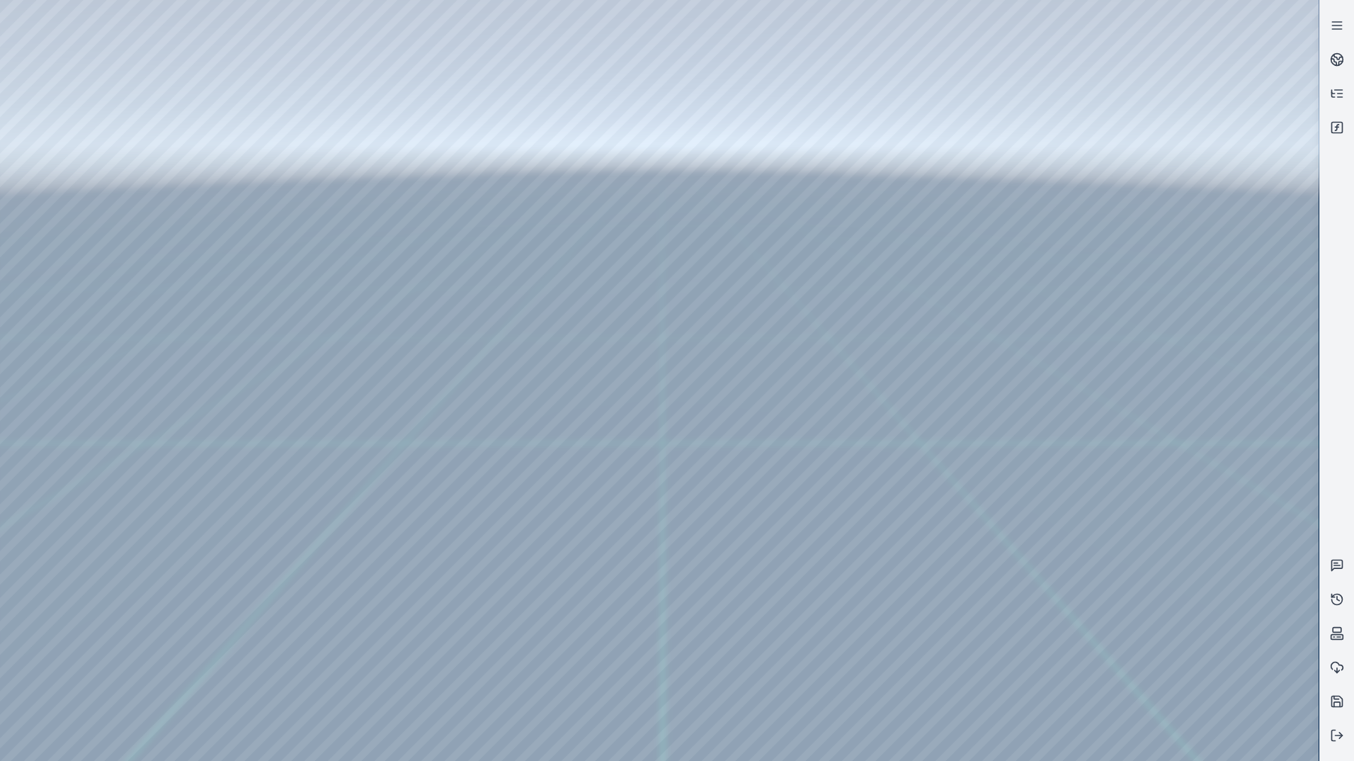
click at [378, 44] on div at bounding box center [659, 380] width 1319 height 761
click at [276, 241] on div at bounding box center [659, 380] width 1319 height 761
click at [259, 210] on div at bounding box center [659, 380] width 1319 height 761
click at [1208, 469] on div at bounding box center [659, 380] width 1319 height 761
click at [95, 167] on div at bounding box center [659, 380] width 1319 height 761
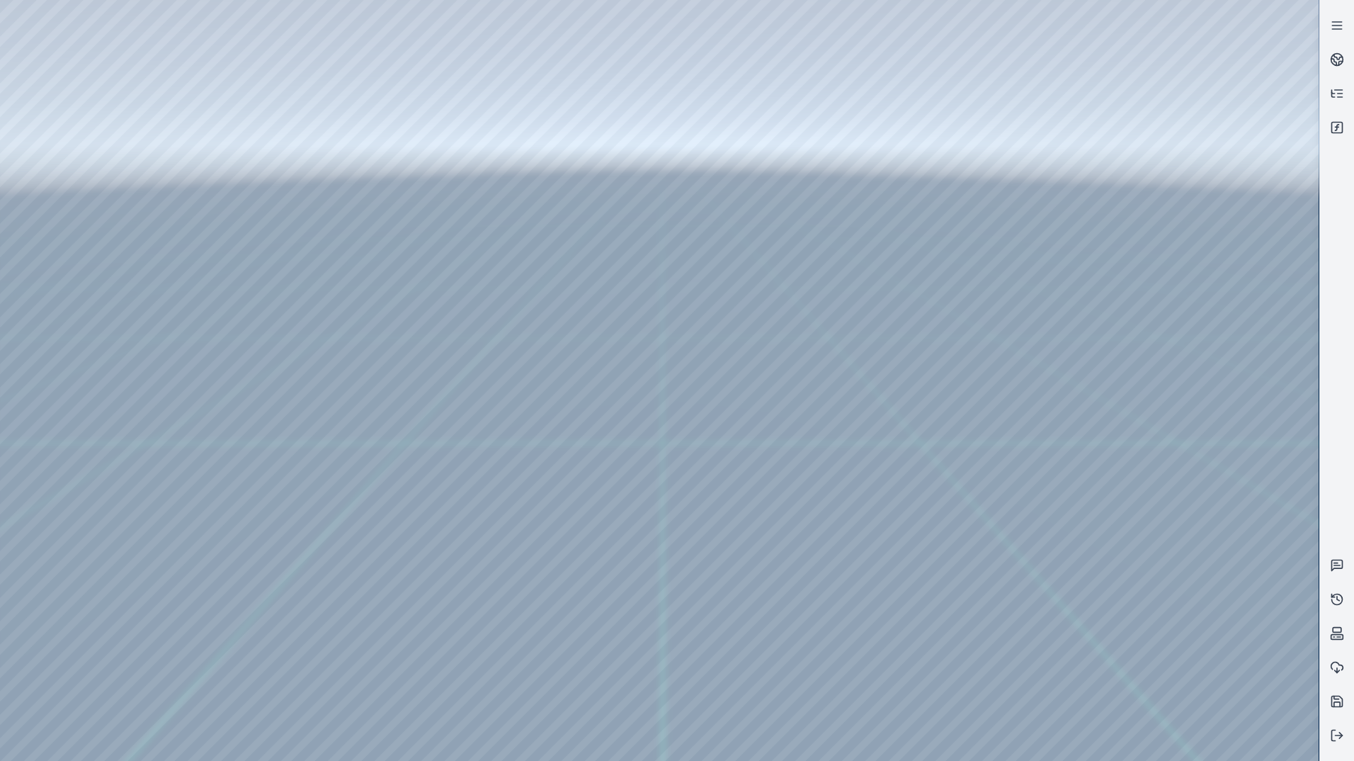
click at [80, 152] on div at bounding box center [659, 380] width 1319 height 761
click at [278, 46] on div at bounding box center [659, 380] width 1319 height 761
click at [262, 237] on div at bounding box center [659, 380] width 1319 height 761
click at [267, 208] on div at bounding box center [659, 380] width 1319 height 761
click at [263, 218] on div at bounding box center [659, 380] width 1319 height 761
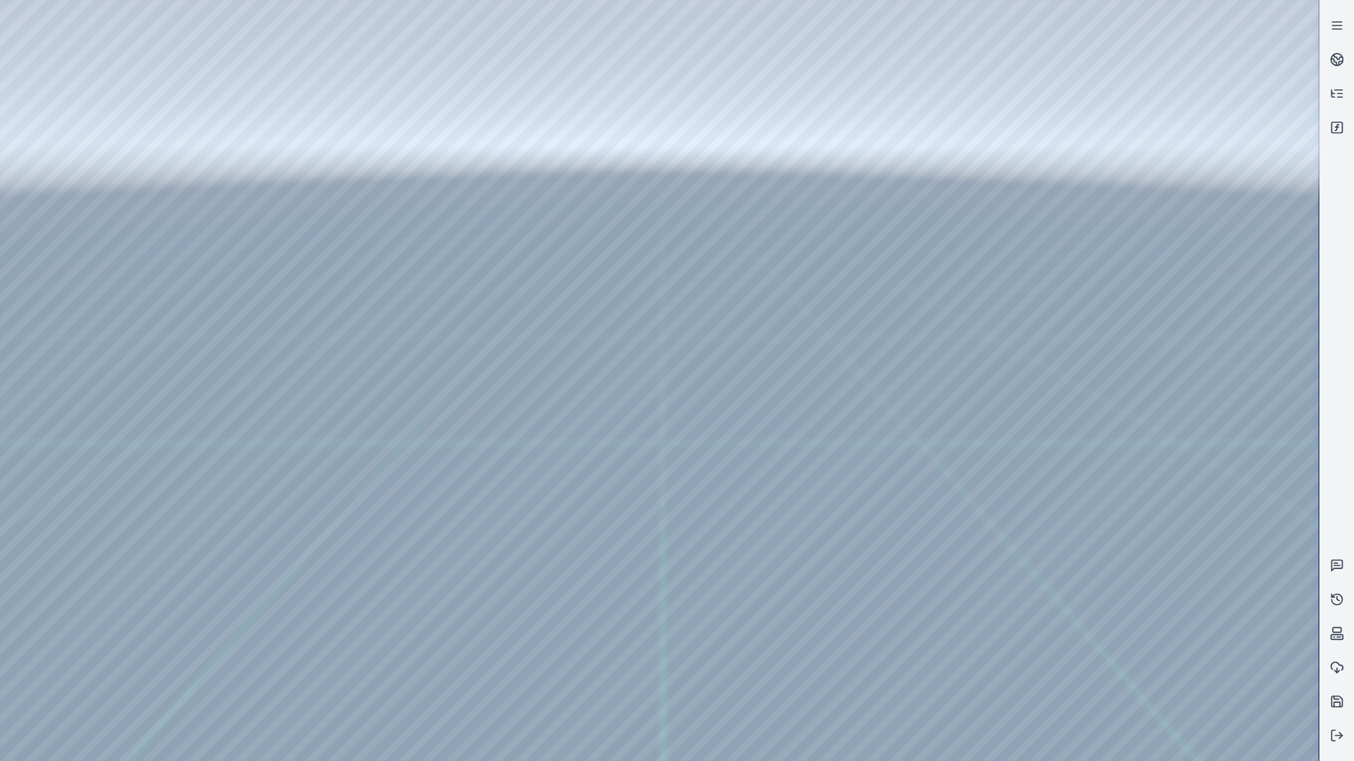
click at [208, 242] on div at bounding box center [659, 380] width 1319 height 761
click at [1222, 586] on div at bounding box center [659, 380] width 1319 height 761
click at [1203, 597] on div at bounding box center [659, 380] width 1319 height 761
click at [269, 261] on div at bounding box center [659, 380] width 1319 height 761
click at [256, 237] on div at bounding box center [659, 380] width 1319 height 761
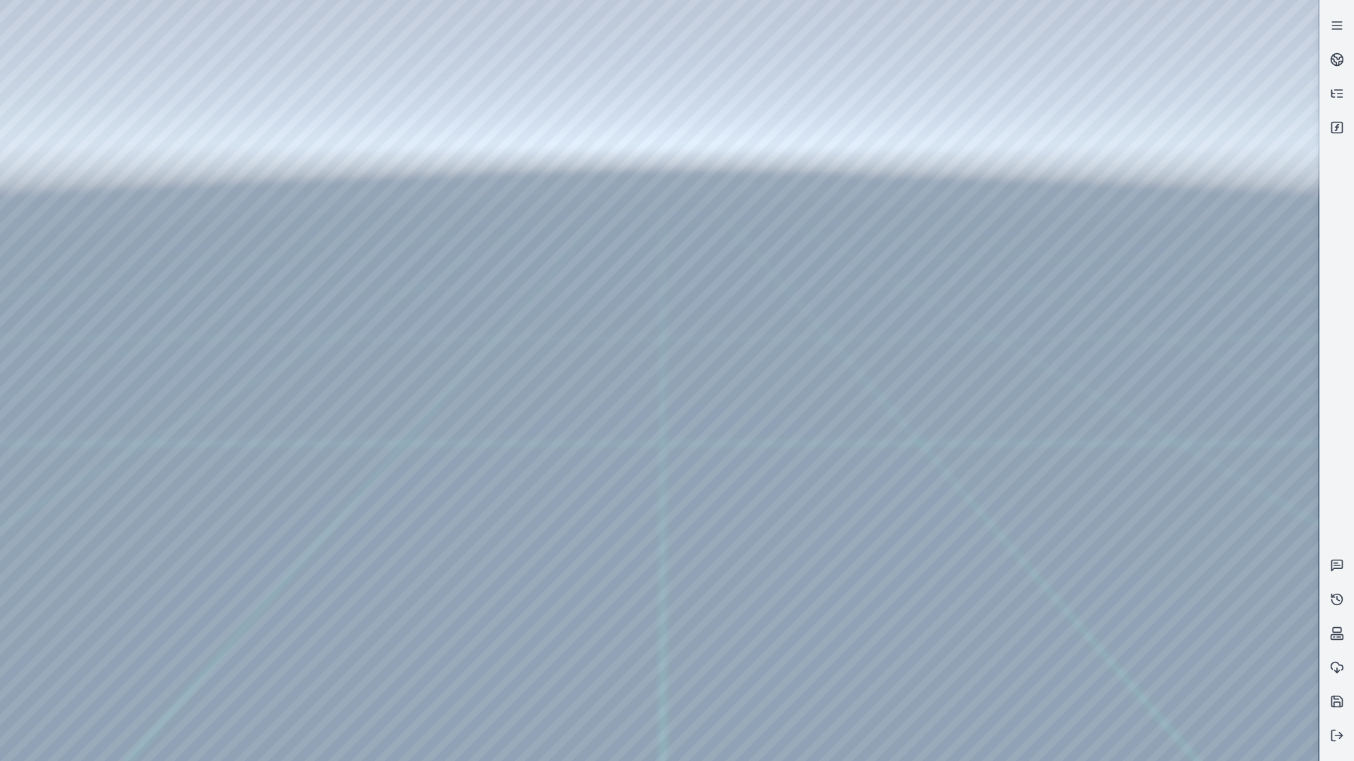
click at [178, 48] on div at bounding box center [659, 380] width 1319 height 761
click at [76, 149] on div at bounding box center [659, 380] width 1319 height 761
click at [69, 162] on div at bounding box center [659, 380] width 1319 height 761
click at [227, 47] on div at bounding box center [659, 380] width 1319 height 761
click at [266, 236] on div at bounding box center [659, 380] width 1319 height 761
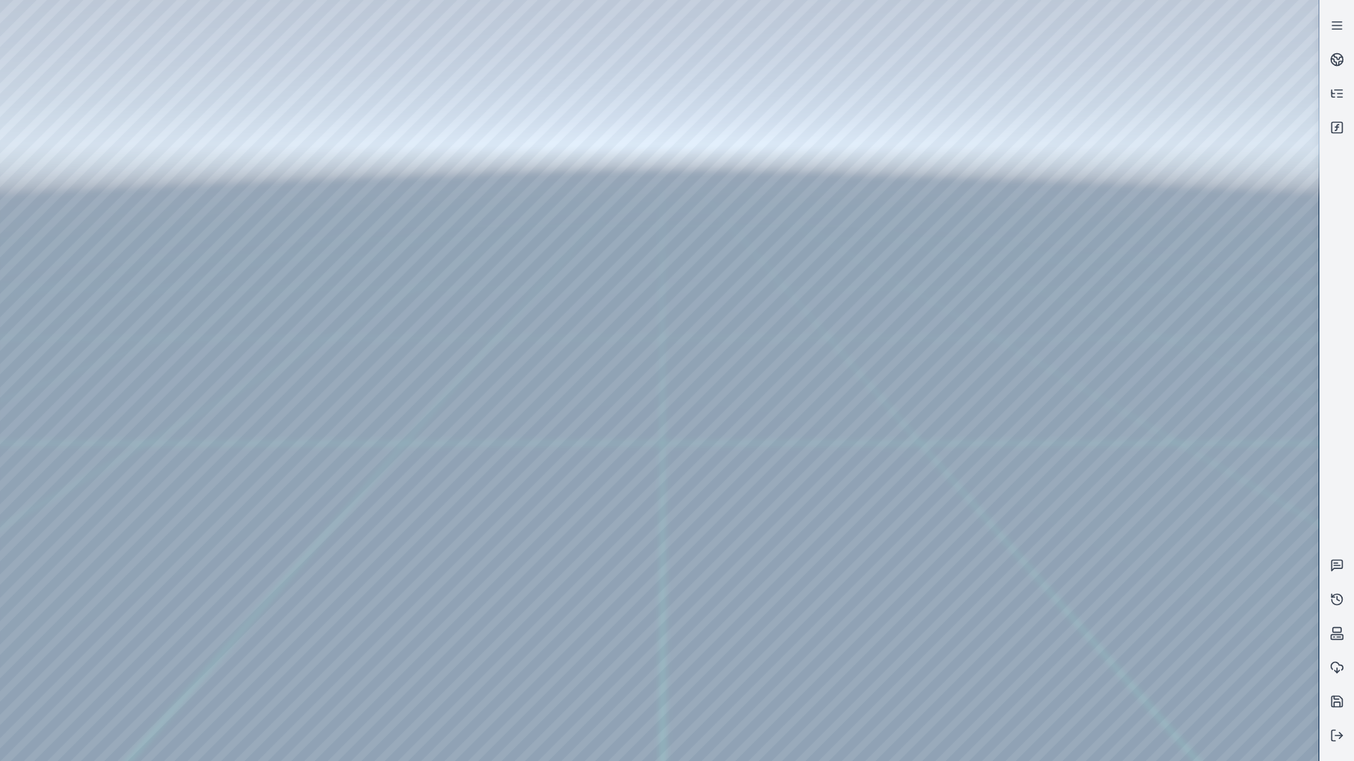
click at [265, 213] on div at bounding box center [659, 380] width 1319 height 761
click at [1171, 595] on div at bounding box center [659, 380] width 1319 height 761
click at [1172, 595] on div at bounding box center [659, 380] width 1319 height 761
click at [1173, 593] on div at bounding box center [659, 380] width 1319 height 761
drag, startPoint x: 683, startPoint y: 506, endPoint x: 744, endPoint y: 493, distance: 62.2
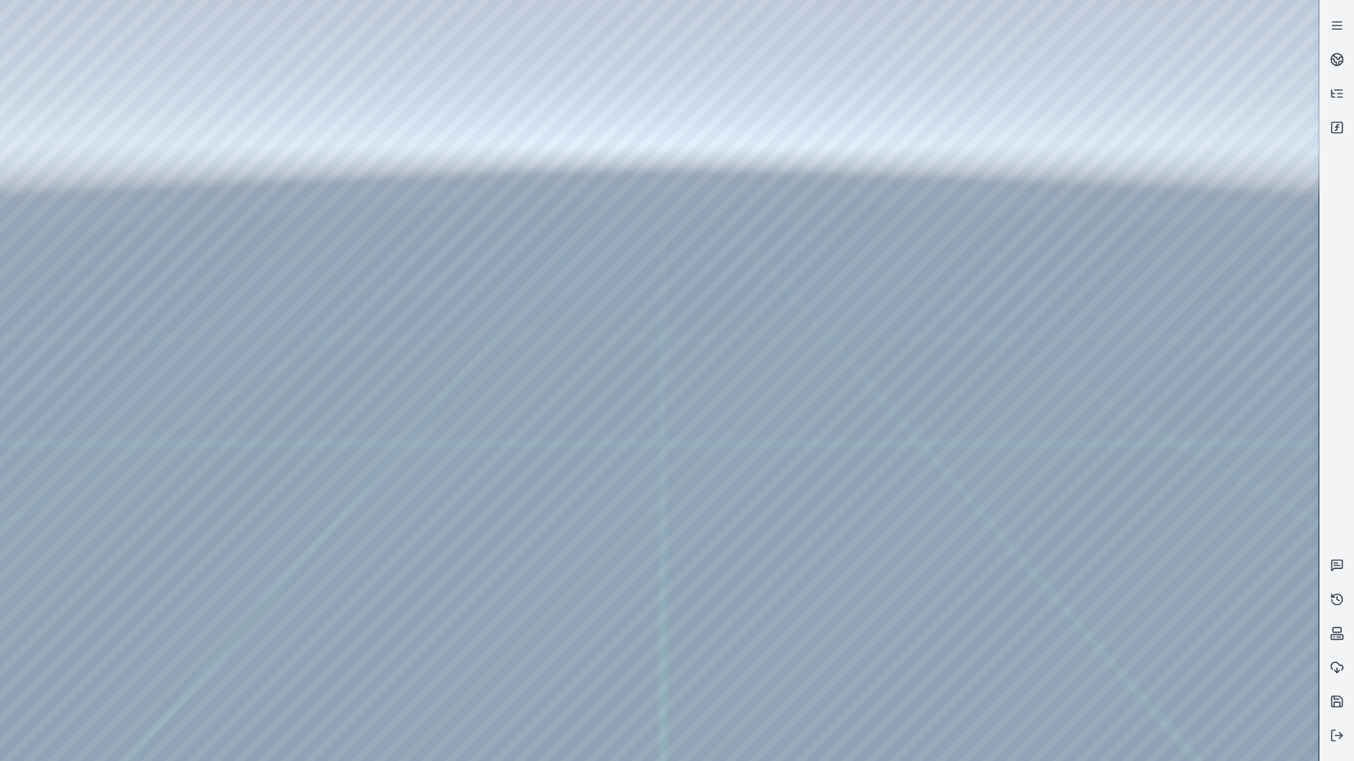
drag, startPoint x: 746, startPoint y: 498, endPoint x: 900, endPoint y: 436, distance: 165.6
drag, startPoint x: 860, startPoint y: 431, endPoint x: 853, endPoint y: 447, distance: 17.1
drag, startPoint x: 806, startPoint y: 436, endPoint x: 817, endPoint y: 572, distance: 136.4
click at [873, 546] on div at bounding box center [659, 380] width 1319 height 761
drag, startPoint x: 802, startPoint y: 414, endPoint x: 871, endPoint y: 447, distance: 76.0
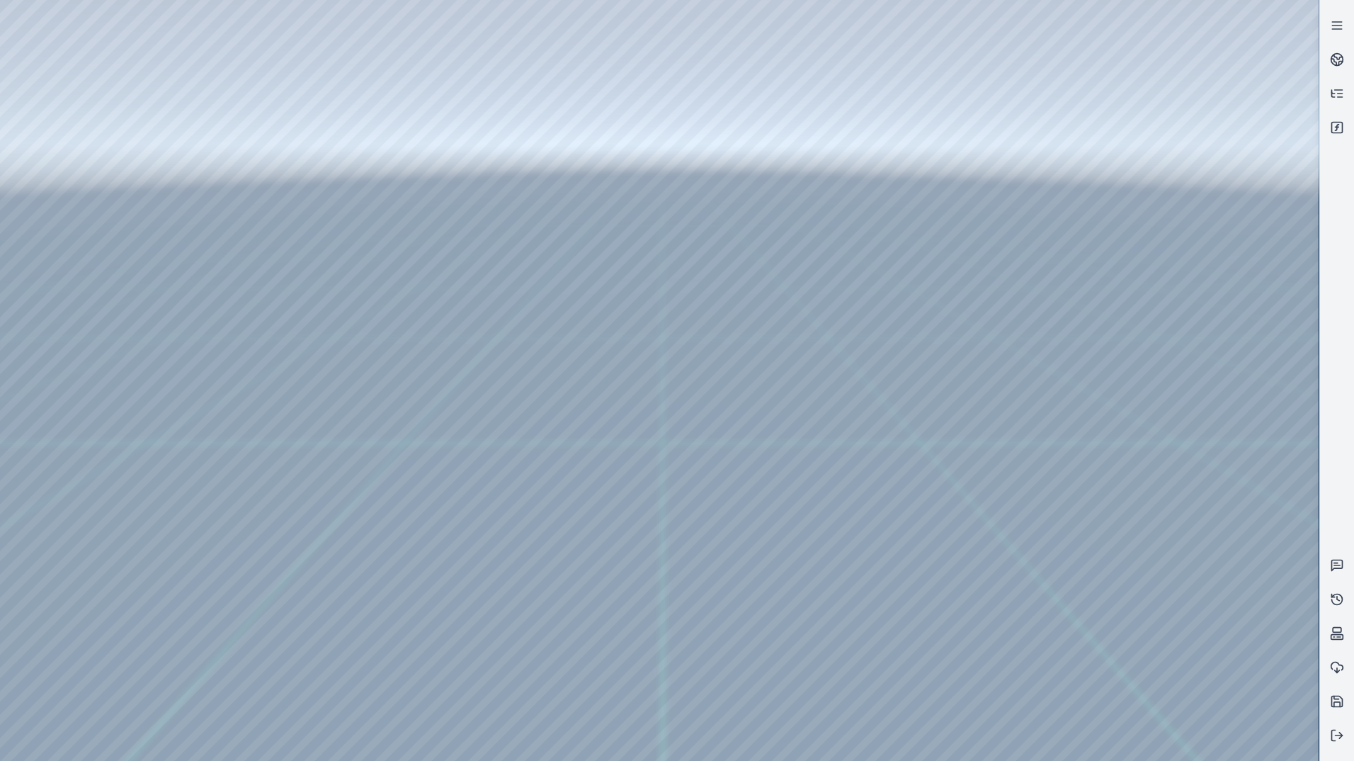
drag, startPoint x: 945, startPoint y: 546, endPoint x: 909, endPoint y: 464, distance: 89.5
click at [284, 231] on div at bounding box center [659, 380] width 1319 height 761
click at [301, 265] on div at bounding box center [659, 380] width 1319 height 761
click at [296, 277] on div at bounding box center [659, 380] width 1319 height 761
click at [1166, 529] on div at bounding box center [659, 380] width 1319 height 761
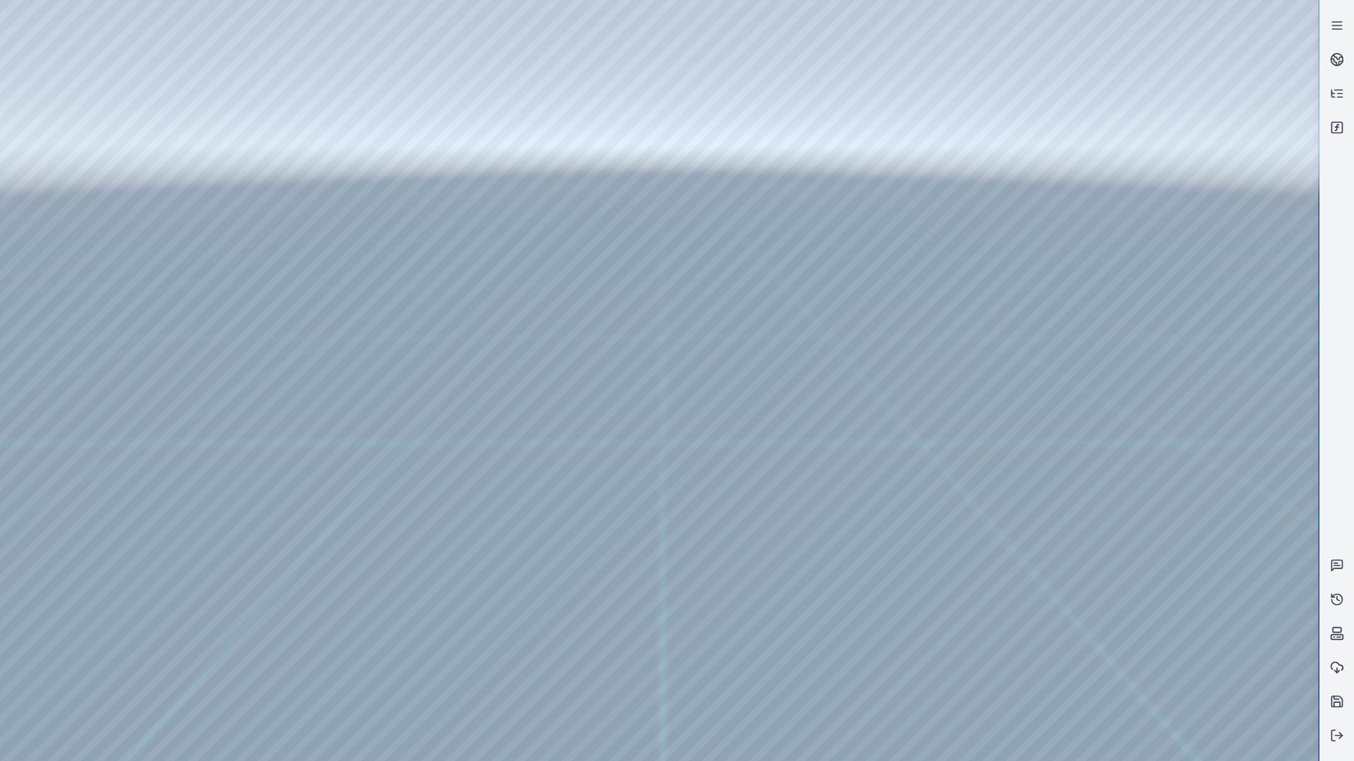
click at [1154, 533] on div at bounding box center [659, 380] width 1319 height 761
click at [1161, 580] on div at bounding box center [659, 380] width 1319 height 761
click at [1154, 569] on div at bounding box center [659, 380] width 1319 height 761
click at [288, 259] on div at bounding box center [659, 380] width 1319 height 761
click at [1171, 594] on div at bounding box center [659, 380] width 1319 height 761
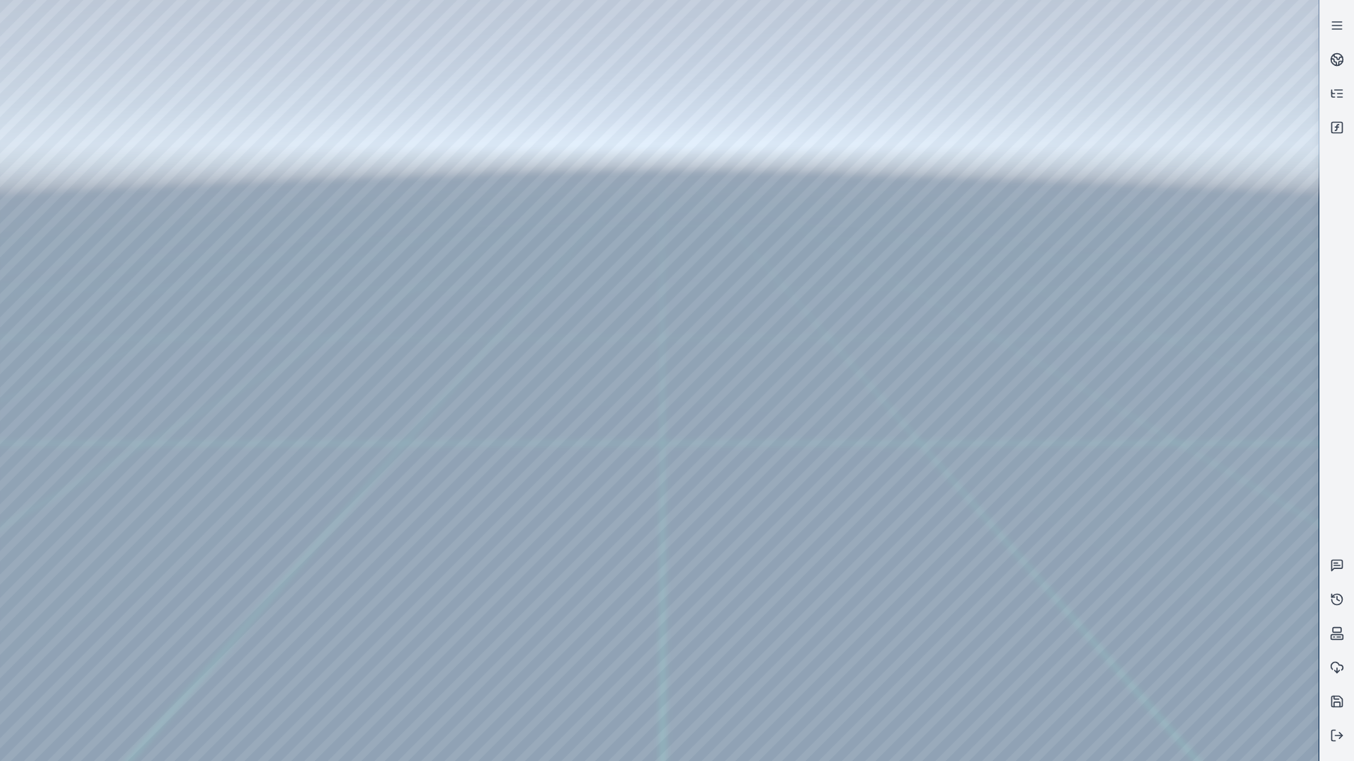
click at [1175, 594] on div at bounding box center [659, 380] width 1319 height 761
click at [1169, 596] on div at bounding box center [659, 380] width 1319 height 761
drag, startPoint x: 781, startPoint y: 524, endPoint x: 902, endPoint y: 481, distance: 129.3
click at [1162, 586] on div at bounding box center [659, 380] width 1319 height 761
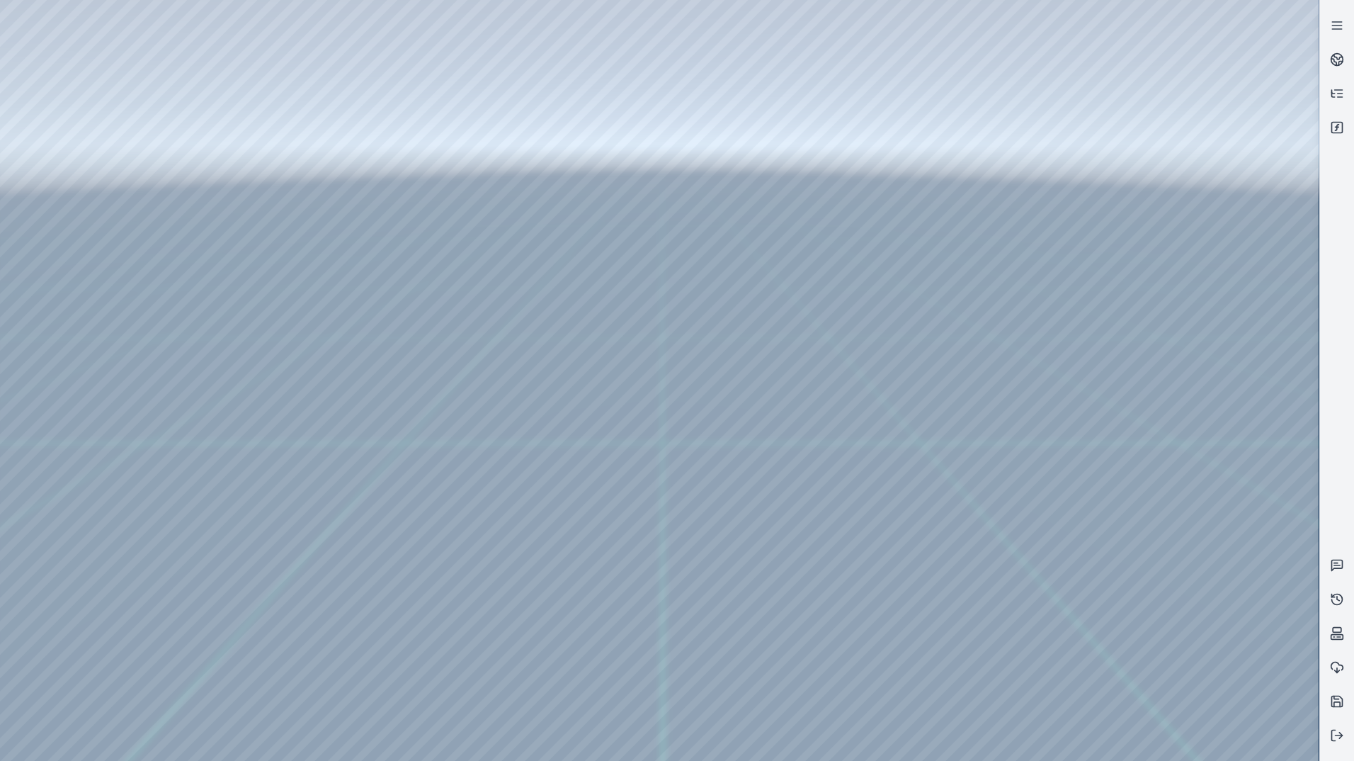
click at [1164, 592] on div at bounding box center [659, 380] width 1319 height 761
click at [1164, 596] on div at bounding box center [659, 380] width 1319 height 761
click at [1175, 599] on div at bounding box center [659, 380] width 1319 height 761
click at [1177, 596] on div at bounding box center [659, 380] width 1319 height 761
click at [1159, 596] on div at bounding box center [659, 380] width 1319 height 761
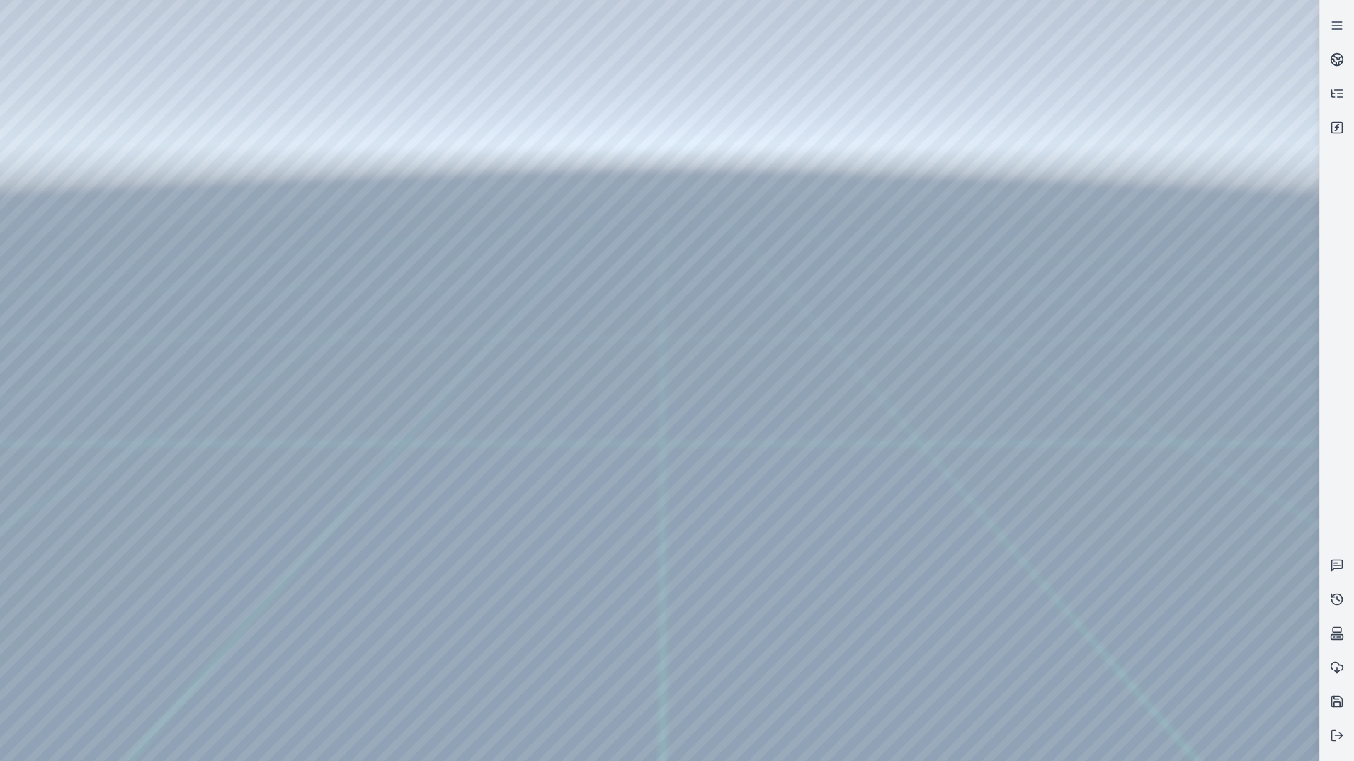
drag, startPoint x: 708, startPoint y: 508, endPoint x: 833, endPoint y: 454, distance: 136.4
click at [1184, 591] on div at bounding box center [659, 380] width 1319 height 761
click at [1180, 596] on div at bounding box center [659, 380] width 1319 height 761
drag, startPoint x: 858, startPoint y: 555, endPoint x: 720, endPoint y: 601, distance: 145.1
click at [1153, 591] on div at bounding box center [659, 380] width 1319 height 761
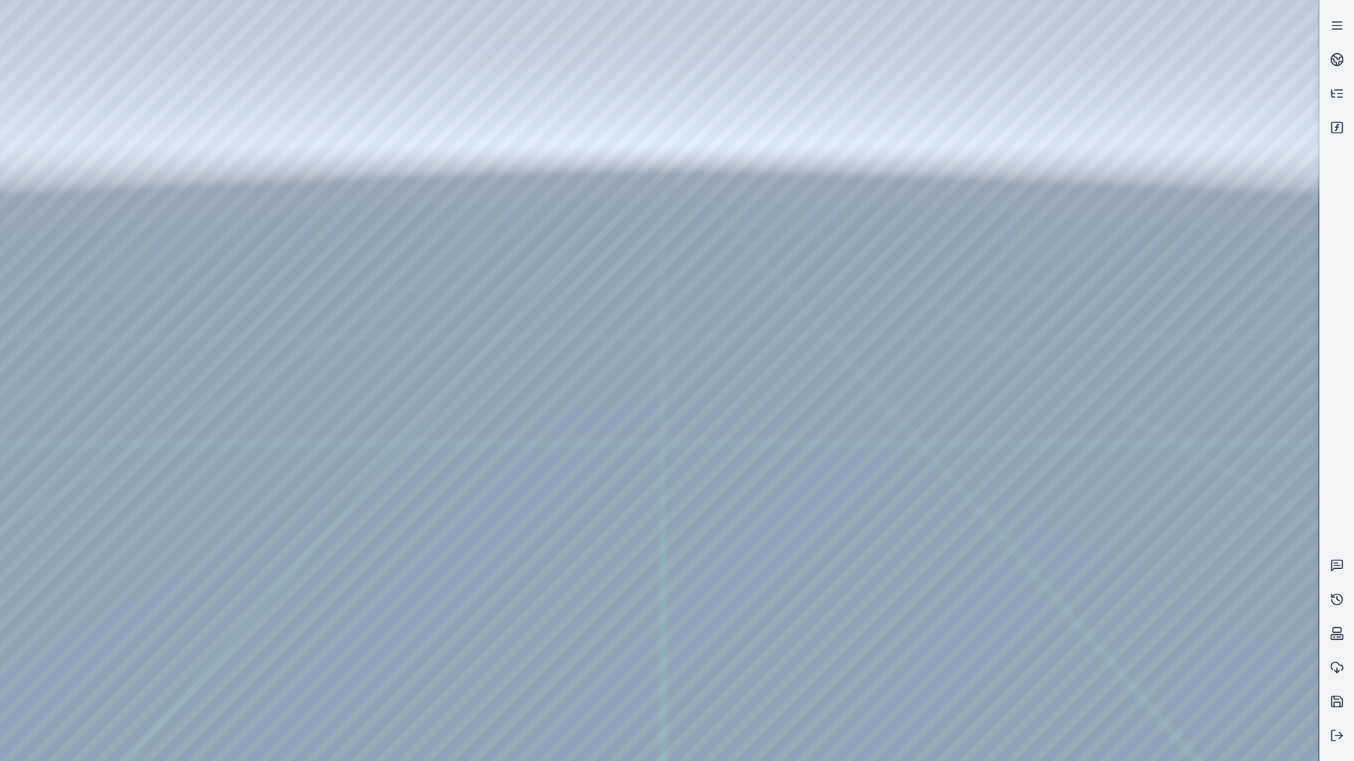
click at [1161, 596] on div at bounding box center [659, 380] width 1319 height 761
click at [1159, 596] on div at bounding box center [659, 380] width 1319 height 761
drag, startPoint x: 813, startPoint y: 574, endPoint x: 853, endPoint y: 572, distance: 40.4
click at [1162, 594] on div at bounding box center [659, 380] width 1319 height 761
click at [1159, 596] on div at bounding box center [659, 380] width 1319 height 761
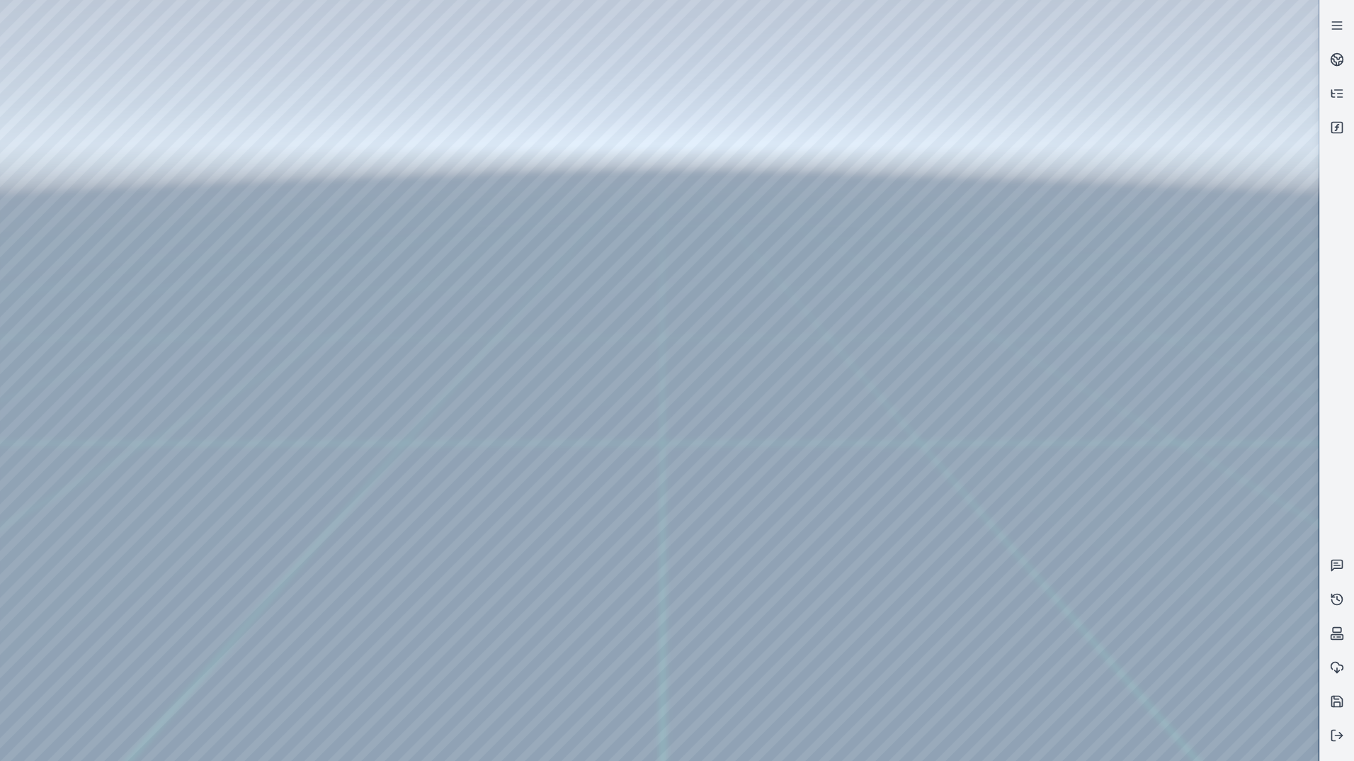
click at [1150, 597] on div at bounding box center [659, 380] width 1319 height 761
click at [1142, 597] on div at bounding box center [659, 380] width 1319 height 761
drag, startPoint x: 847, startPoint y: 540, endPoint x: 957, endPoint y: 489, distance: 121.3
click at [1162, 594] on div at bounding box center [659, 380] width 1319 height 761
click at [1173, 598] on div at bounding box center [659, 380] width 1319 height 761
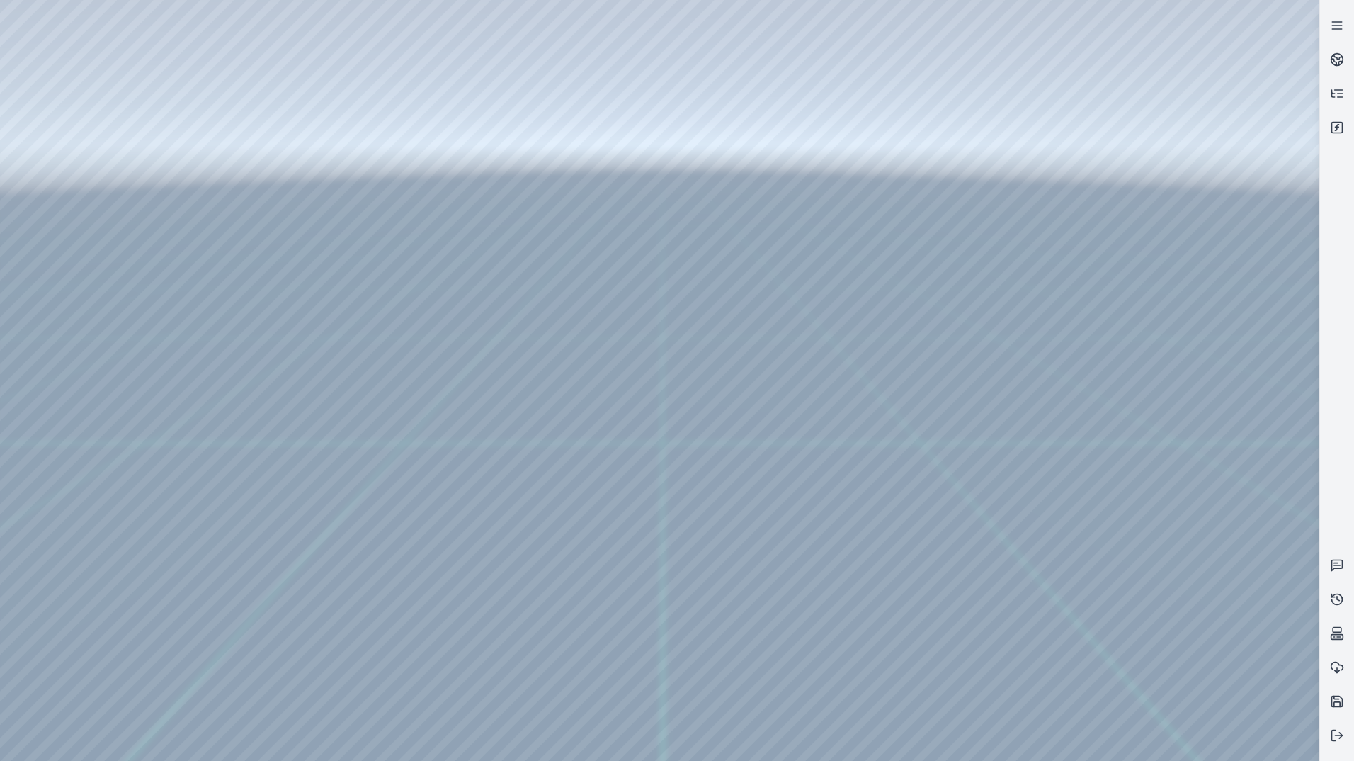
drag, startPoint x: 906, startPoint y: 566, endPoint x: 849, endPoint y: 586, distance: 60.7
drag, startPoint x: 841, startPoint y: 446, endPoint x: 778, endPoint y: 462, distance: 64.9
click at [69, 70] on div at bounding box center [659, 380] width 1319 height 761
click at [1337, 736] on icon at bounding box center [1337, 735] width 14 height 14
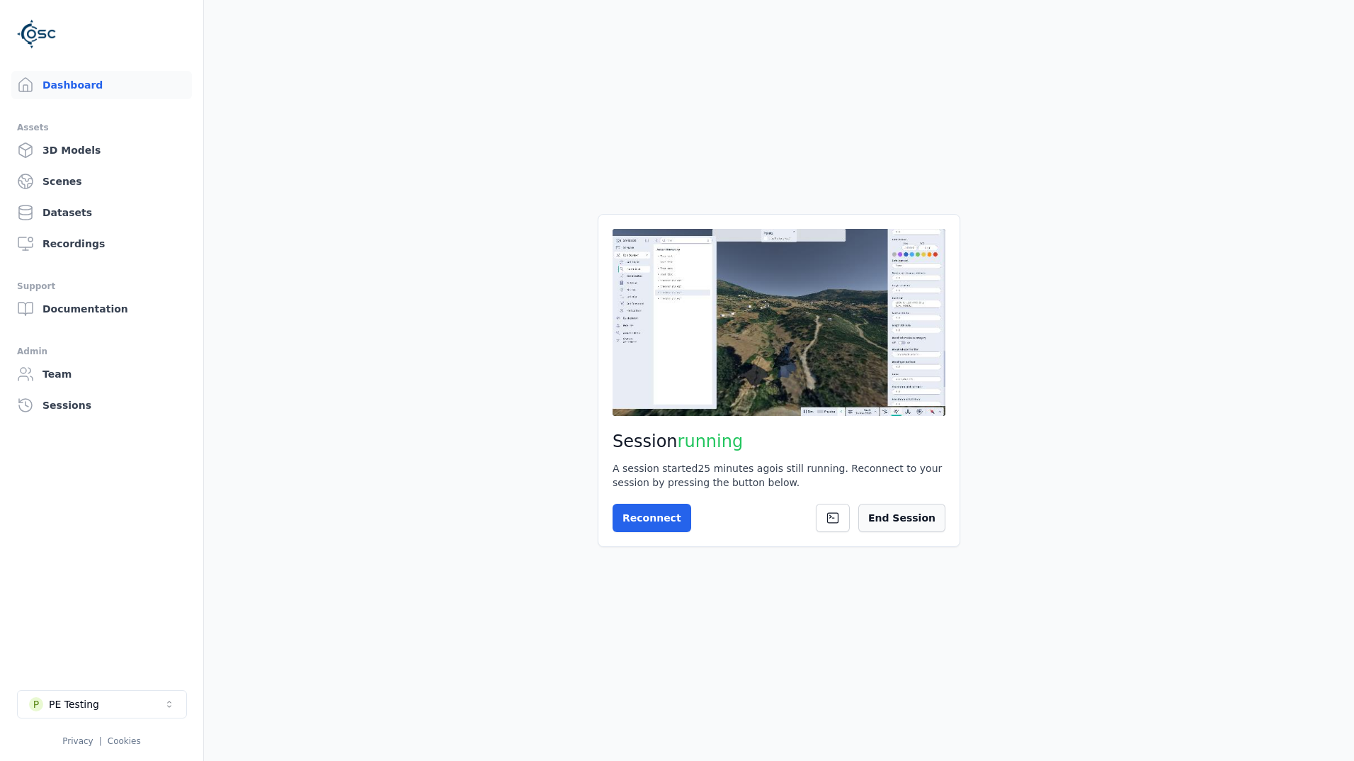
click at [917, 516] on button "End Session" at bounding box center [901, 518] width 87 height 28
